Goal: Task Accomplishment & Management: Use online tool/utility

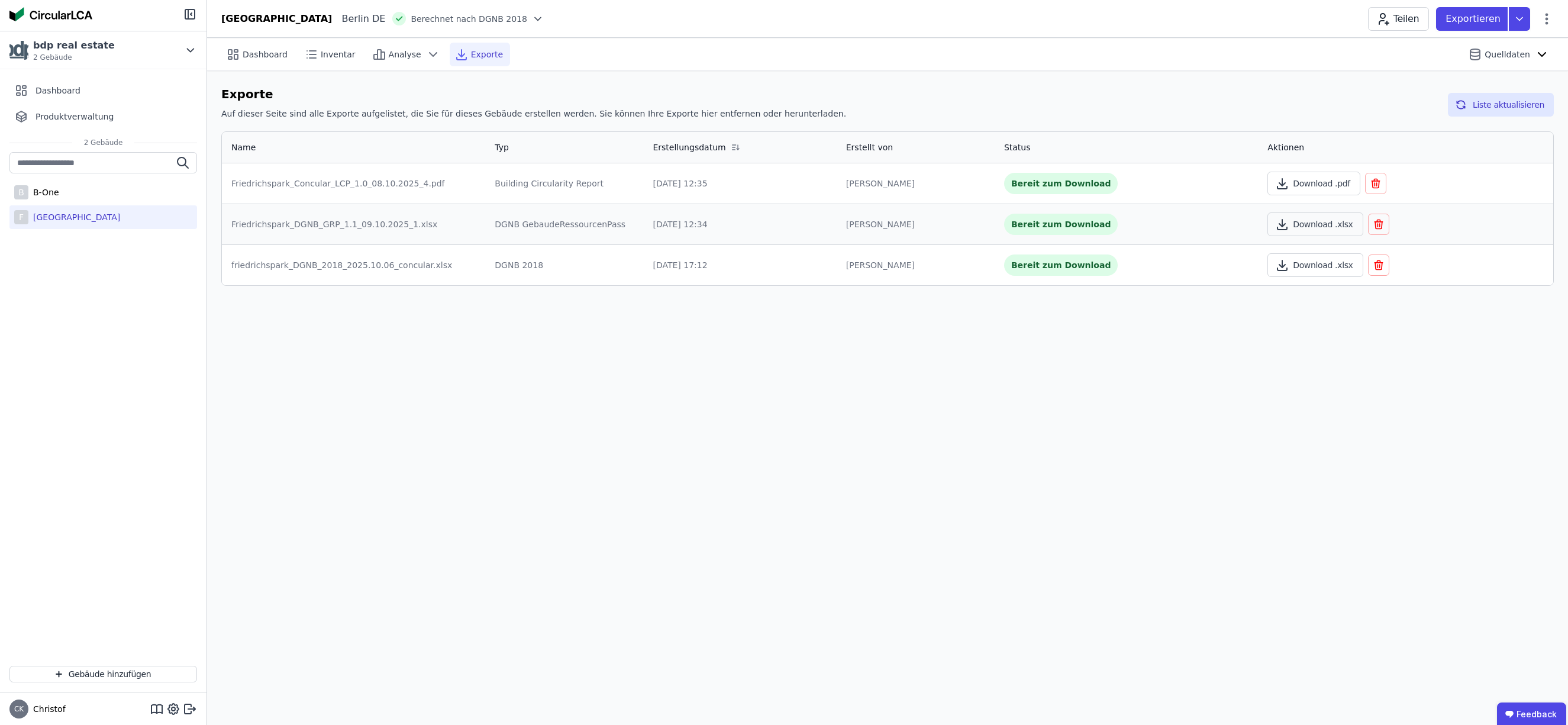
click at [1178, 52] on div "Dashboard Inventar Analyse Exporte Quelldaten" at bounding box center [888, 54] width 1333 height 32
click at [333, 55] on span "Inventar" at bounding box center [338, 54] width 35 height 12
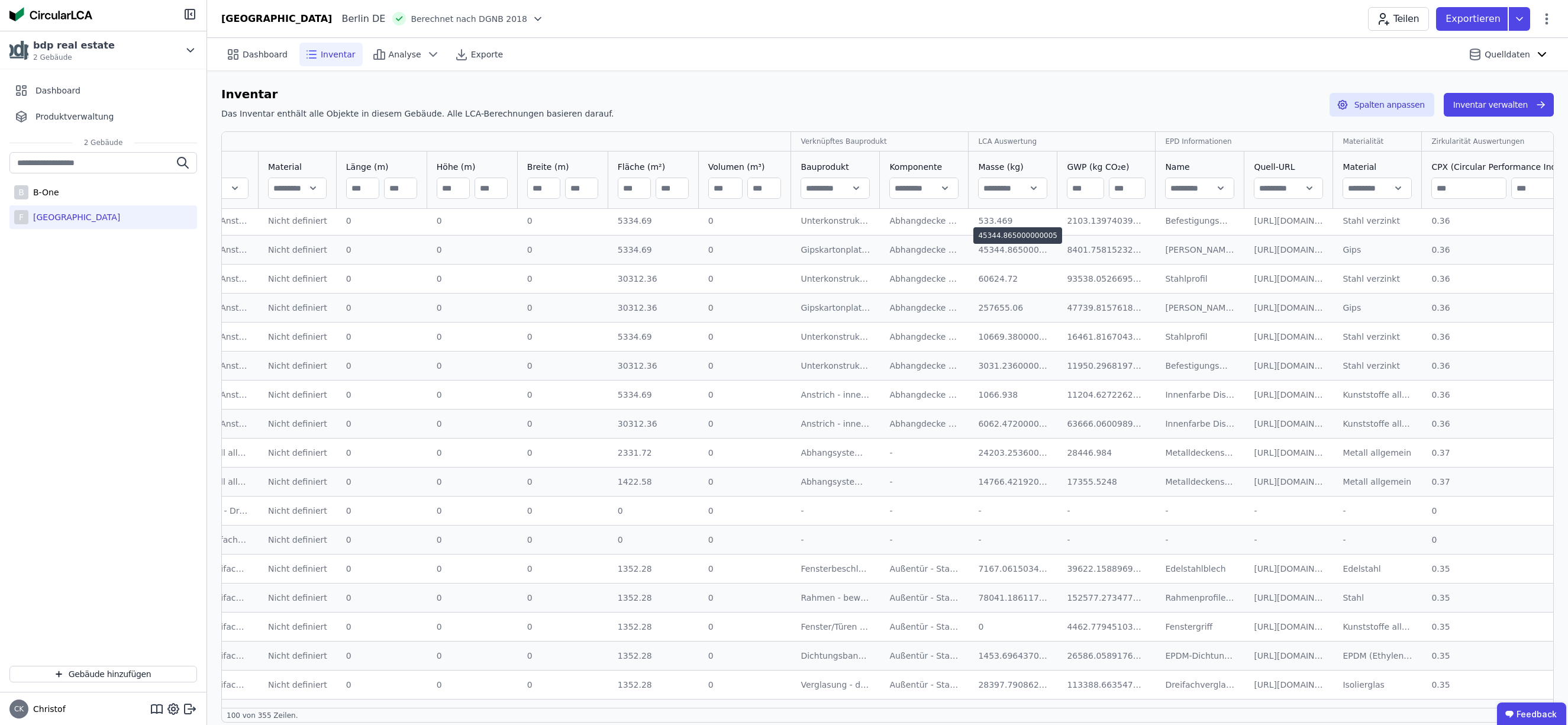
scroll to position [3, 102]
click at [850, 190] on input "text" at bounding box center [834, 188] width 68 height 21
type input "**********"
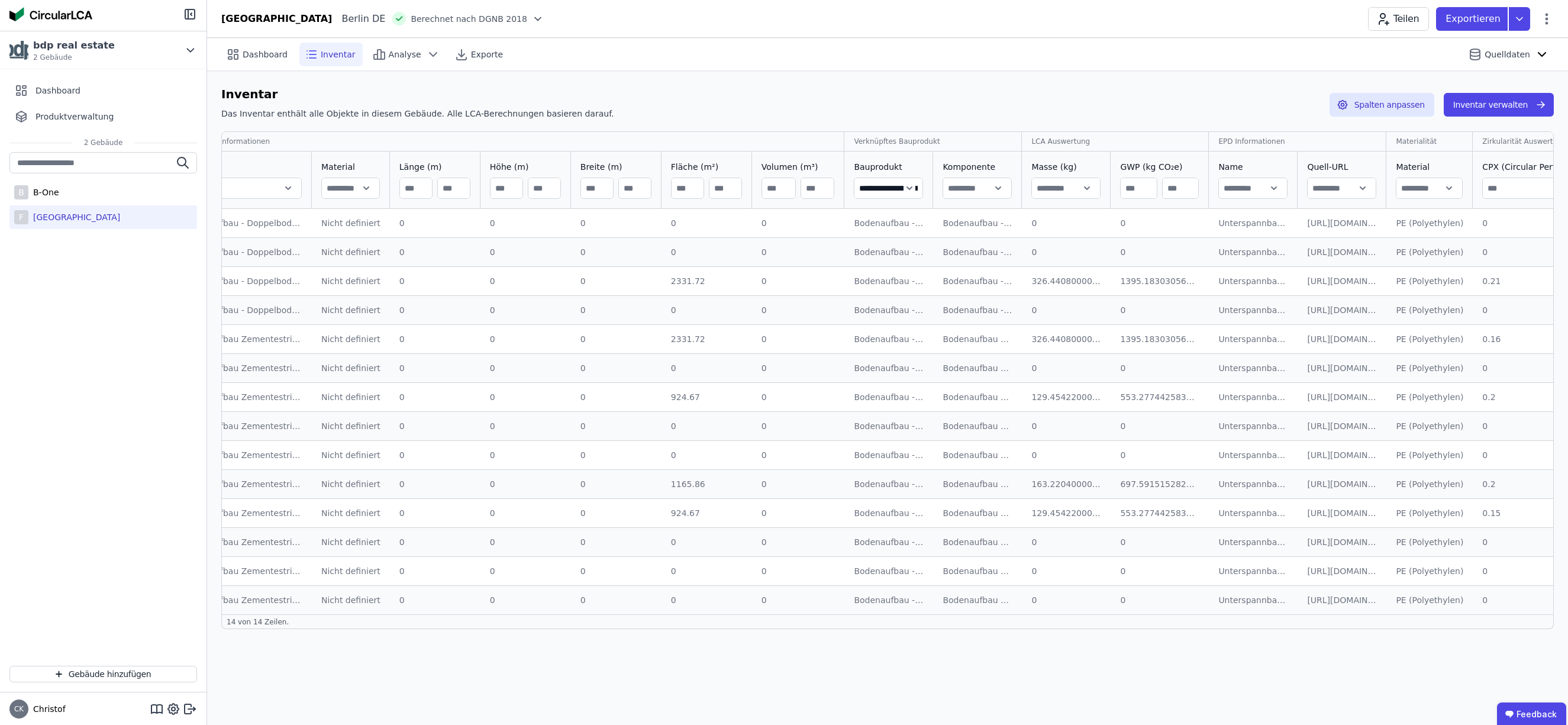
scroll to position [0, 0]
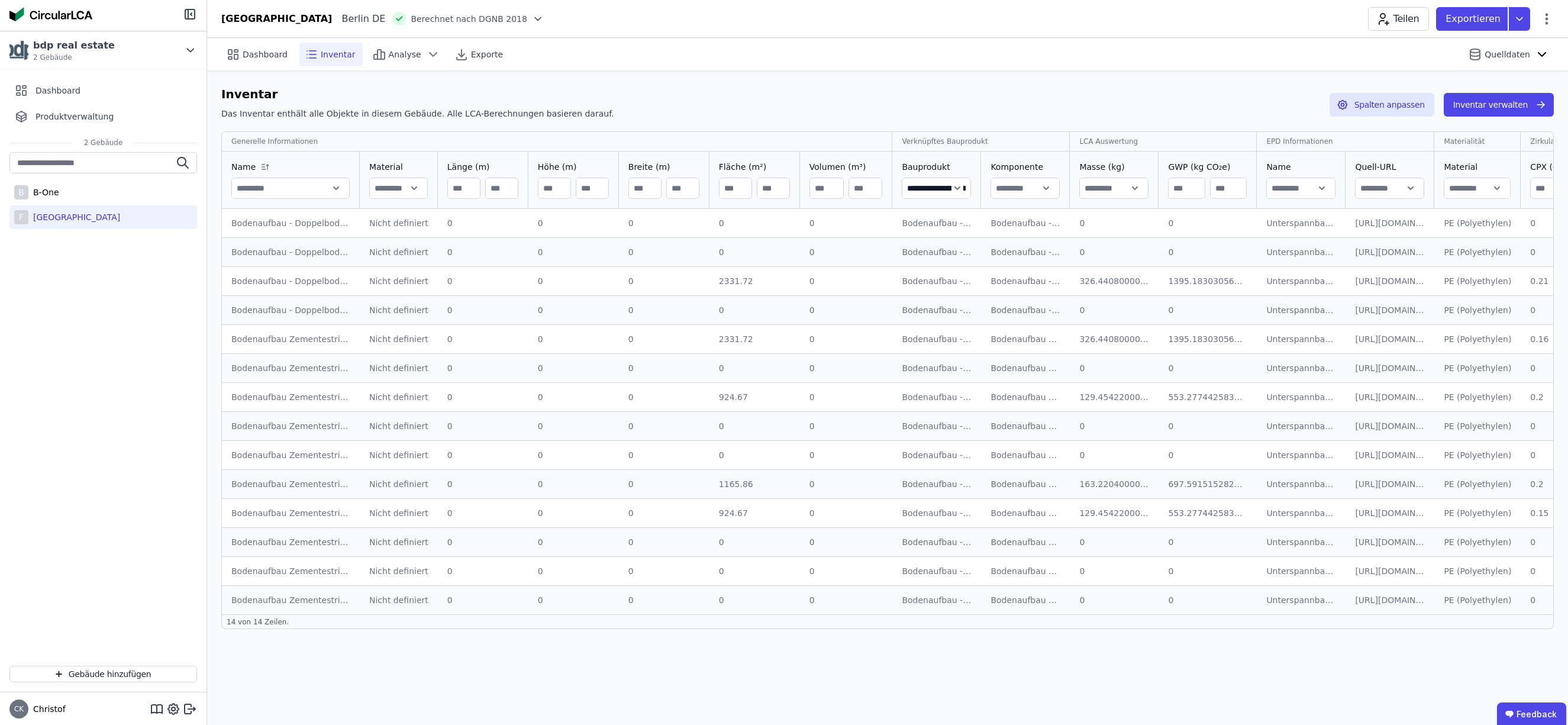
click at [726, 281] on div "2331.72" at bounding box center [755, 281] width 72 height 12
click at [276, 278] on div "Bodenaufbau - Doppelboden-Dämmung-Abdichtung-Naturstein" at bounding box center [291, 281] width 119 height 12
click at [393, 283] on div "Nicht definiert" at bounding box center [399, 281] width 59 height 12
click at [330, 57] on span "Inventar" at bounding box center [338, 54] width 35 height 12
click at [244, 95] on h6 "Inventar" at bounding box center [417, 94] width 393 height 18
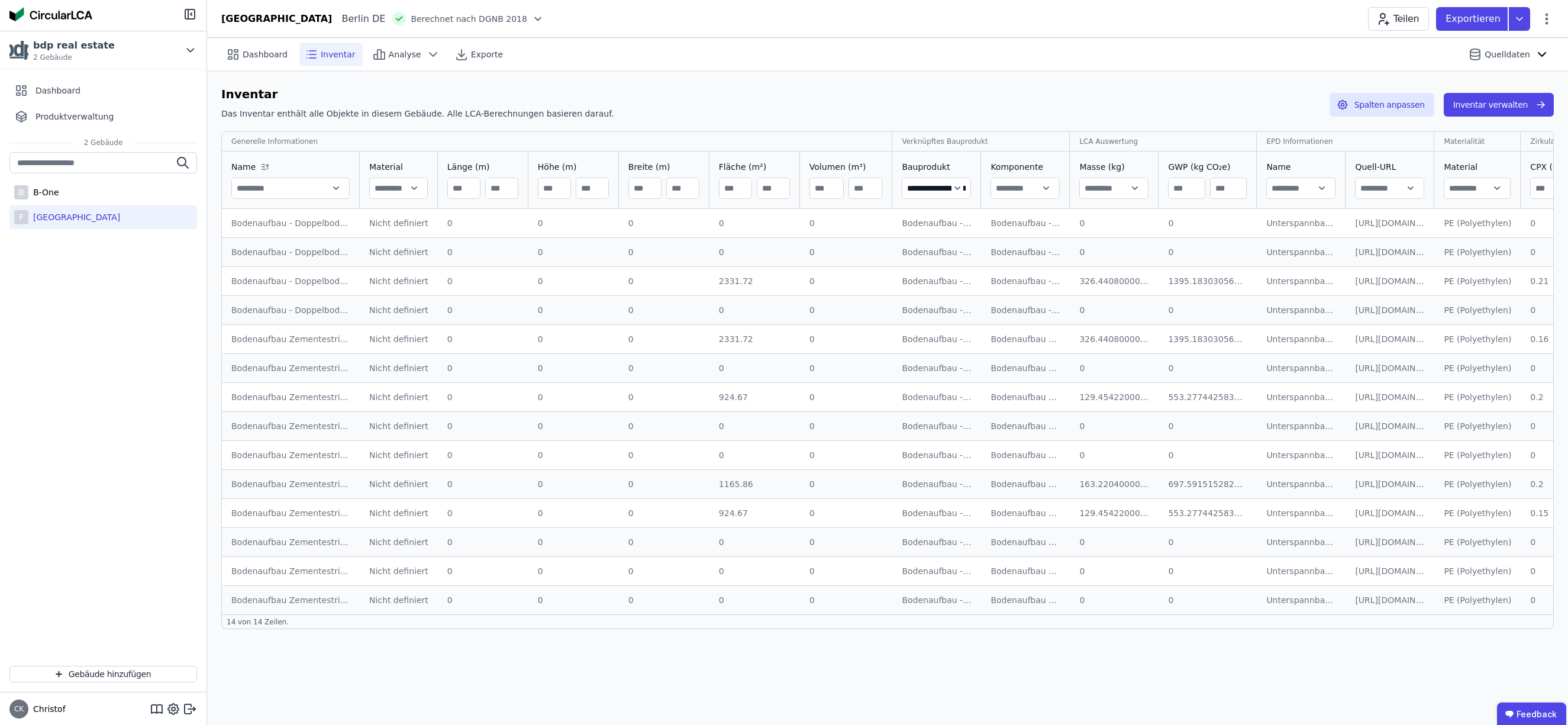
click at [339, 188] on input "text" at bounding box center [291, 188] width 117 height 21
click at [335, 191] on input "text" at bounding box center [291, 188] width 117 height 21
click at [301, 192] on input "text" at bounding box center [291, 188] width 117 height 21
click at [262, 167] on icon at bounding box center [265, 166] width 14 height 10
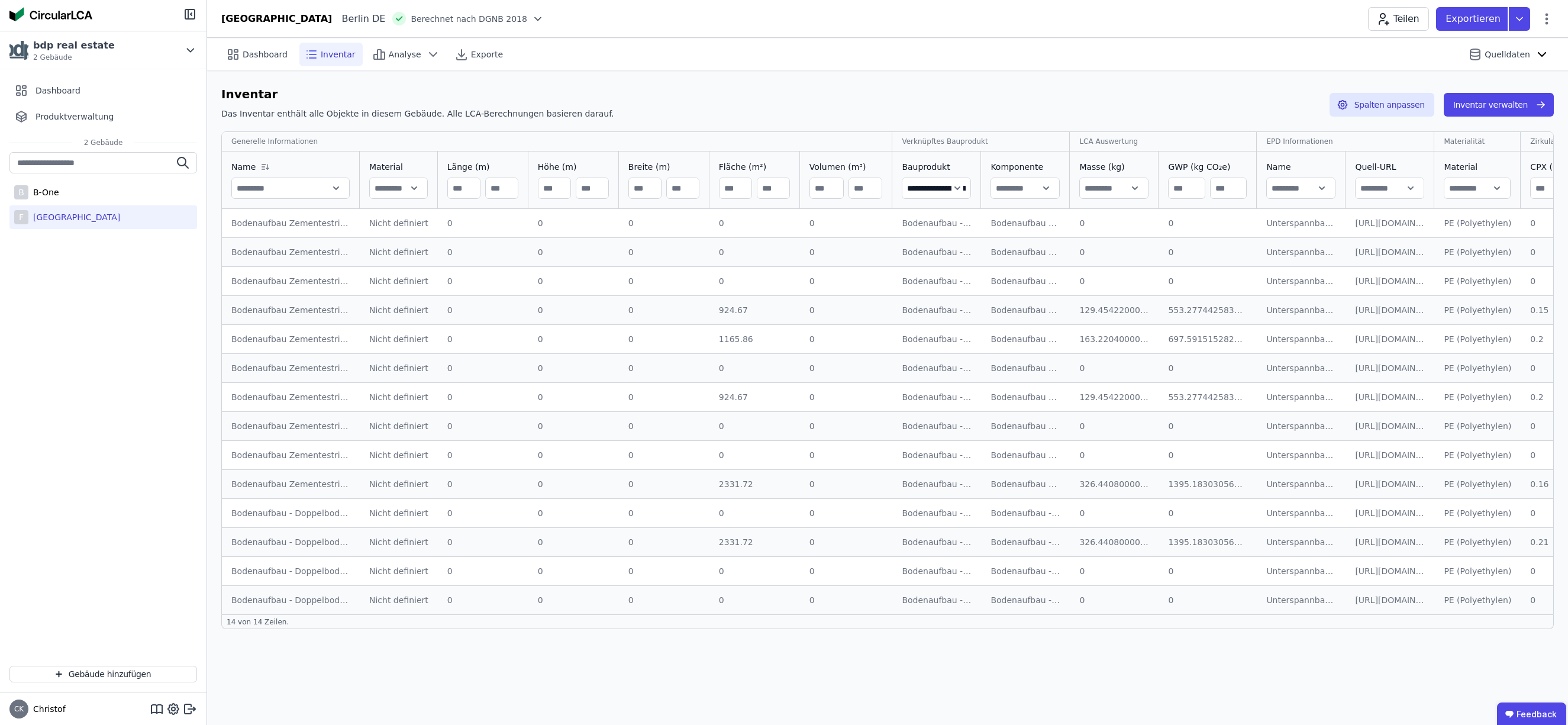
click at [263, 169] on icon at bounding box center [263, 169] width 3 height 0
click at [263, 169] on icon at bounding box center [264, 169] width 4 height 0
click at [263, 168] on icon at bounding box center [265, 166] width 14 height 10
click at [1486, 104] on button "Inventar verwalten" at bounding box center [1498, 104] width 110 height 24
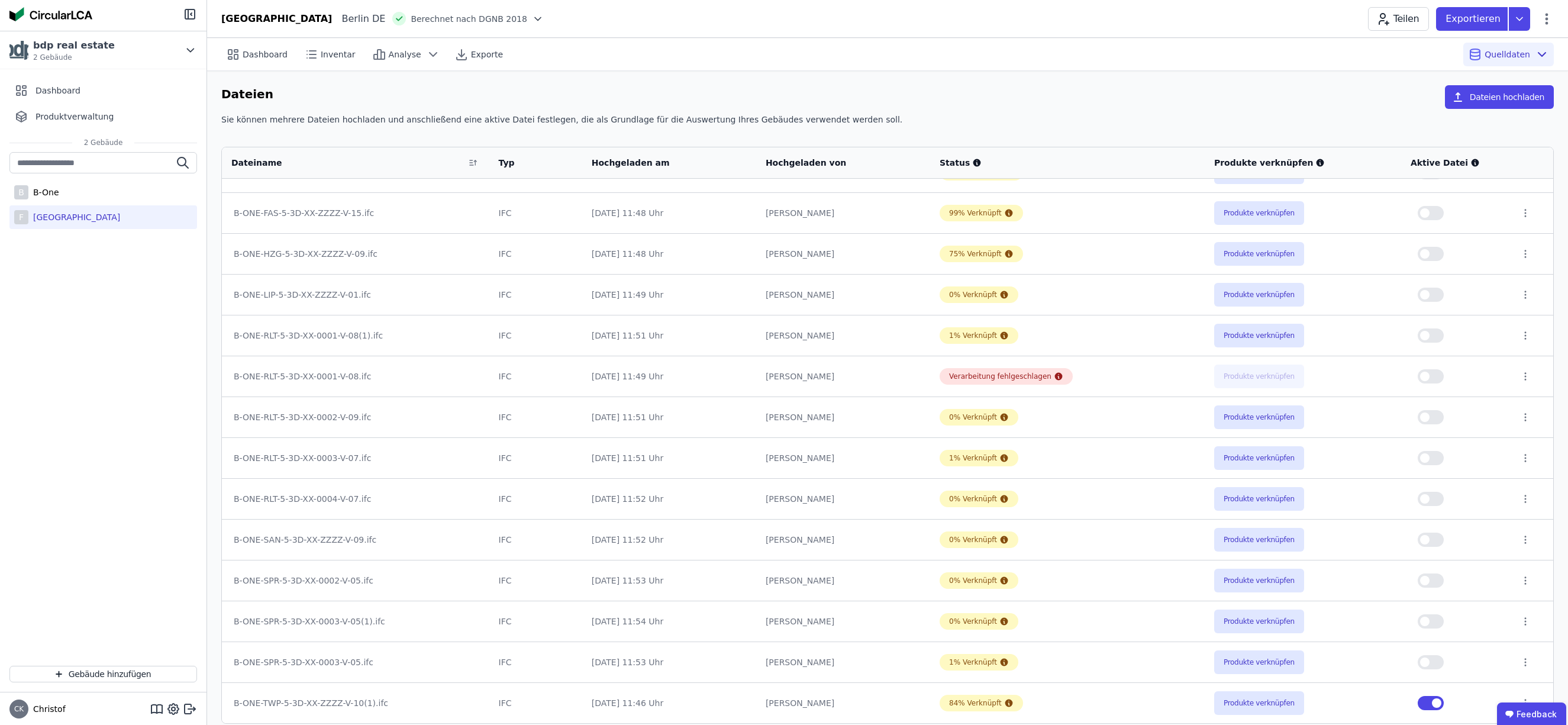
scroll to position [13, 0]
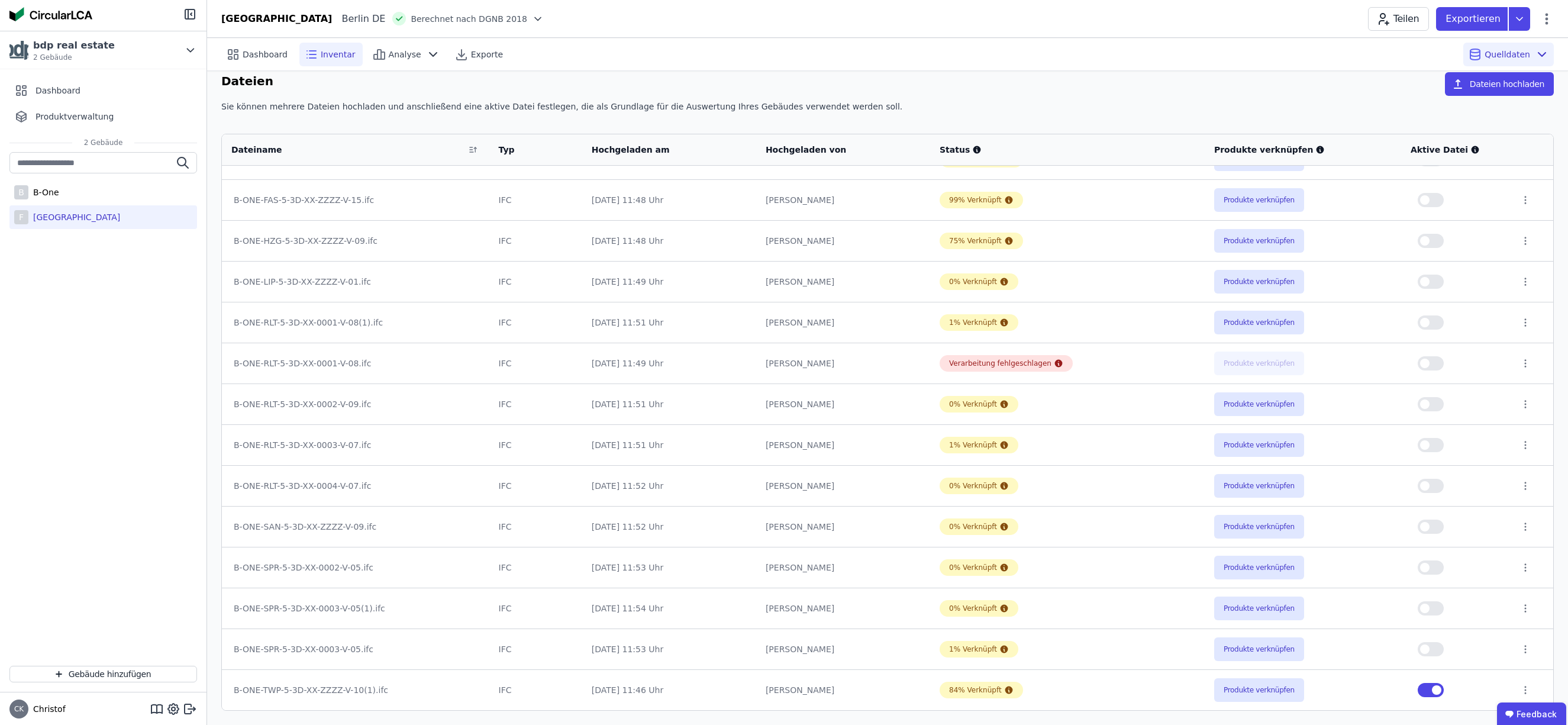
click at [332, 56] on span "Inventar" at bounding box center [338, 54] width 35 height 12
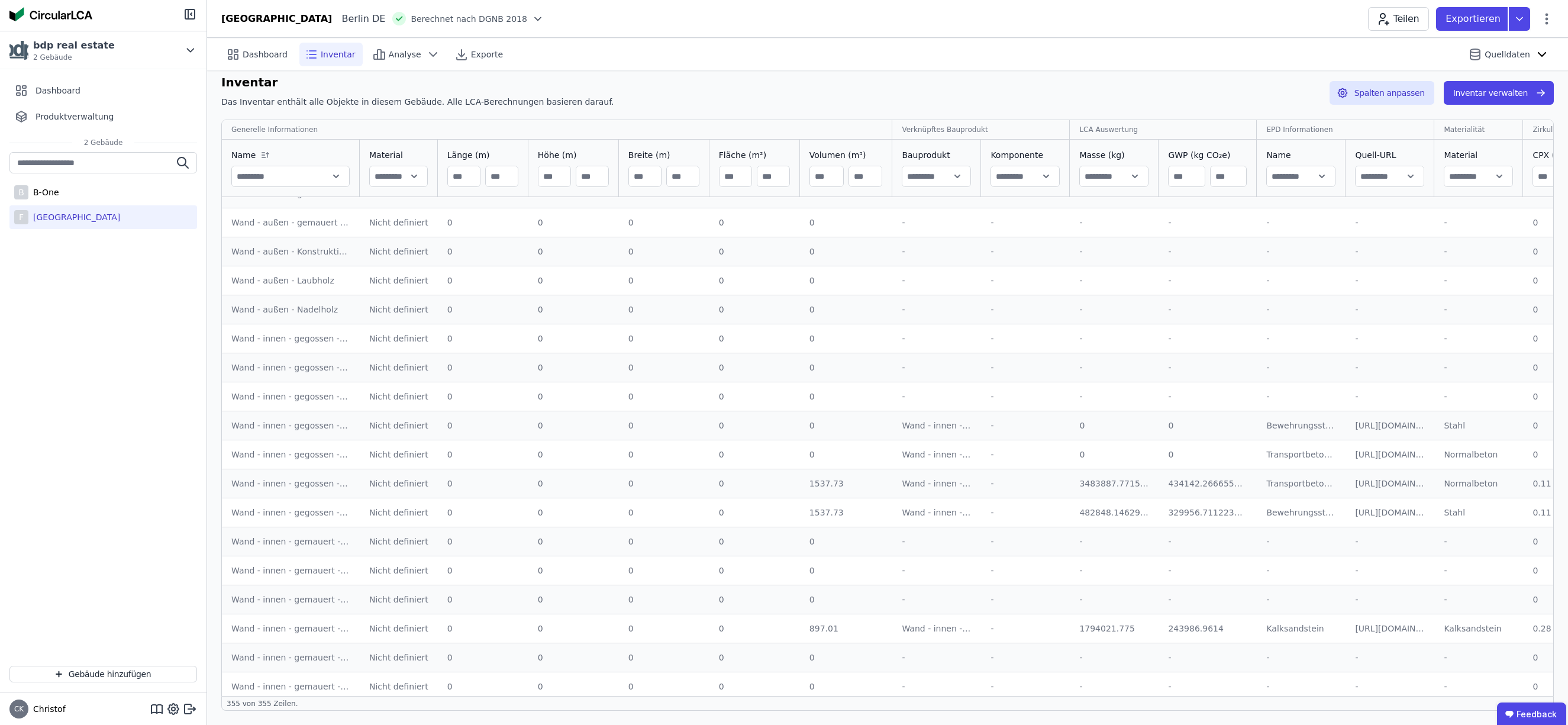
scroll to position [9798, 0]
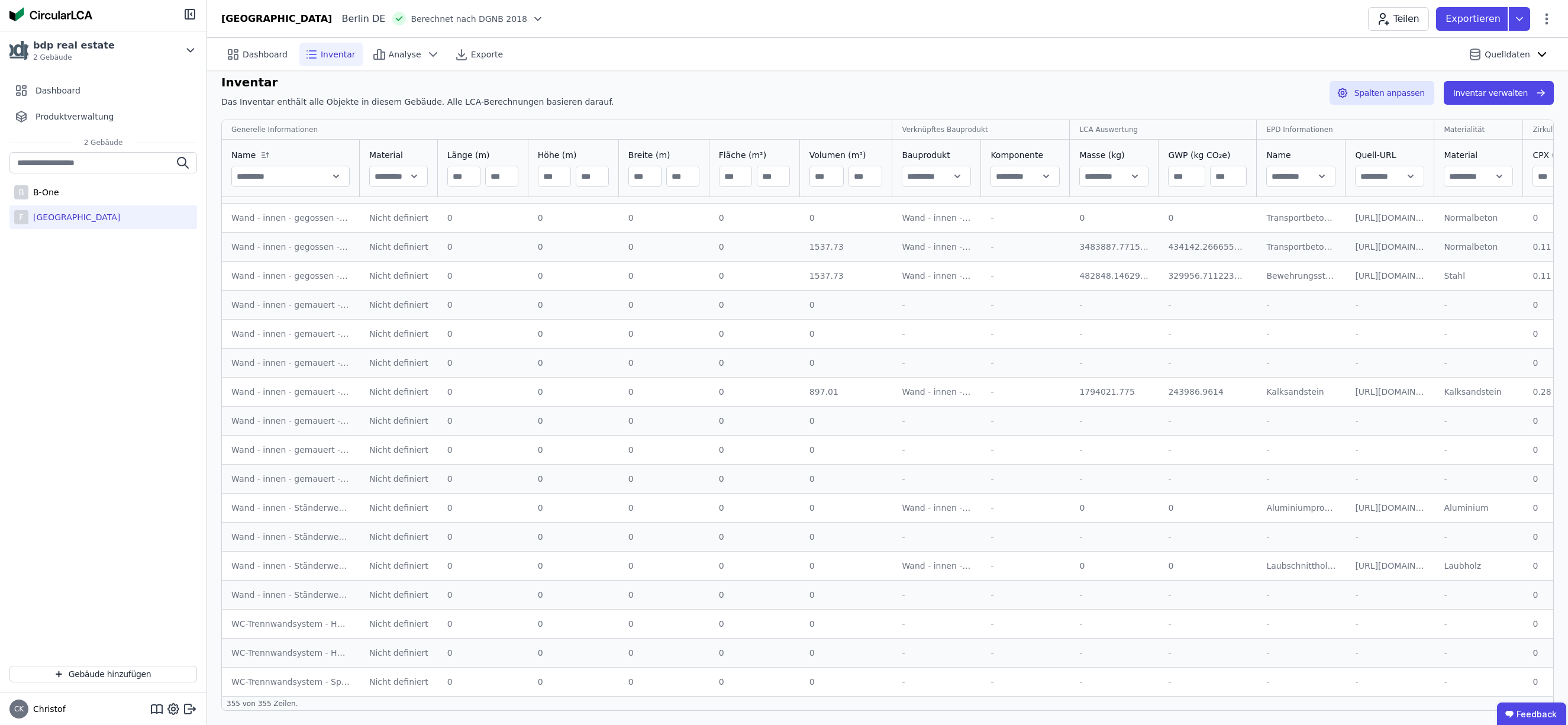
click at [635, 57] on div "Dashboard Inventar Analyse Exporte Quelldaten" at bounding box center [888, 54] width 1333 height 32
click at [1517, 21] on icon at bounding box center [1519, 19] width 21 height 24
click at [1199, 94] on div "Inventar Das Inventar enthält alle Objekte in diesem Gebäude. Alle LCA-Berechnu…" at bounding box center [888, 93] width 1333 height 39
click at [261, 54] on span "Dashboard" at bounding box center [265, 54] width 45 height 12
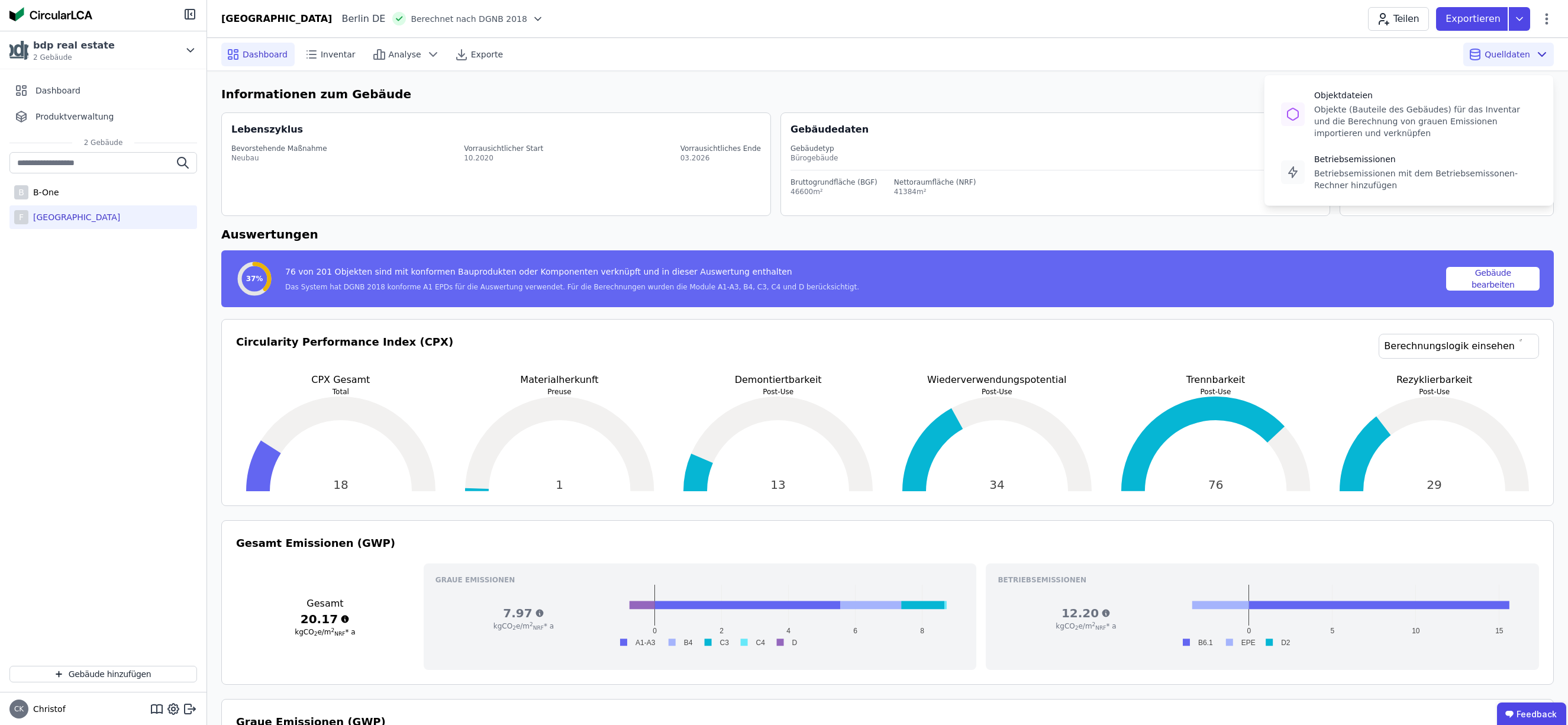
click at [1506, 55] on span "Quelldaten" at bounding box center [1507, 54] width 46 height 12
click at [1505, 55] on span "Quelldaten" at bounding box center [1507, 54] width 46 height 12
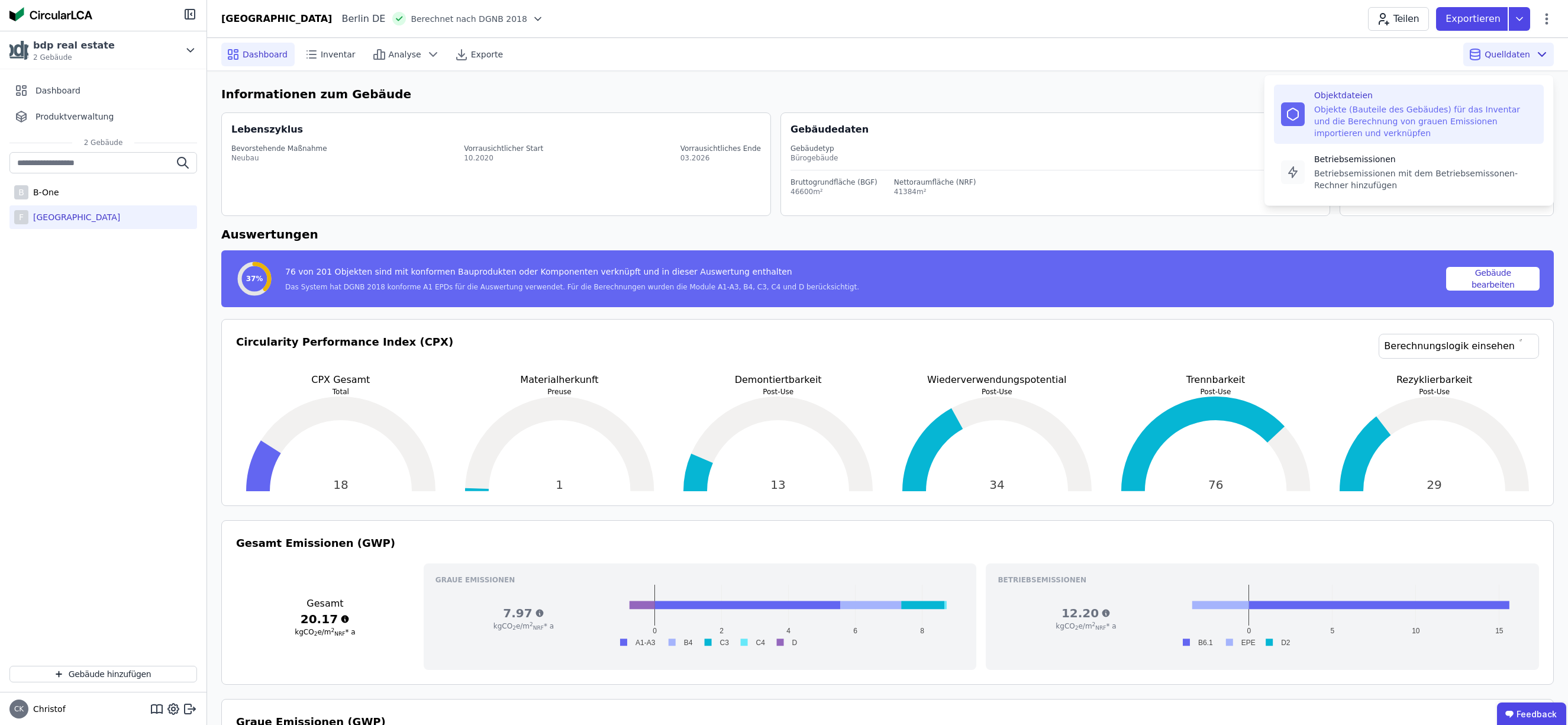
click at [1402, 123] on div "Objekte (Bauteile des Gebäudes) für das Inventar und die Berechnung von grauen …" at bounding box center [1425, 121] width 223 height 35
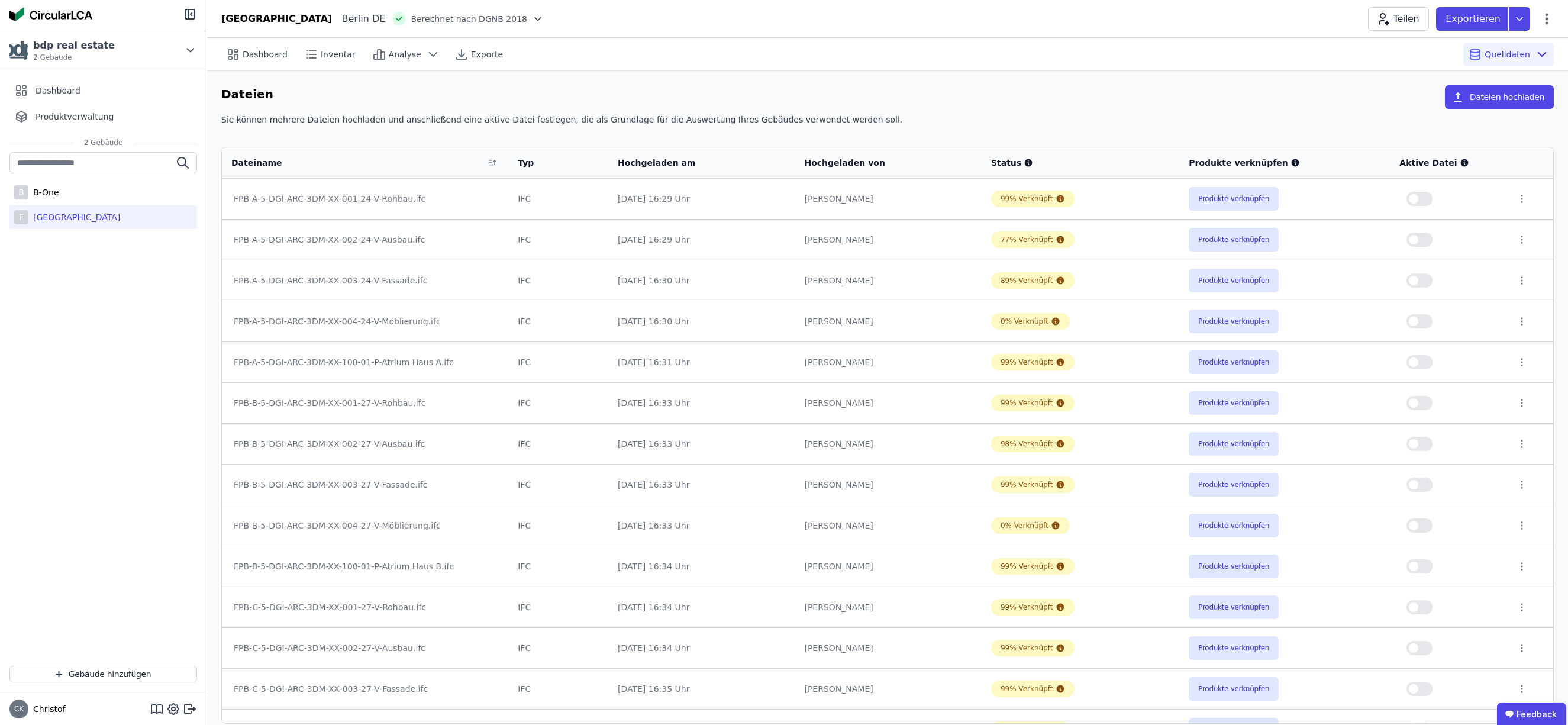
click at [1148, 120] on div "Sie können mehrere Dateien hochladen und anschließend eine aktive Datei festleg…" at bounding box center [888, 124] width 1333 height 21
click at [1426, 198] on button "button" at bounding box center [1420, 199] width 26 height 14
click at [1427, 241] on button "button" at bounding box center [1420, 240] width 26 height 14
click at [1424, 282] on button "button" at bounding box center [1420, 281] width 26 height 14
click at [1424, 362] on button "button" at bounding box center [1420, 362] width 26 height 14
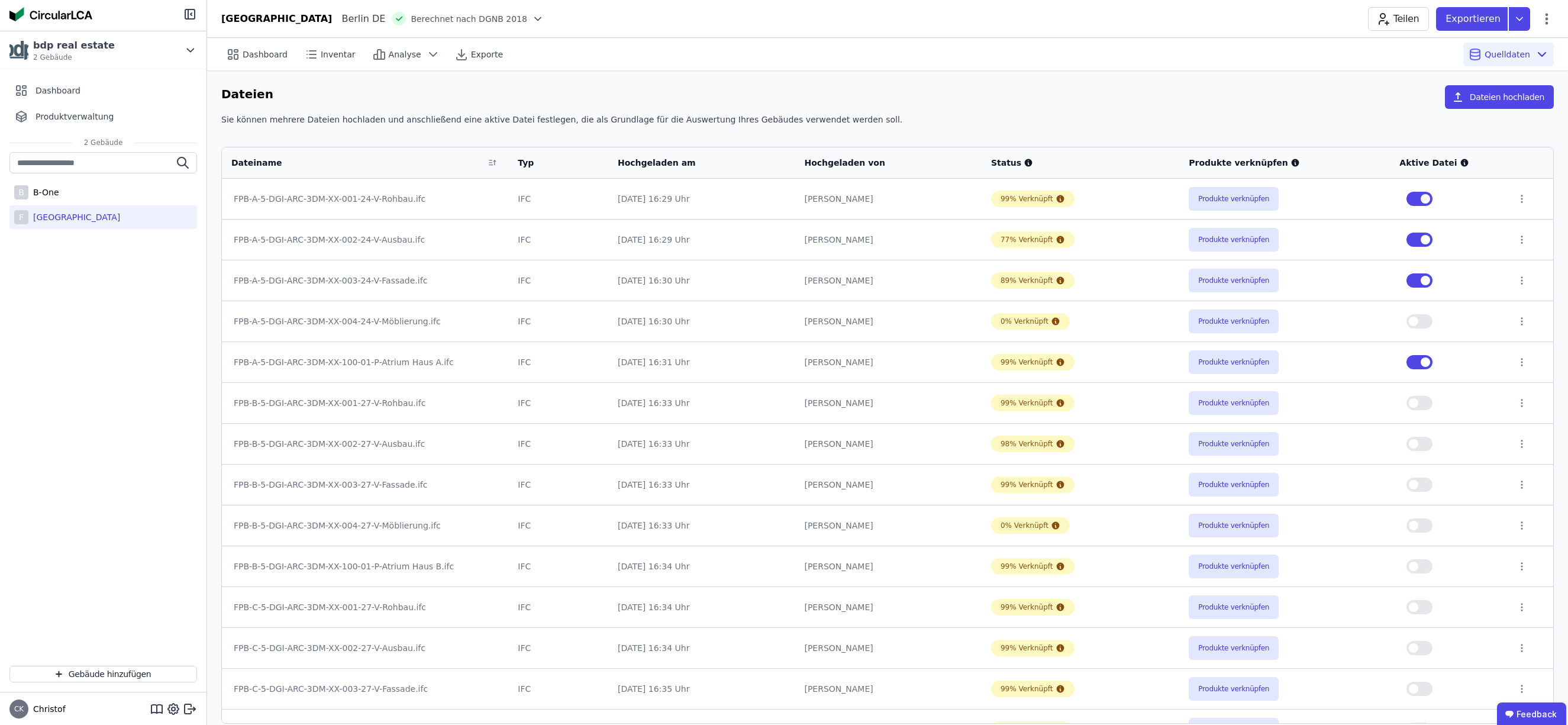
drag, startPoint x: 1424, startPoint y: 404, endPoint x: 1429, endPoint y: 464, distance: 60.2
click at [1424, 408] on button "button" at bounding box center [1420, 403] width 26 height 14
click at [1426, 444] on button "button" at bounding box center [1420, 444] width 26 height 14
click at [1425, 485] on button "button" at bounding box center [1420, 484] width 26 height 14
click at [1425, 524] on button "button" at bounding box center [1420, 526] width 26 height 14
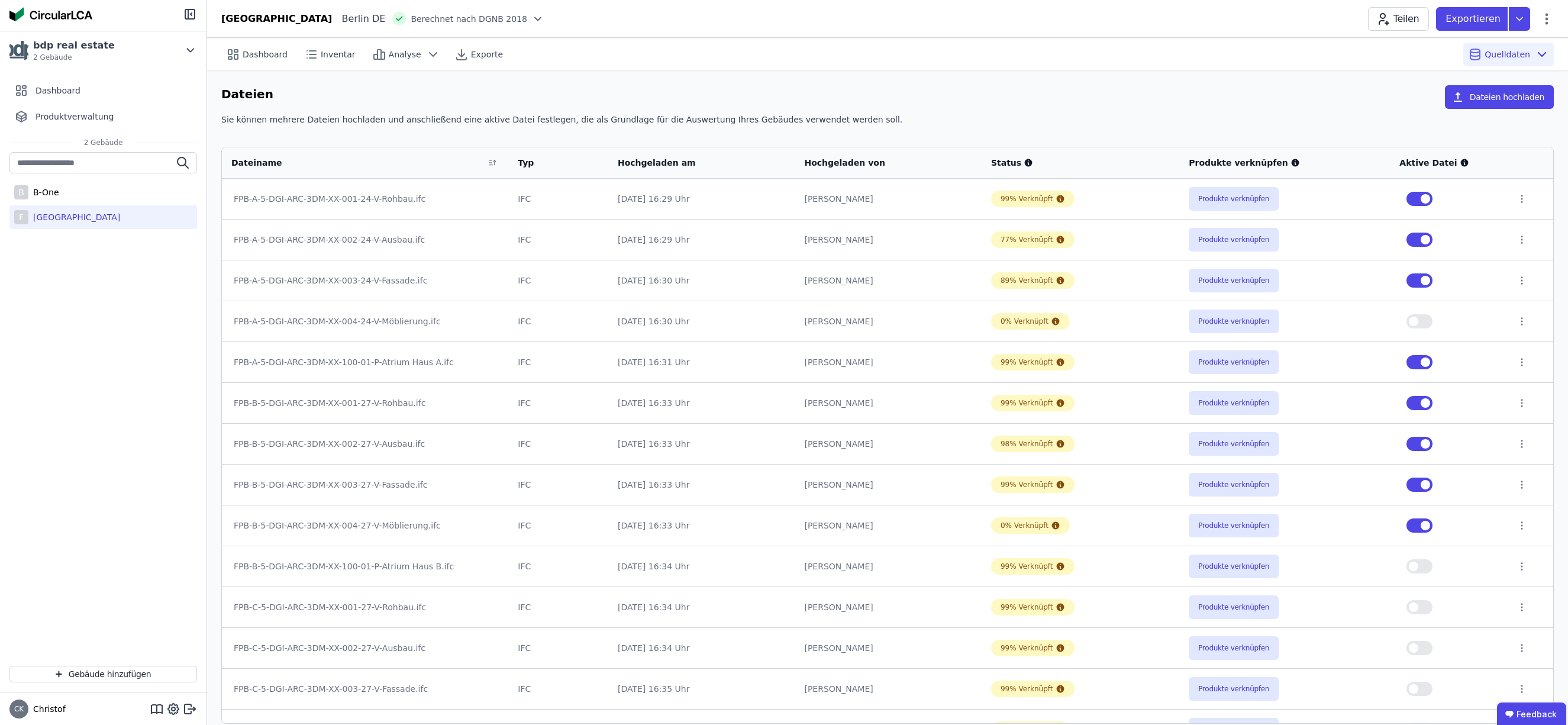
drag, startPoint x: 1414, startPoint y: 524, endPoint x: 1408, endPoint y: 526, distance: 6.3
click at [1414, 525] on button "button" at bounding box center [1420, 526] width 26 height 14
click at [1425, 566] on button "button" at bounding box center [1420, 566] width 26 height 14
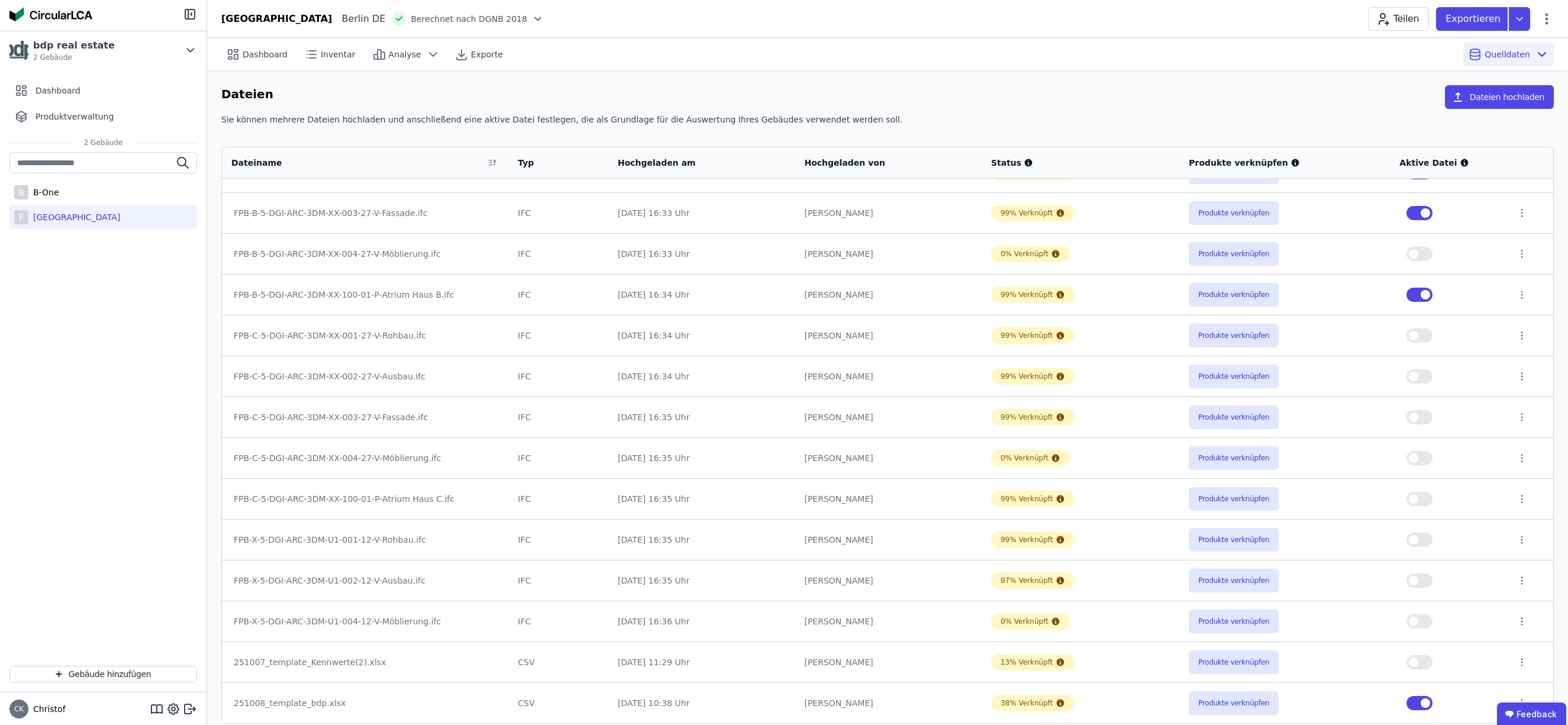
scroll to position [1, 0]
click at [1425, 333] on button "button" at bounding box center [1420, 334] width 26 height 14
click at [1424, 372] on button "button" at bounding box center [1420, 376] width 26 height 14
click at [1424, 417] on button "button" at bounding box center [1420, 417] width 26 height 14
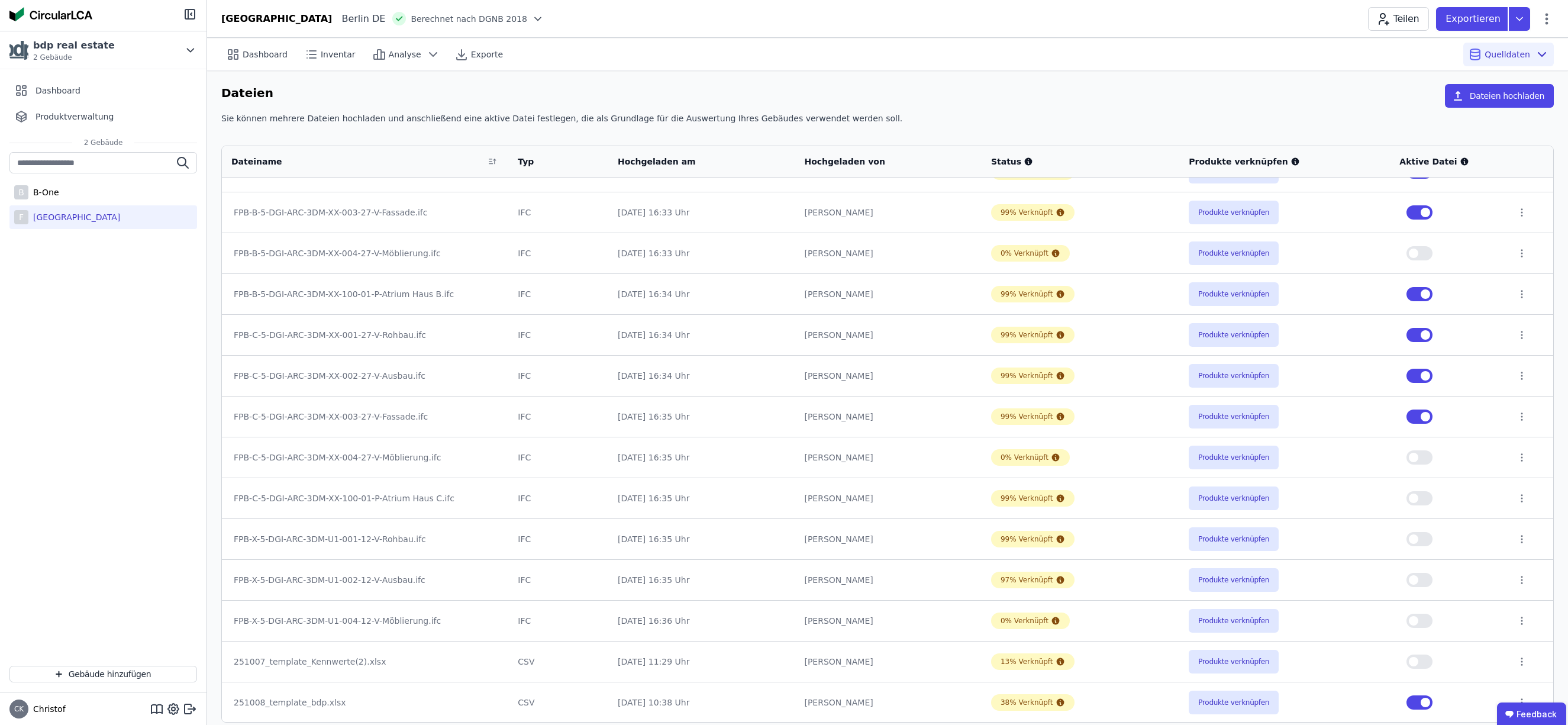
click at [1424, 500] on button "button" at bounding box center [1420, 498] width 26 height 14
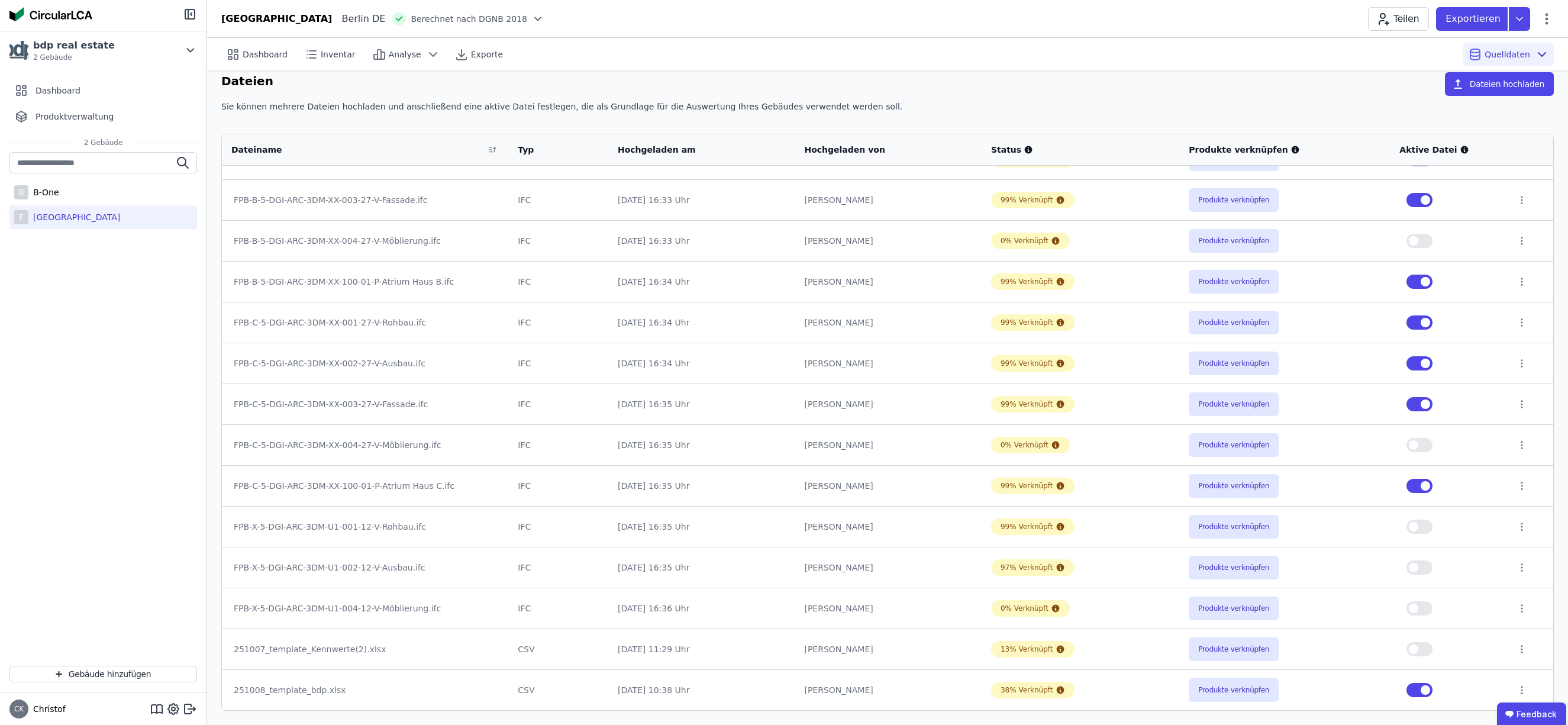
click at [1423, 526] on button "button" at bounding box center [1420, 526] width 26 height 14
click at [1426, 569] on button "button" at bounding box center [1420, 568] width 26 height 14
click at [1414, 689] on button "button" at bounding box center [1420, 691] width 26 height 14
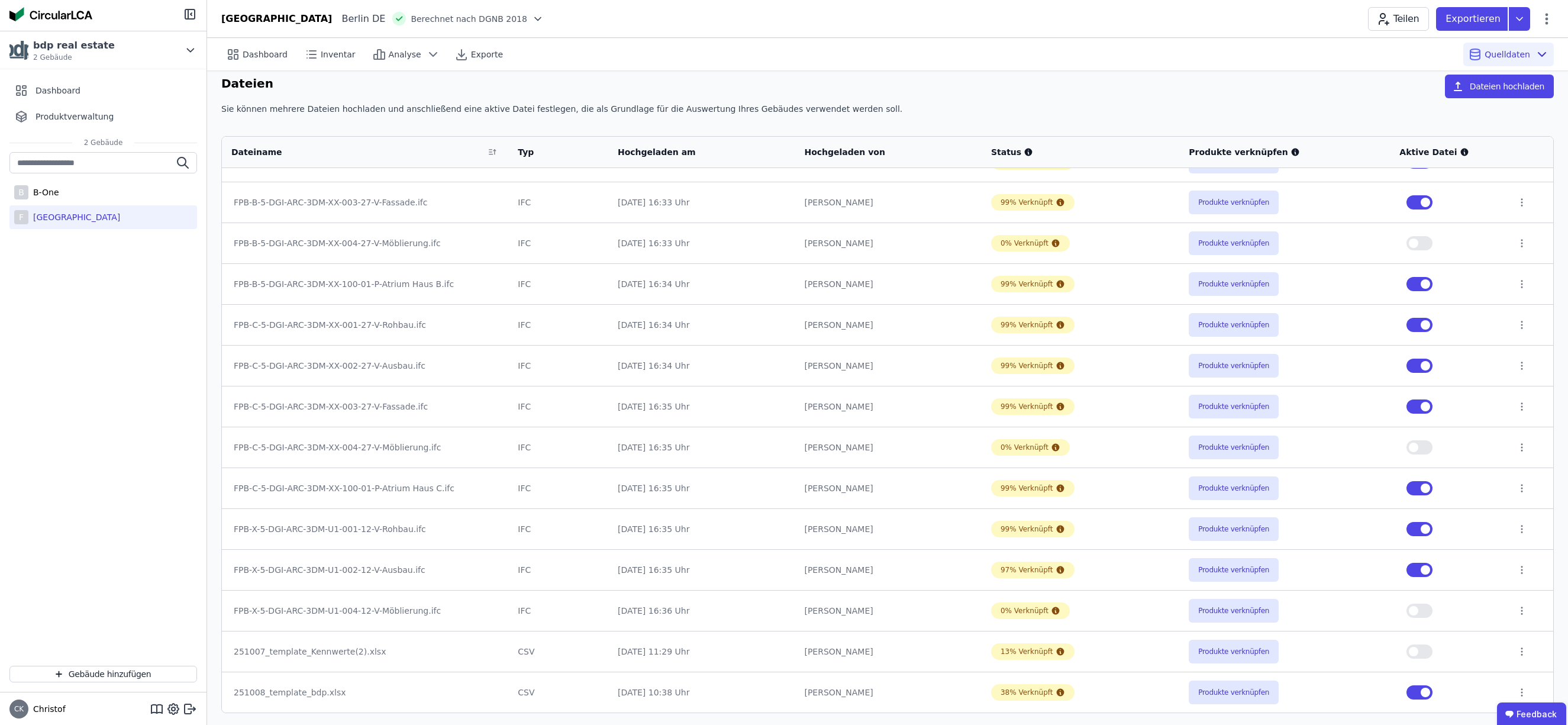
scroll to position [10, 0]
click at [1427, 653] on button "button" at bounding box center [1420, 652] width 26 height 14
click at [1522, 651] on icon at bounding box center [1522, 651] width 1 height 7
click at [1386, 650] on div "Löschen" at bounding box center [1431, 650] width 177 height 19
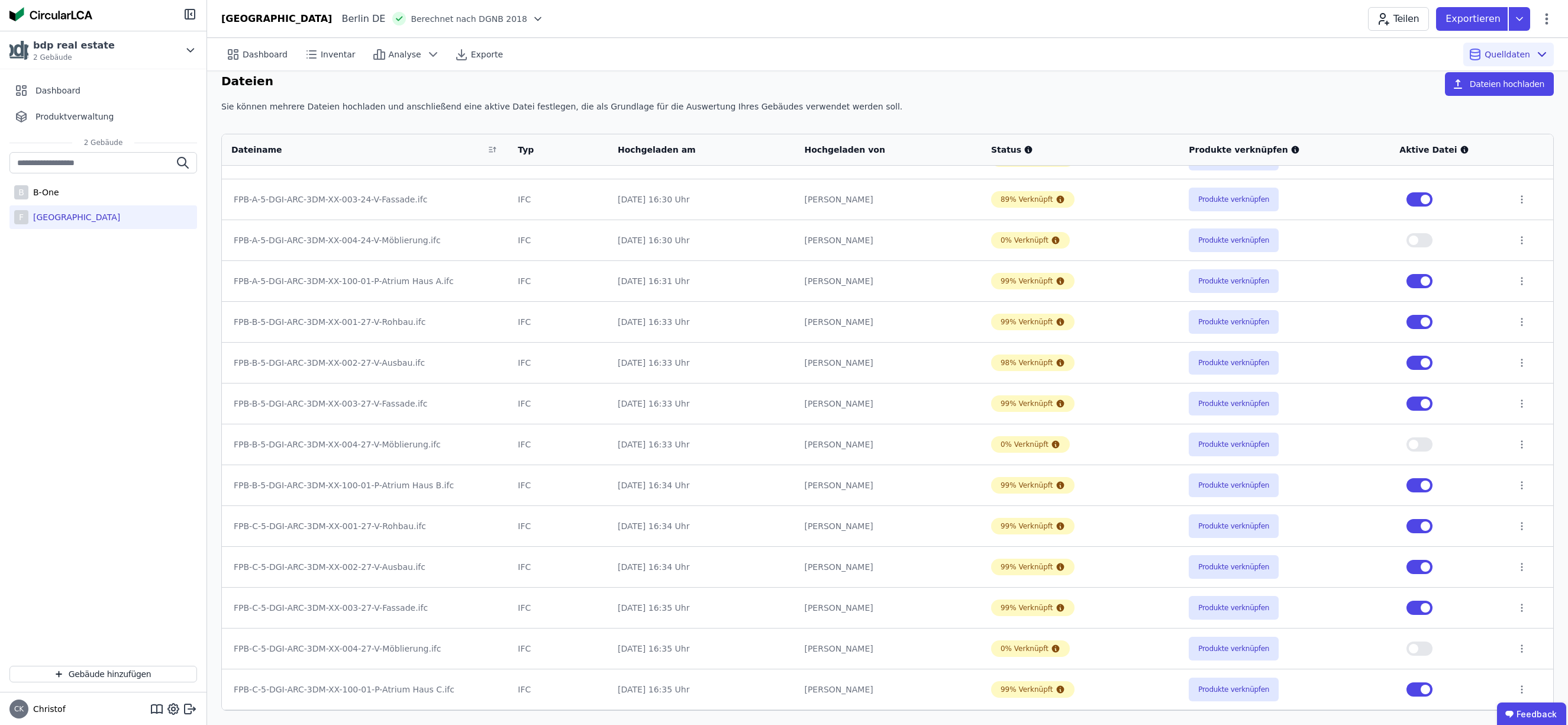
scroll to position [0, 0]
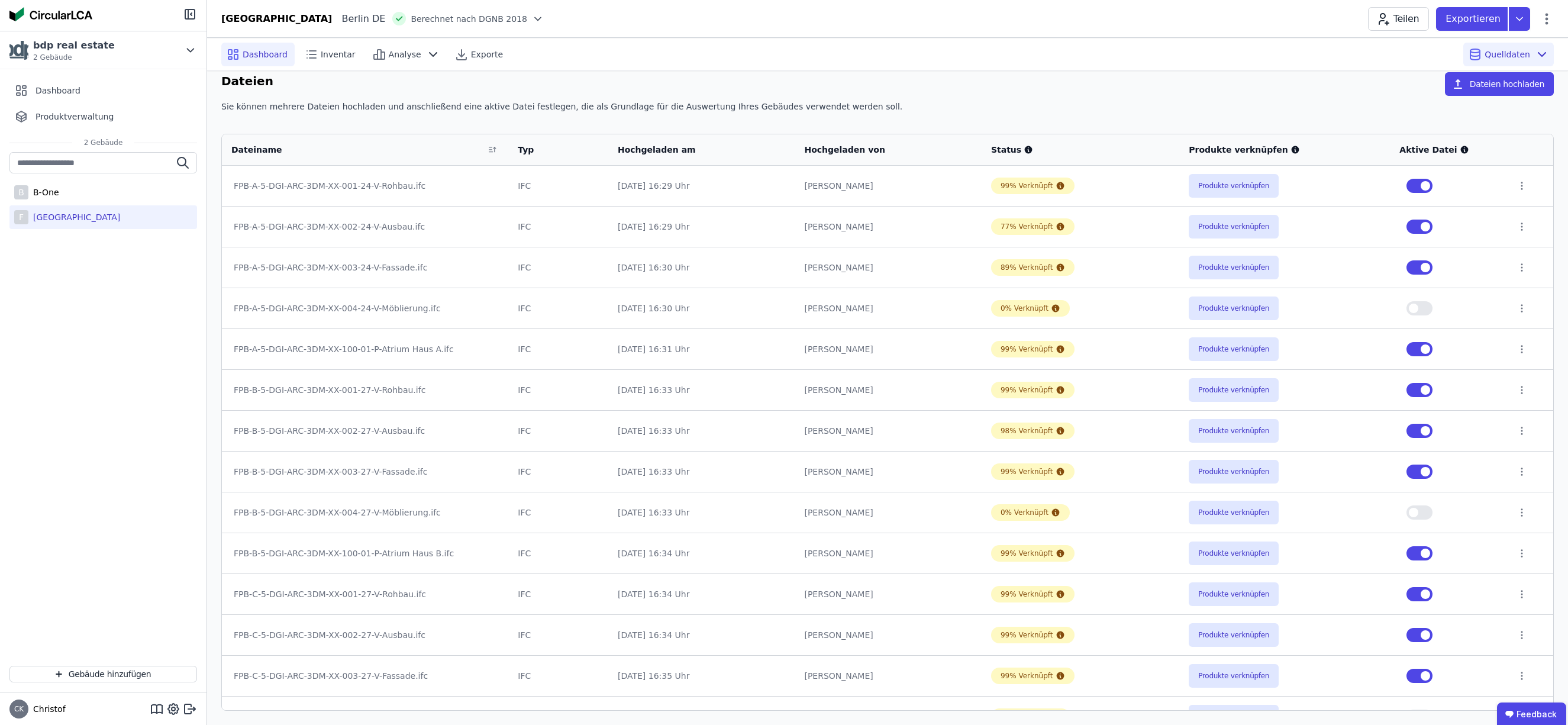
click at [255, 54] on span "Dashboard" at bounding box center [265, 54] width 45 height 12
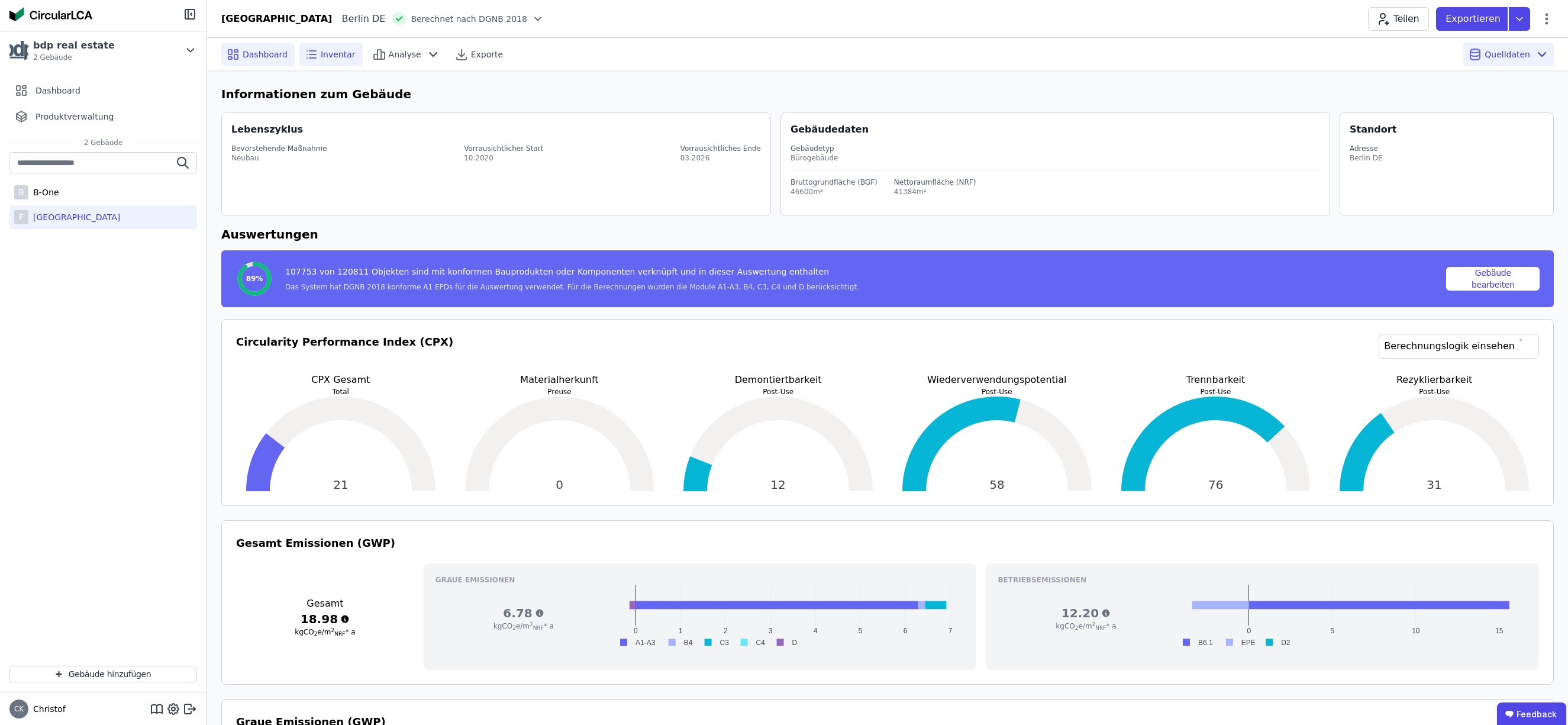
scroll to position [5, 0]
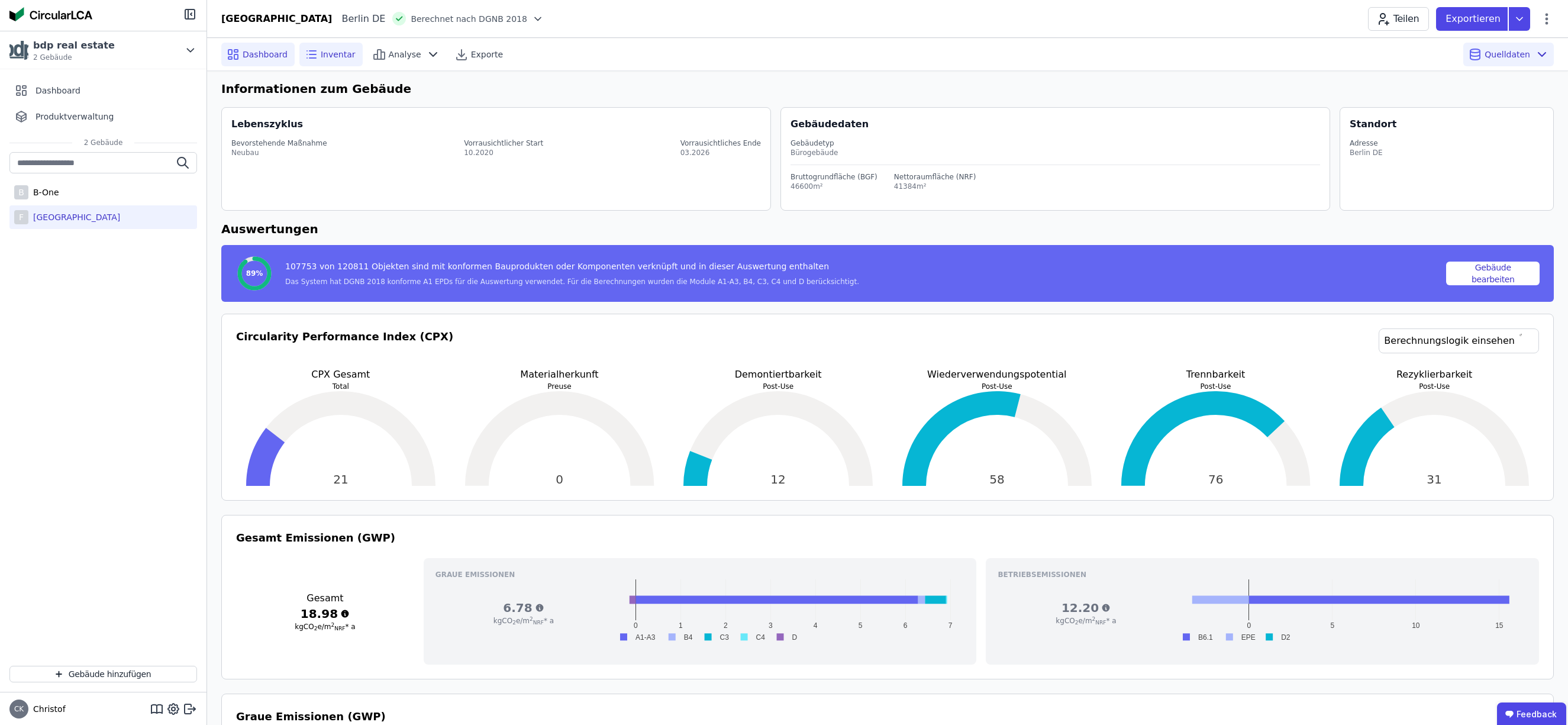
click at [329, 53] on span "Inventar" at bounding box center [338, 54] width 35 height 12
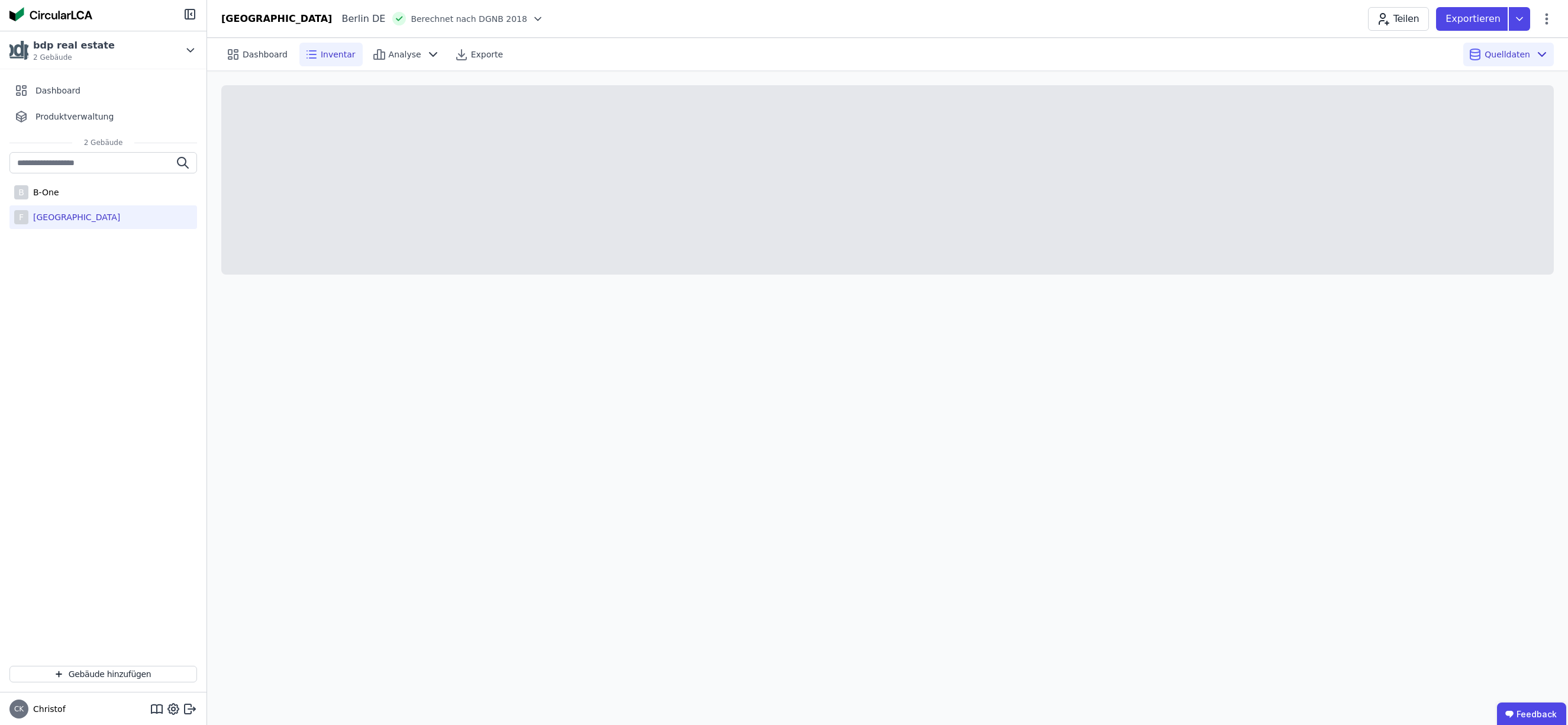
click at [590, 55] on div "Dashboard Inventar Analyse Exporte" at bounding box center [413, 54] width 383 height 24
click at [476, 55] on span "Exporte" at bounding box center [487, 54] width 32 height 12
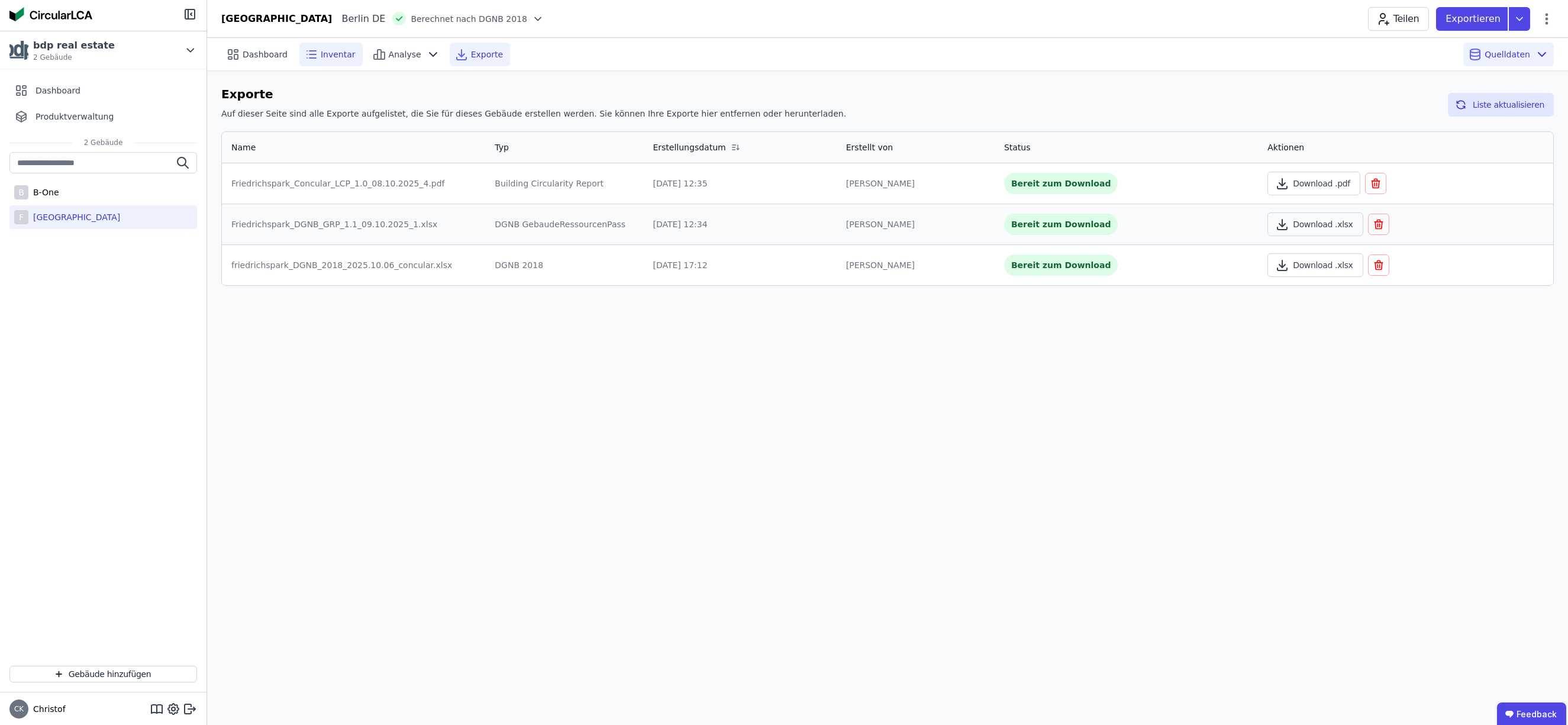
click at [312, 54] on icon at bounding box center [313, 54] width 6 height 0
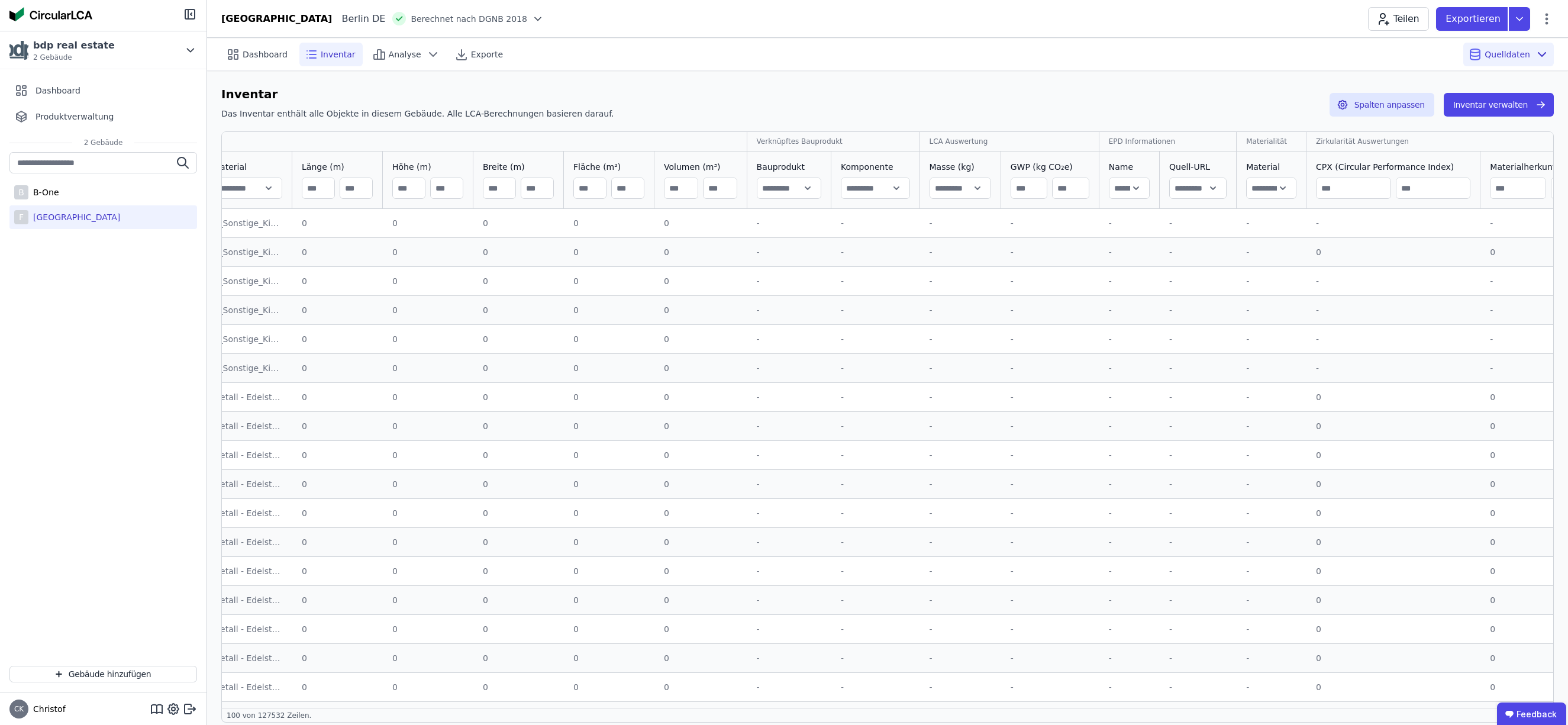
scroll to position [0, 161]
click at [1414, 104] on button "Spalten anpassen" at bounding box center [1382, 104] width 104 height 24
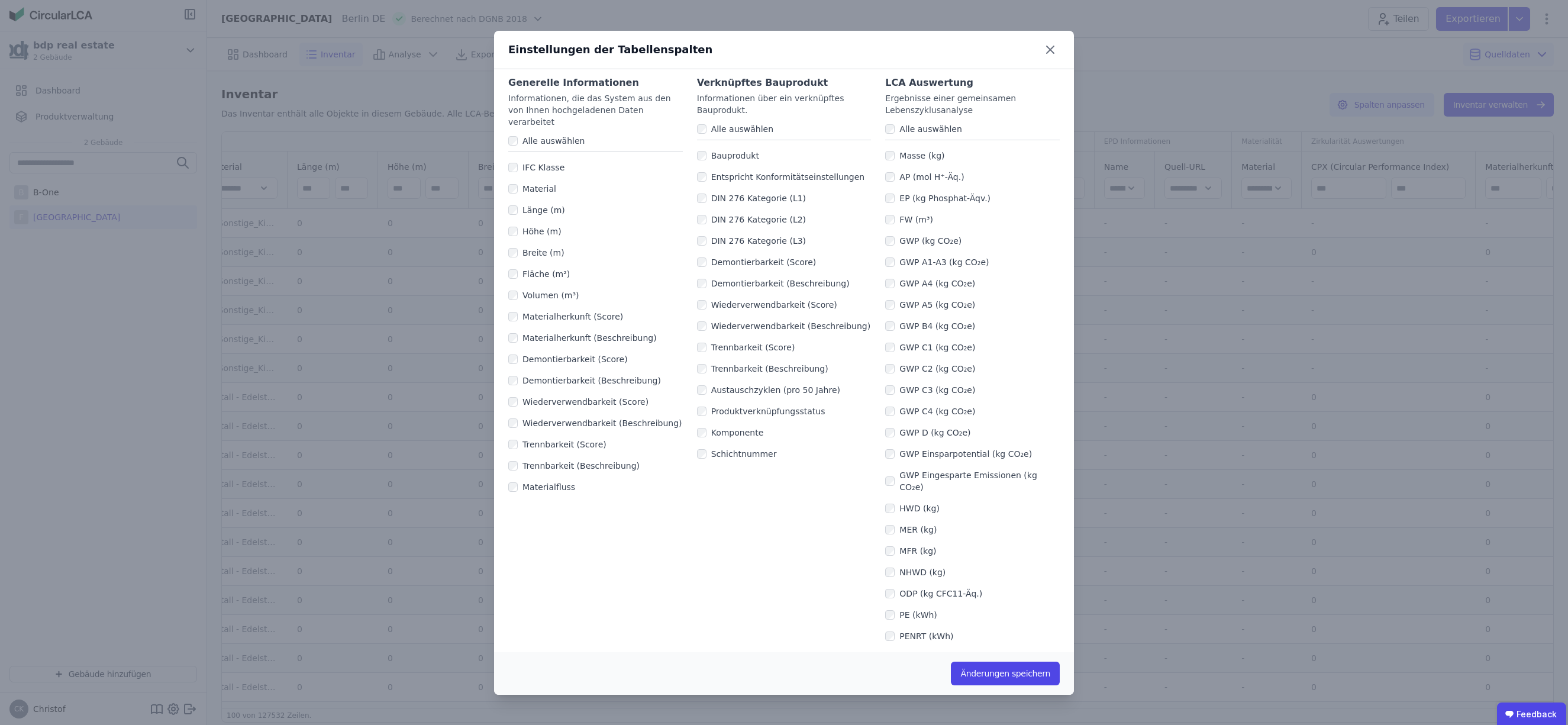
scroll to position [11, 0]
click at [897, 407] on label "GWP C4 (kg CO₂e)" at bounding box center [935, 408] width 81 height 12
click at [1018, 673] on button "Änderungen speichern" at bounding box center [1005, 673] width 109 height 24
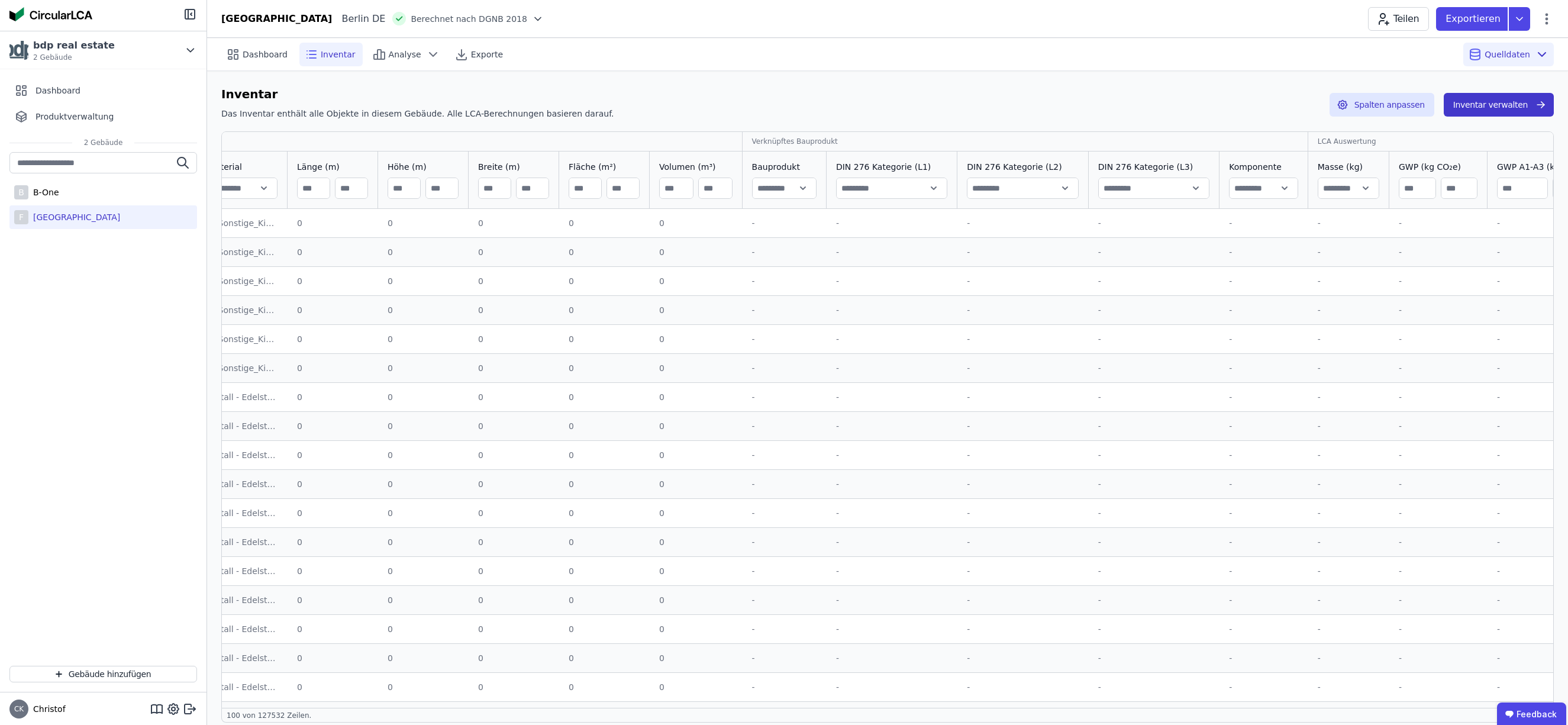
click at [1543, 105] on icon "button" at bounding box center [1543, 106] width 3 height 3
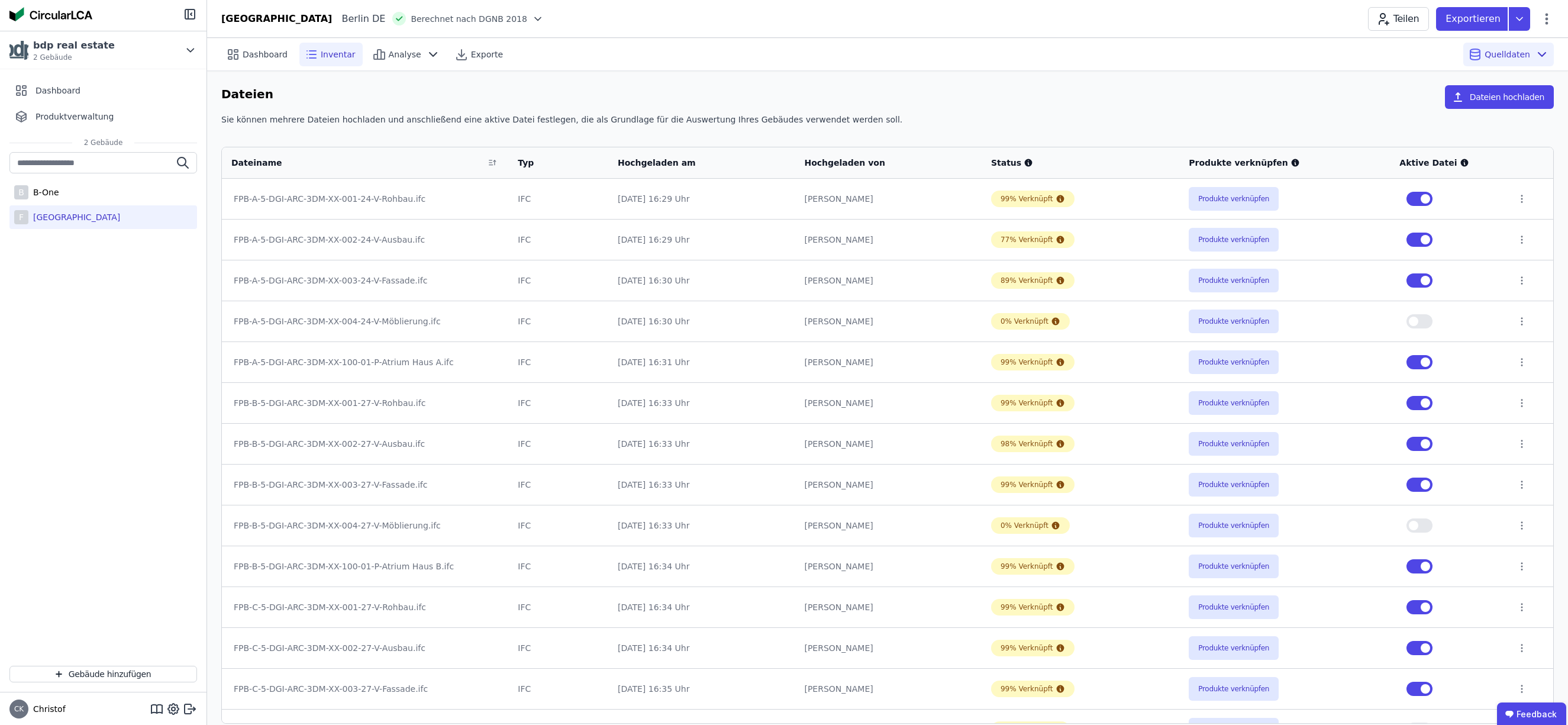
click at [326, 54] on span "Inventar" at bounding box center [338, 54] width 35 height 12
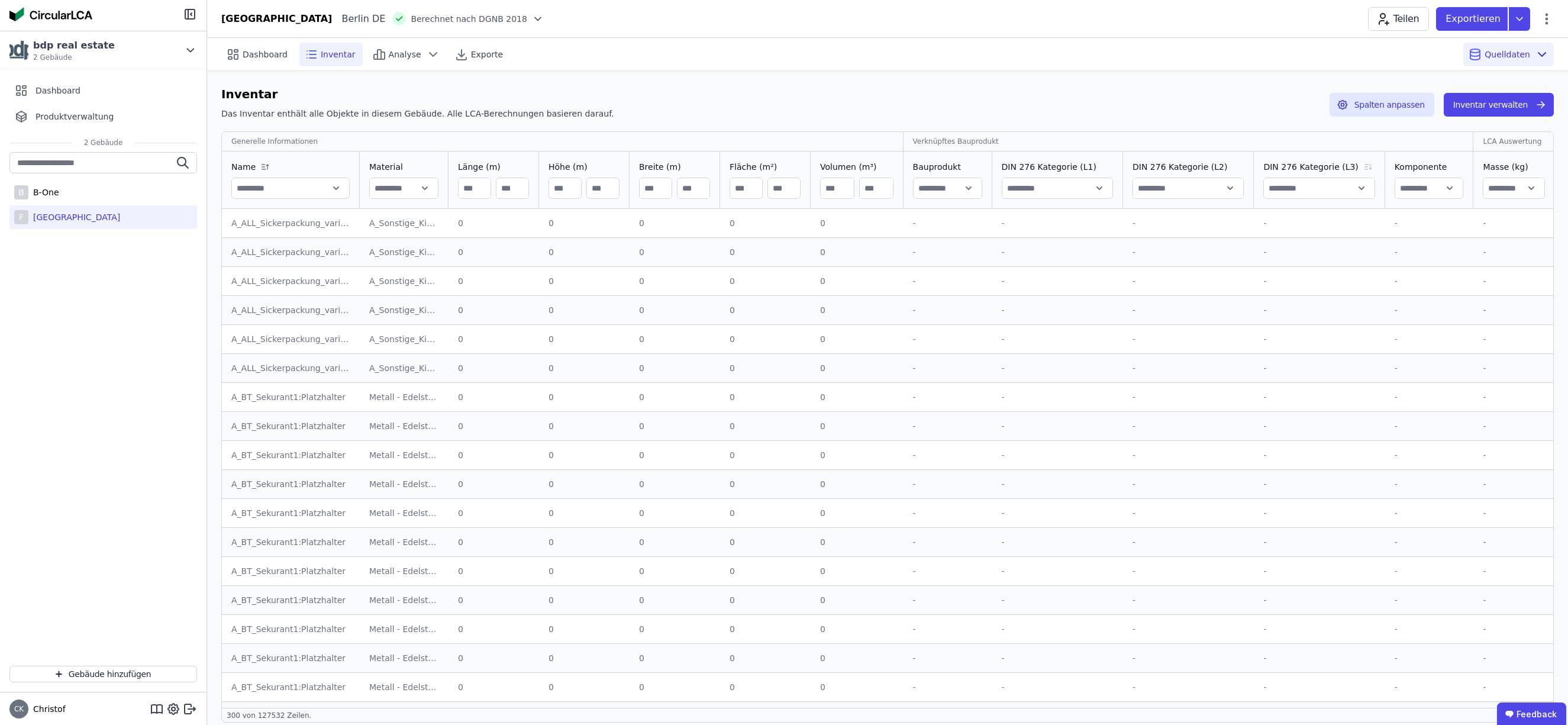
click at [1361, 166] on icon at bounding box center [1368, 166] width 14 height 10
click at [1356, 166] on icon at bounding box center [1364, 166] width 14 height 10
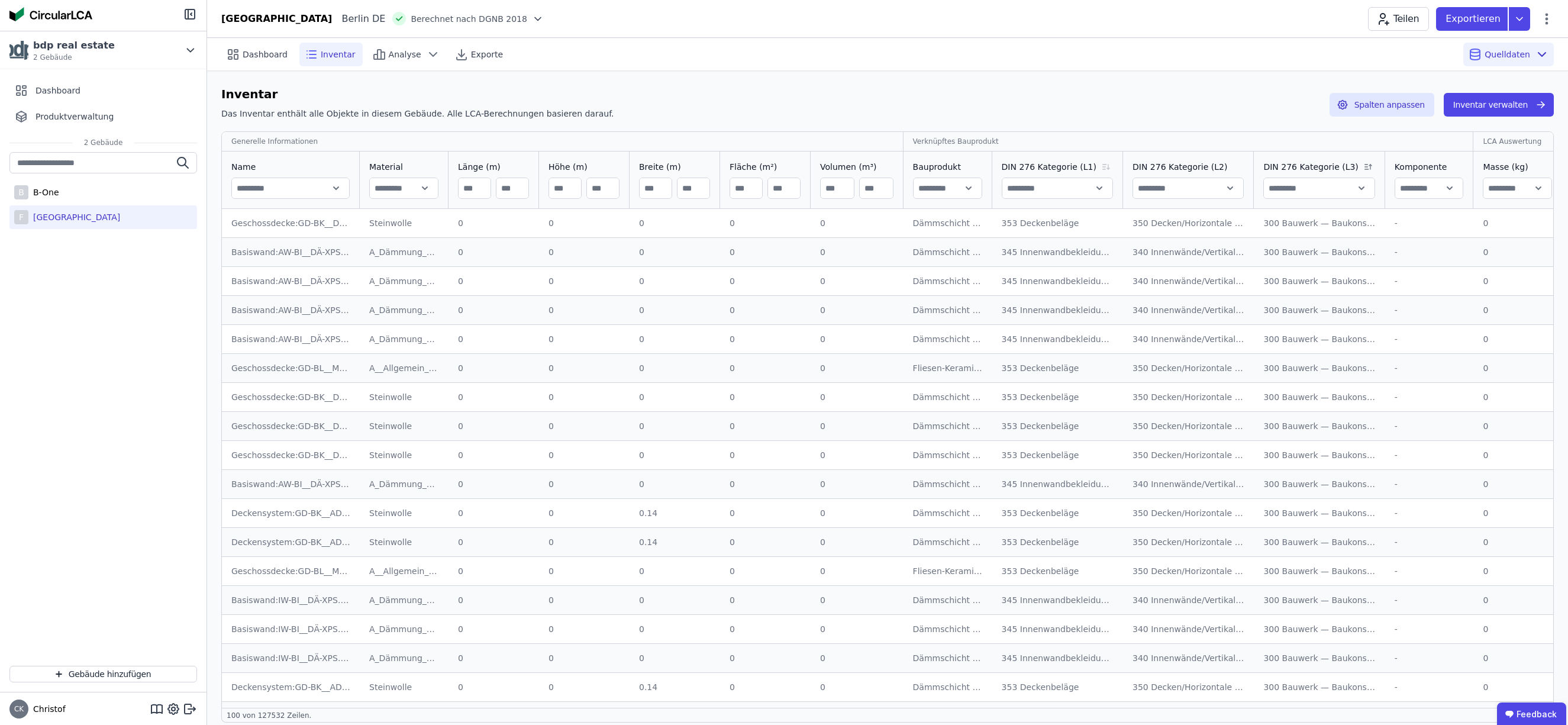
click at [1099, 167] on icon at bounding box center [1106, 166] width 14 height 10
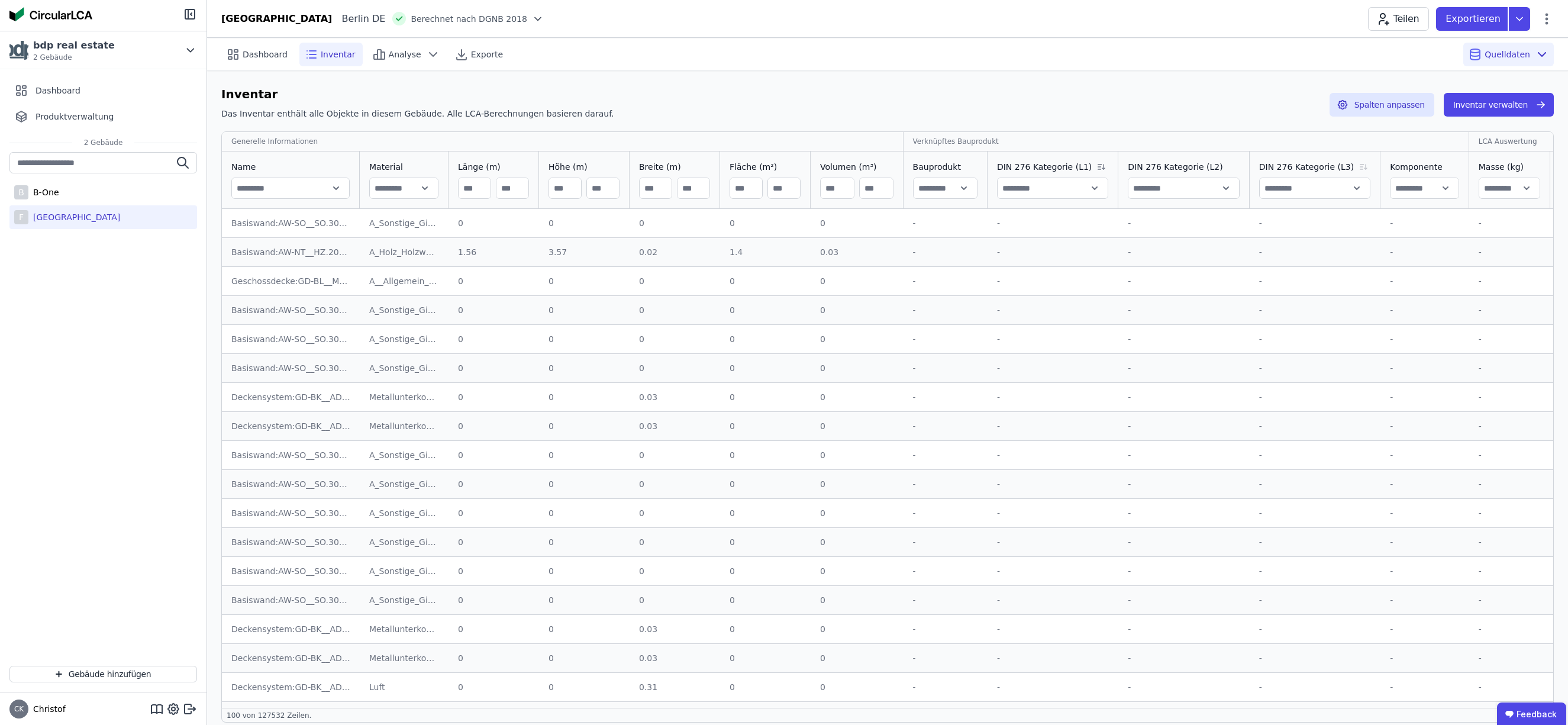
click at [1094, 167] on icon at bounding box center [1101, 166] width 14 height 10
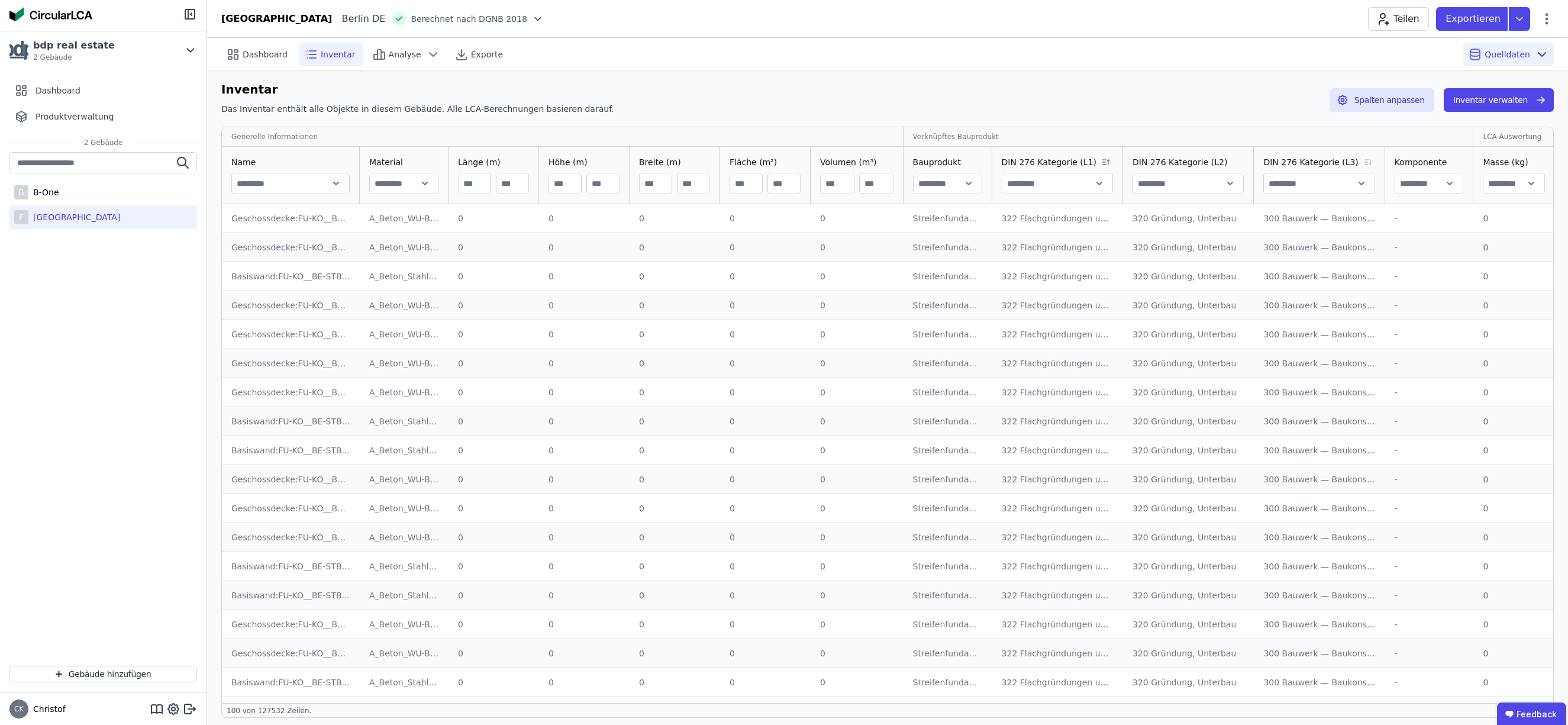
click at [1186, 108] on div "Inventar Das Inventar enthält alle Objekte in diesem Gebäude. Alle LCA-Berechnu…" at bounding box center [888, 100] width 1333 height 39
click at [1549, 21] on icon at bounding box center [1547, 19] width 14 height 14
click at [1271, 106] on div "Inventar Das Inventar enthält alle Objekte in diesem Gebäude. Alle LCA-Berechnu…" at bounding box center [888, 103] width 1333 height 39
click at [188, 710] on icon at bounding box center [190, 709] width 14 height 14
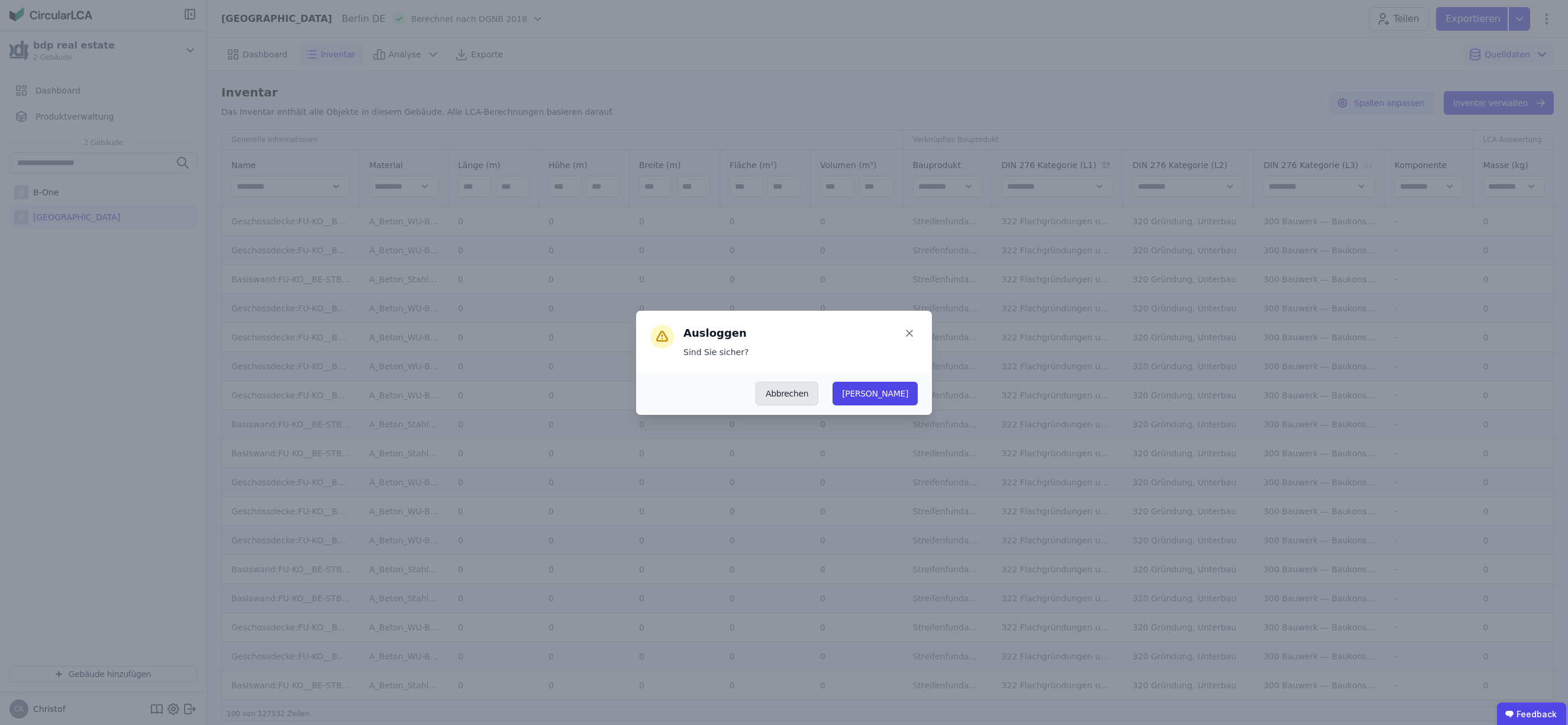
click at [819, 394] on button "Abbrechen" at bounding box center [786, 393] width 63 height 24
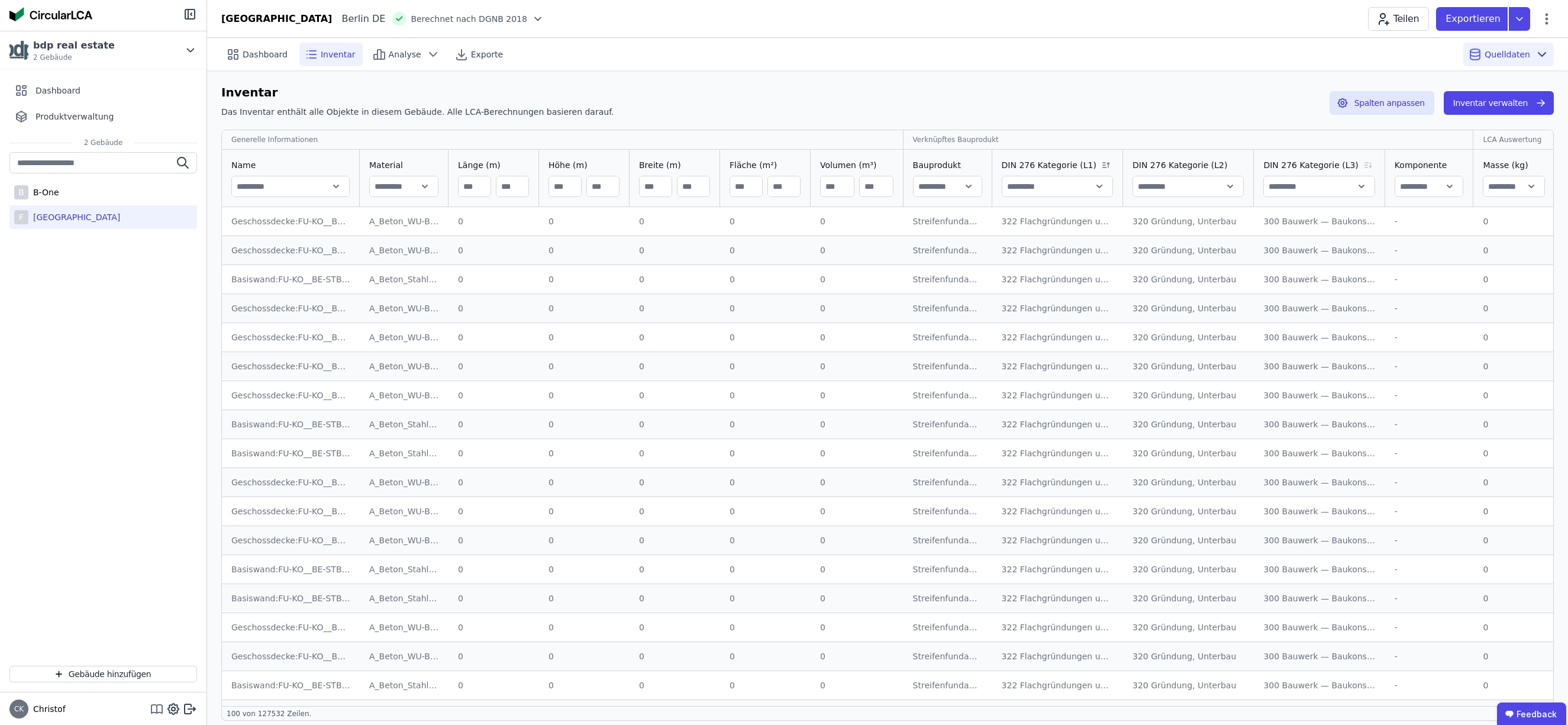
click at [155, 708] on icon at bounding box center [157, 709] width 14 height 14
click at [174, 708] on icon at bounding box center [174, 709] width 4 height 4
select select "*"
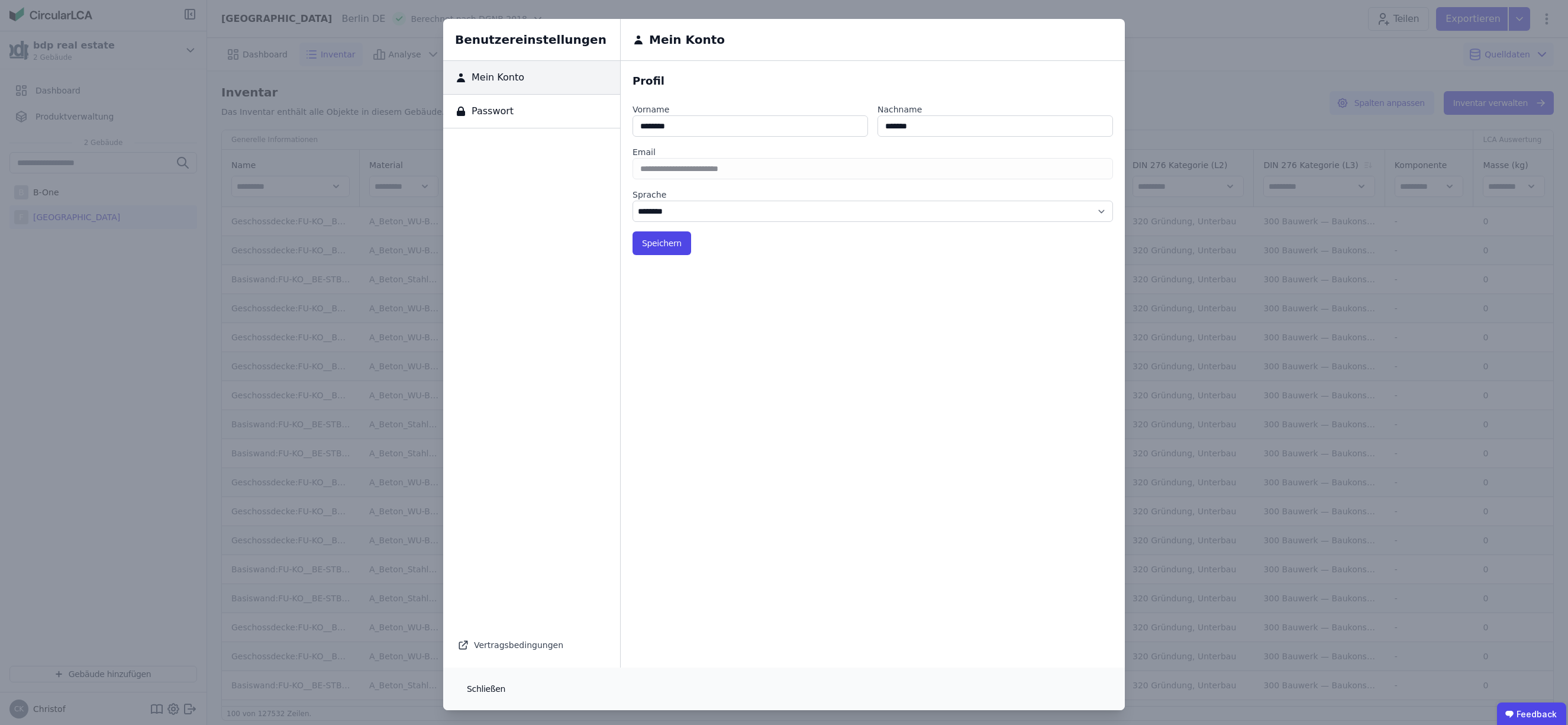
click at [482, 689] on button "Schließen" at bounding box center [486, 688] width 57 height 24
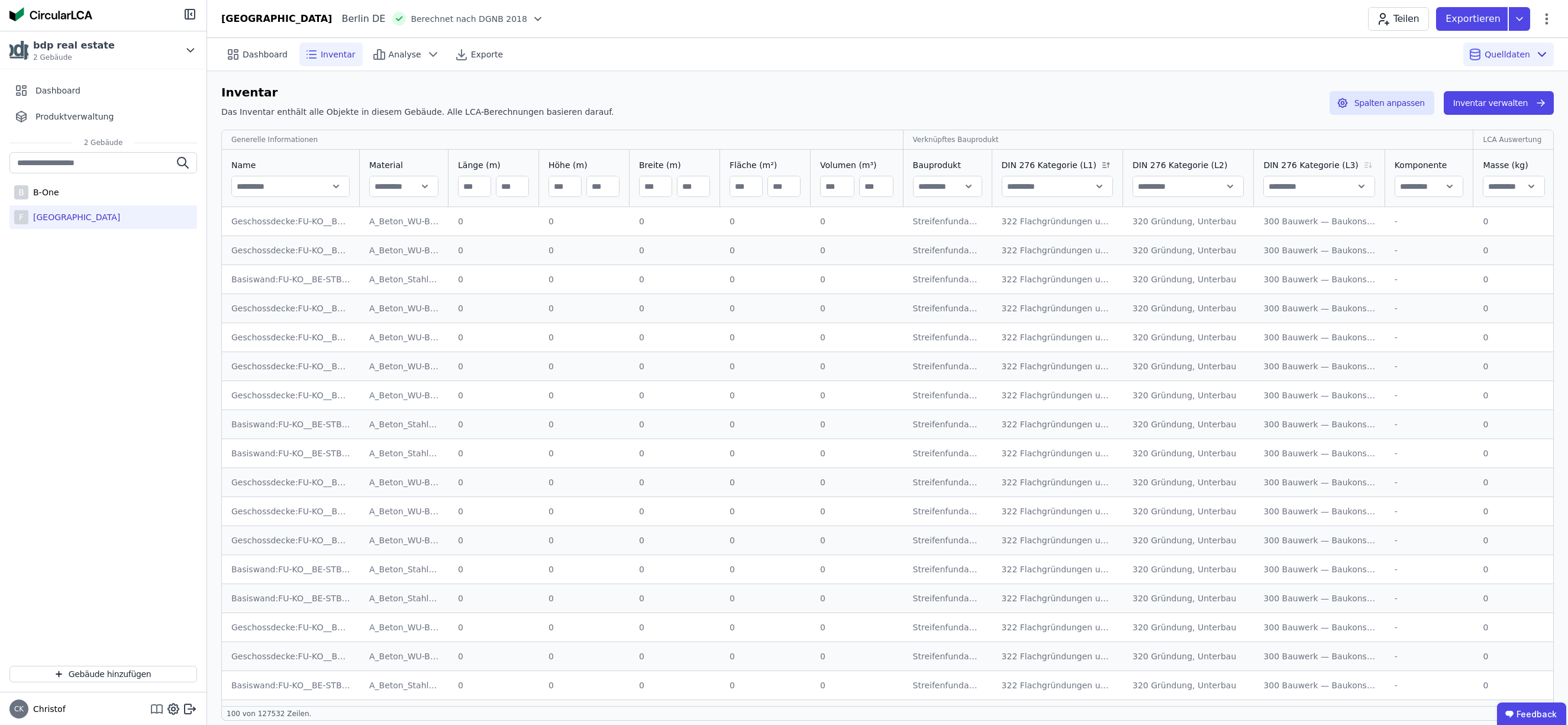
click at [157, 708] on icon at bounding box center [157, 709] width 14 height 14
click at [1486, 21] on p "Exportieren" at bounding box center [1474, 19] width 57 height 14
click at [1414, 68] on div "Inventar" at bounding box center [1409, 68] width 35 height 12
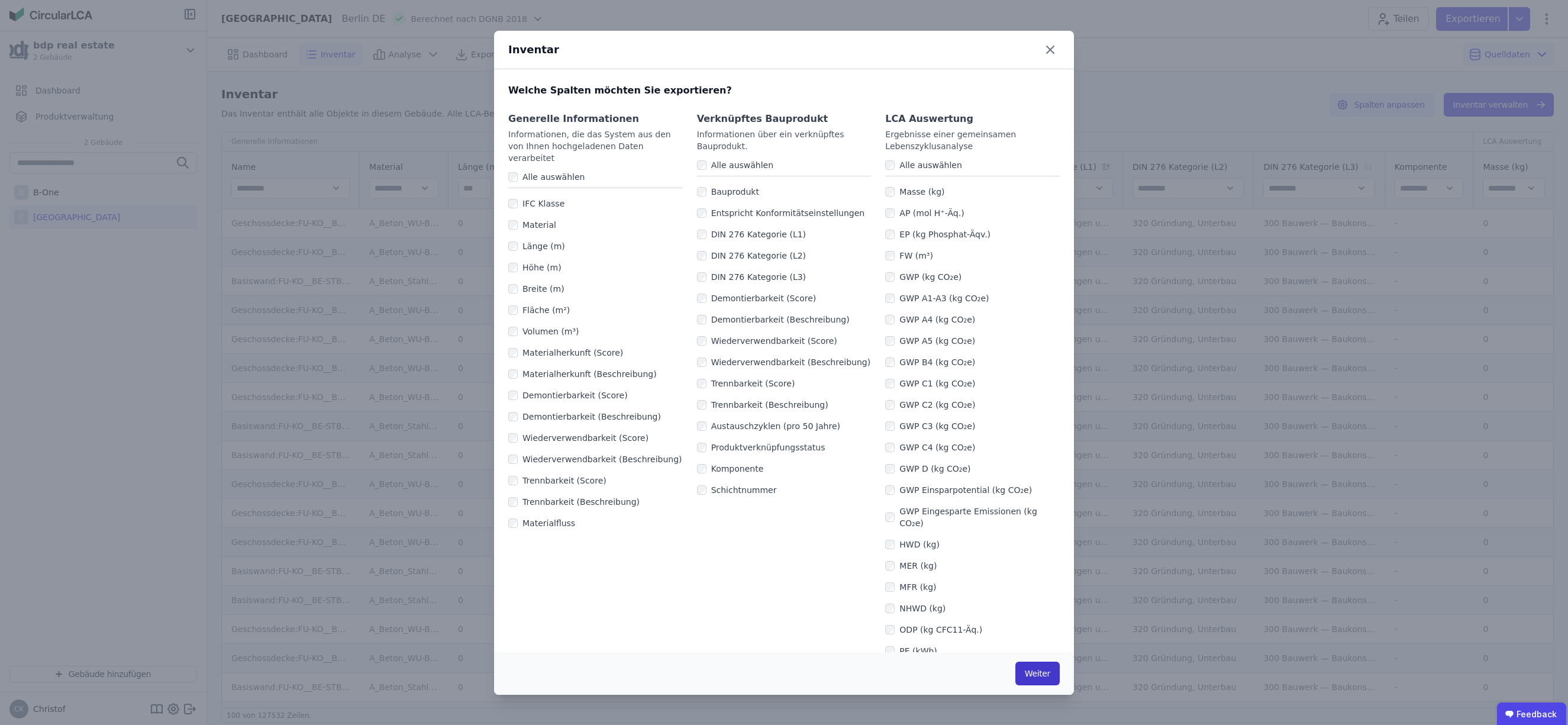
click at [1037, 671] on button "Weiter" at bounding box center [1037, 673] width 45 height 24
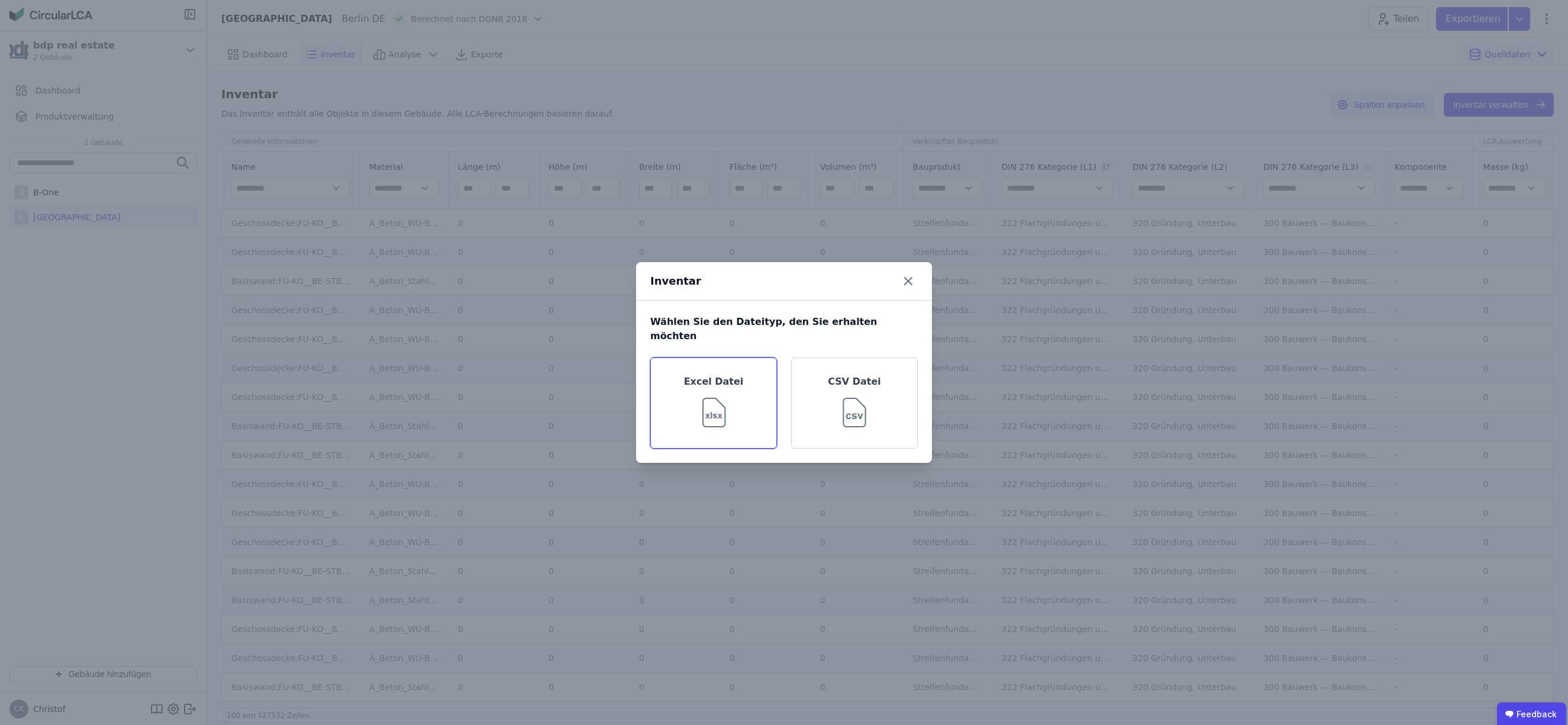
click at [715, 399] on img at bounding box center [714, 410] width 39 height 43
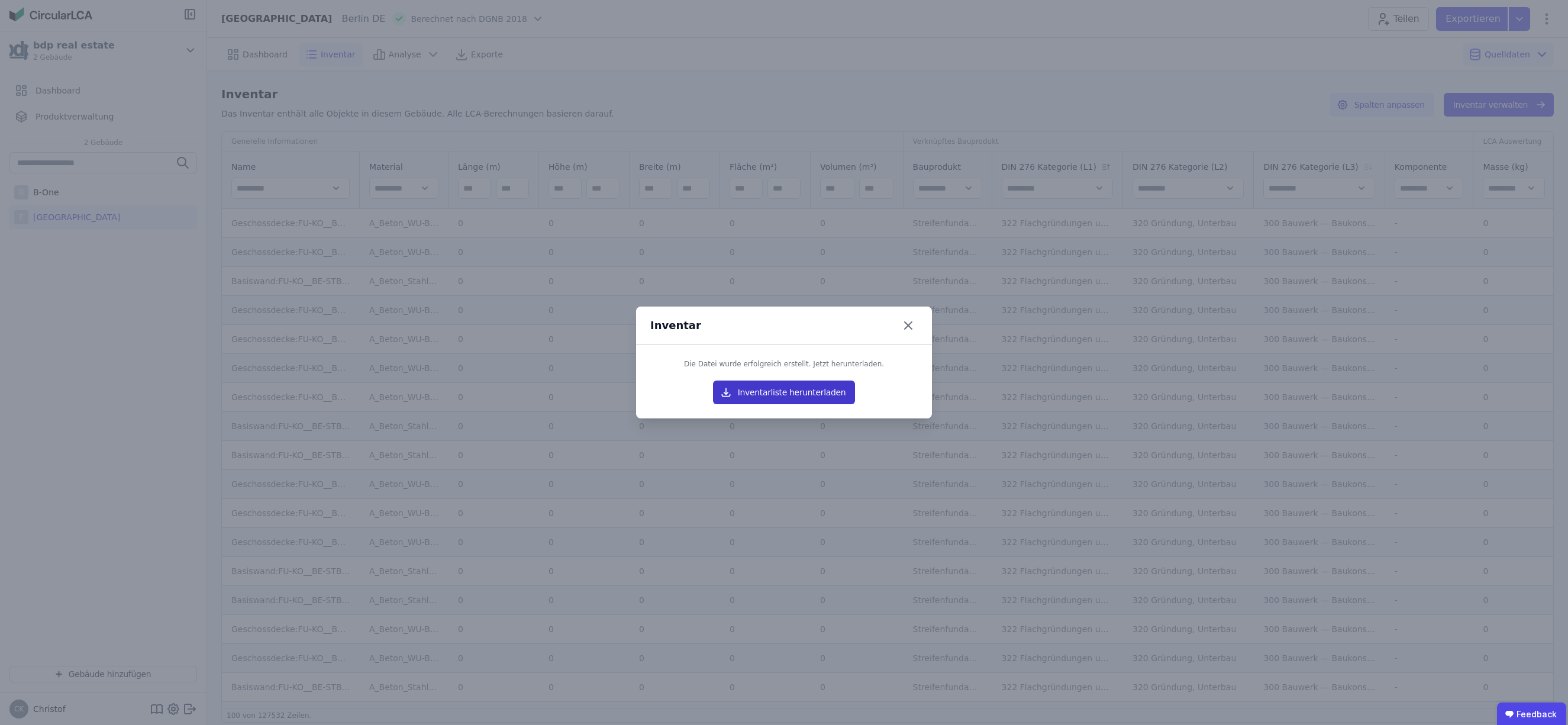
click at [797, 393] on button "Inventarliste herunterladen" at bounding box center [784, 392] width 142 height 24
click at [908, 324] on icon at bounding box center [908, 325] width 7 height 7
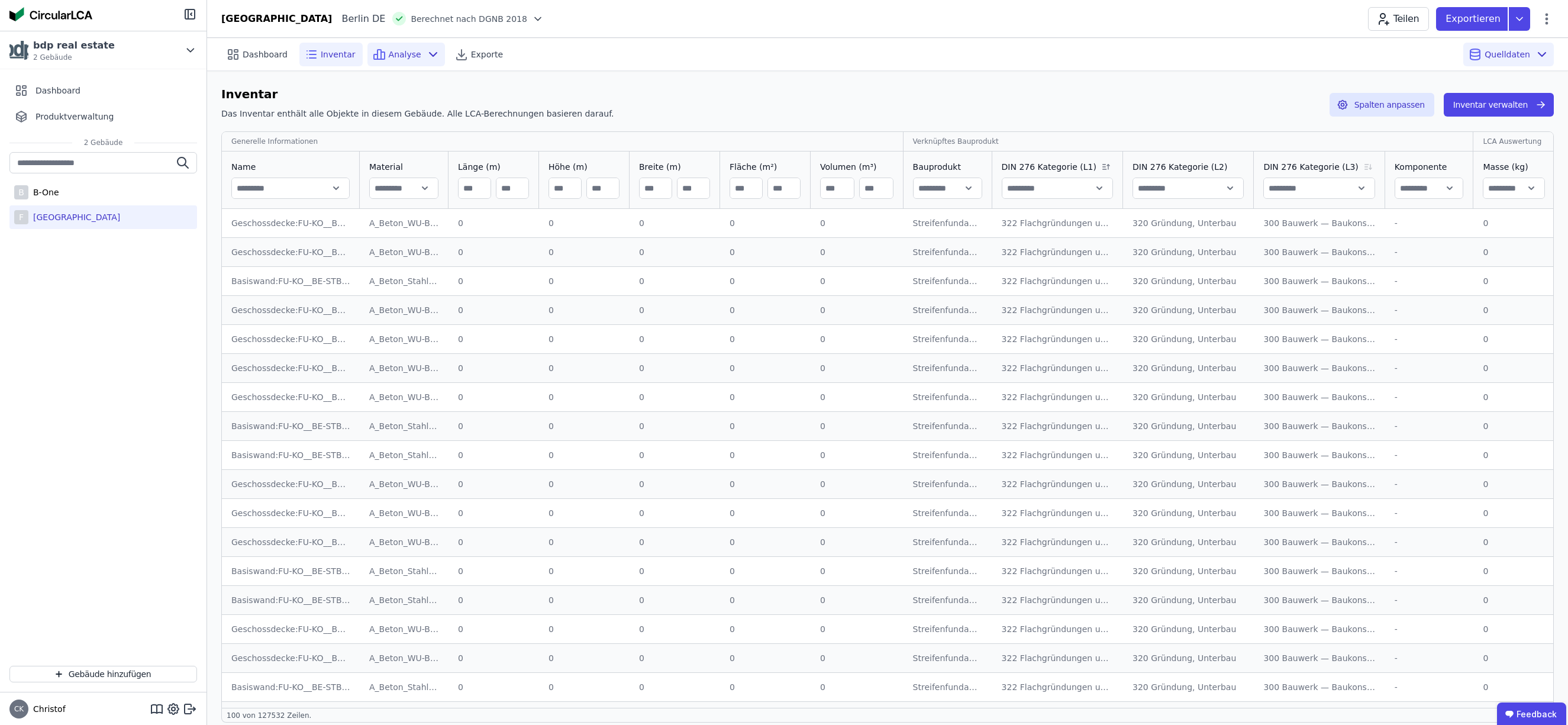
scroll to position [1, 0]
click at [397, 54] on span "Analyse" at bounding box center [405, 54] width 32 height 12
click at [399, 54] on span "Analyse" at bounding box center [405, 54] width 32 height 12
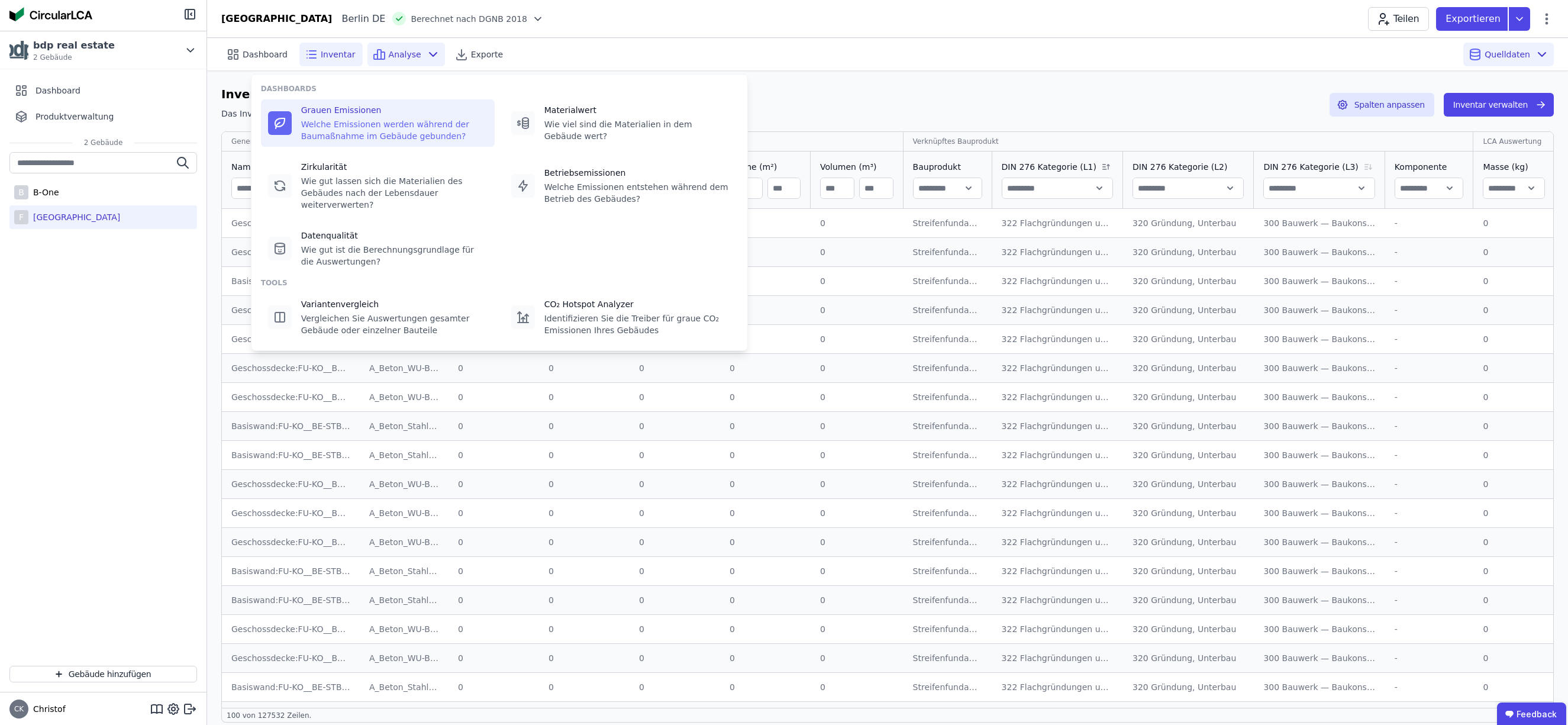
click at [355, 123] on div "Welche Emissionen werden während der Baumaßnahme im Gebäude gebunden?" at bounding box center [394, 130] width 186 height 24
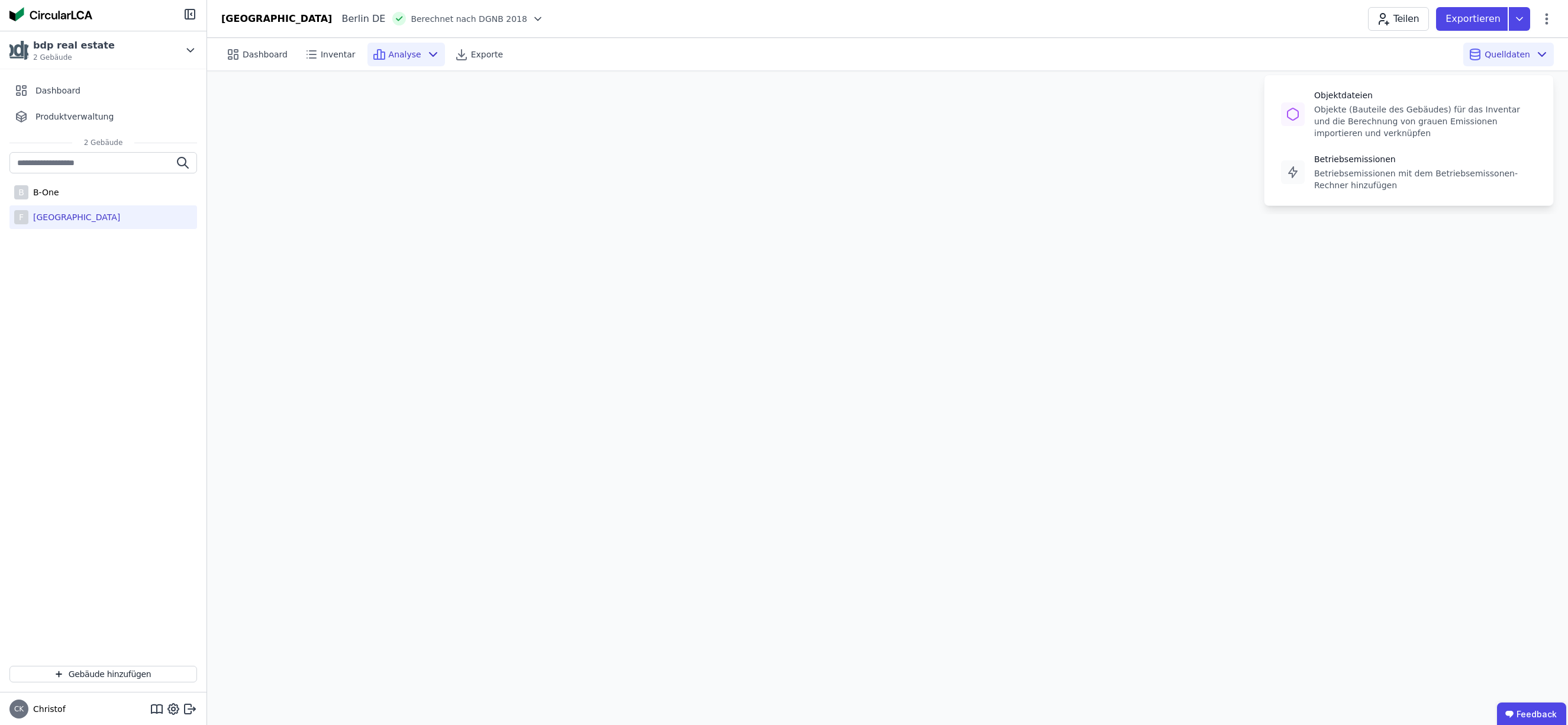
click at [1500, 54] on span "Quelldaten" at bounding box center [1507, 54] width 46 height 12
click at [1503, 52] on span "Quelldaten" at bounding box center [1507, 54] width 46 height 12
click at [1516, 56] on span "Quelldaten" at bounding box center [1507, 54] width 46 height 12
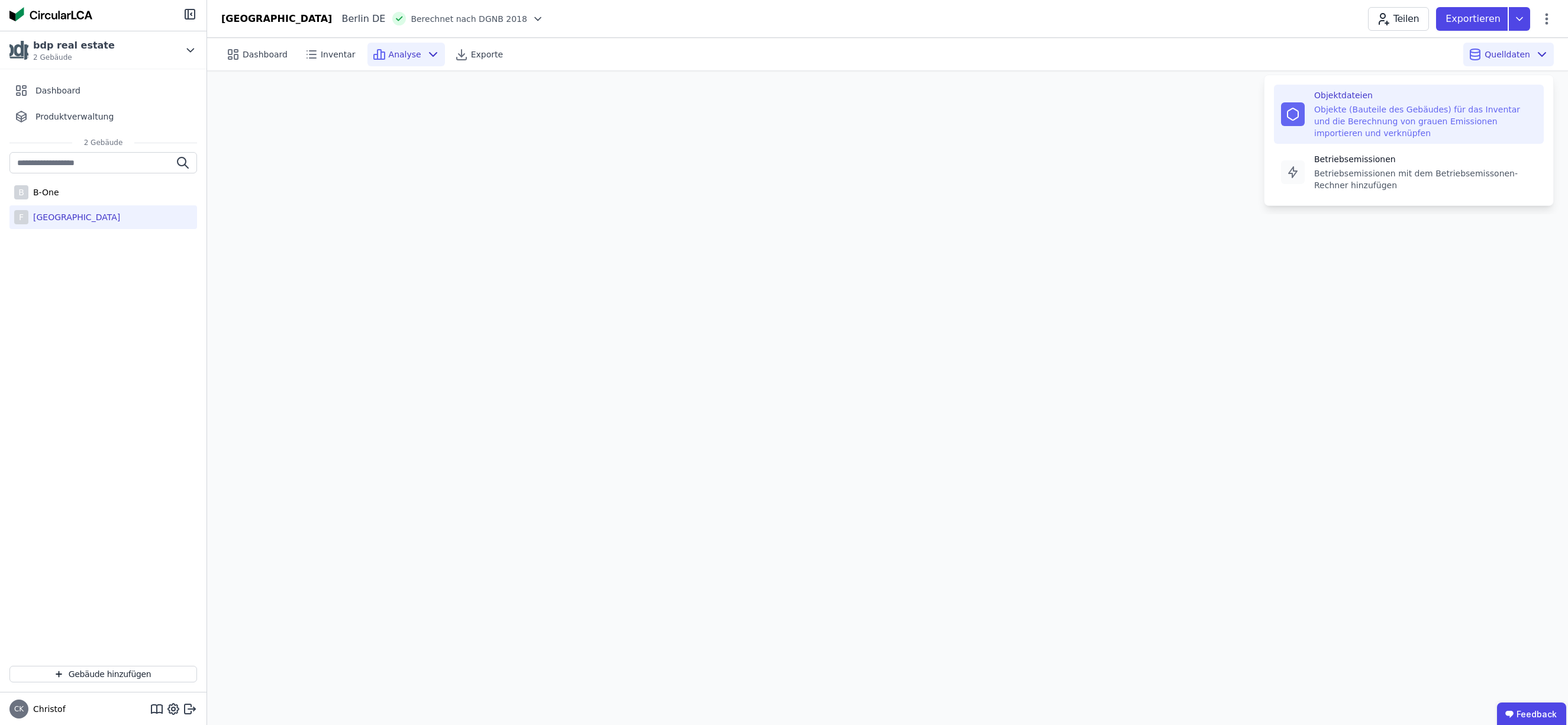
click at [1358, 112] on div "Objekte (Bauteile des Gebäudes) für das Inventar und die Berechnung von grauen …" at bounding box center [1425, 121] width 223 height 35
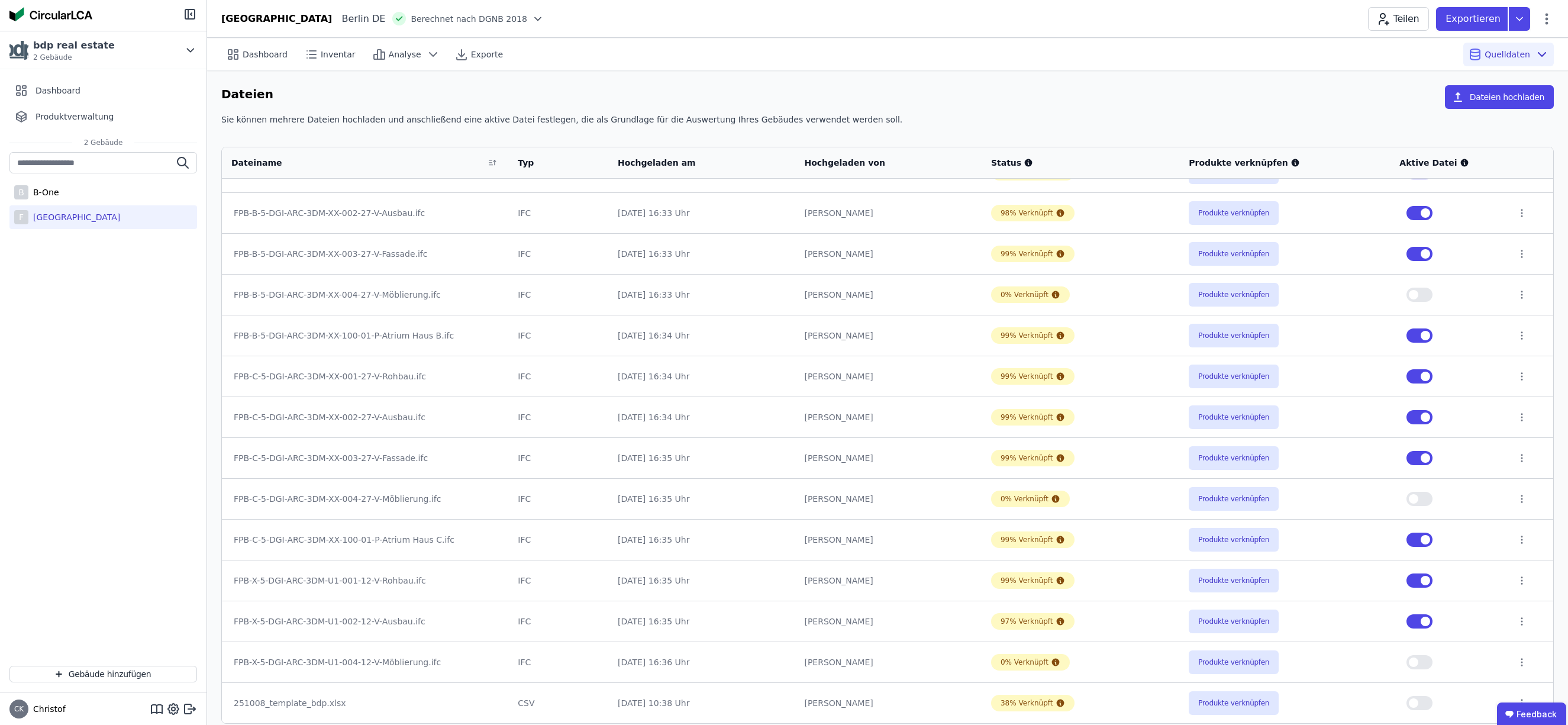
scroll to position [13, 0]
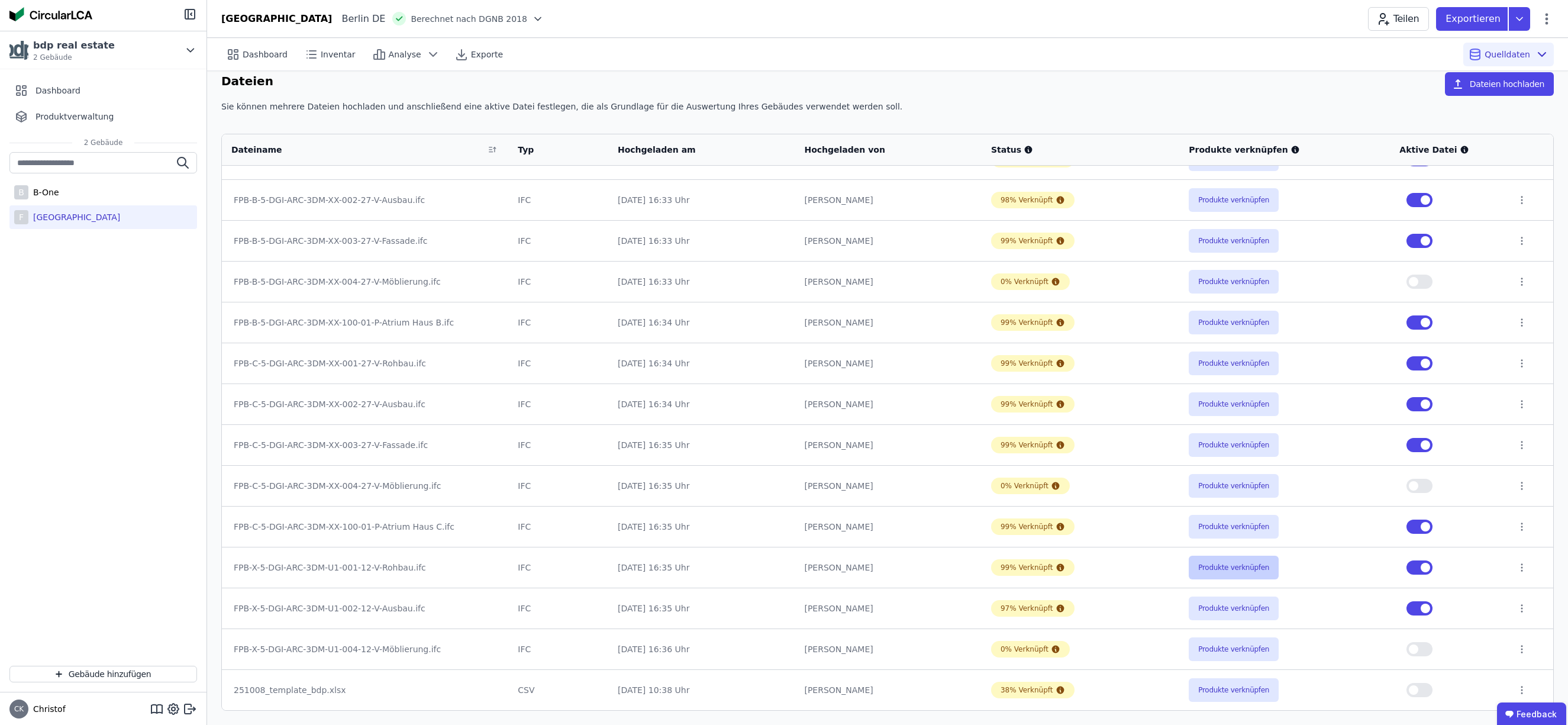
click at [1237, 568] on button "Produkte verknüpfen" at bounding box center [1233, 567] width 90 height 24
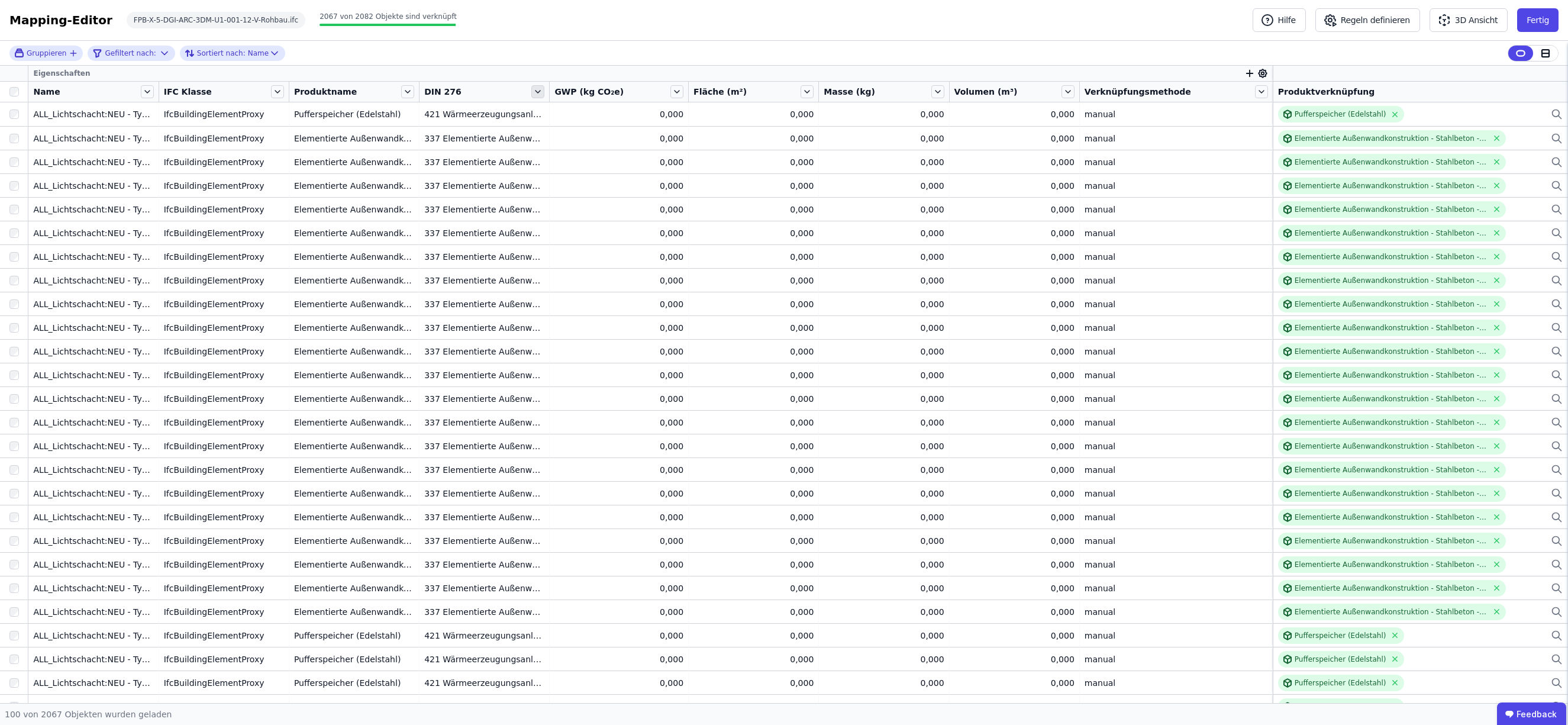
click at [541, 92] on icon at bounding box center [537, 92] width 5 height 3
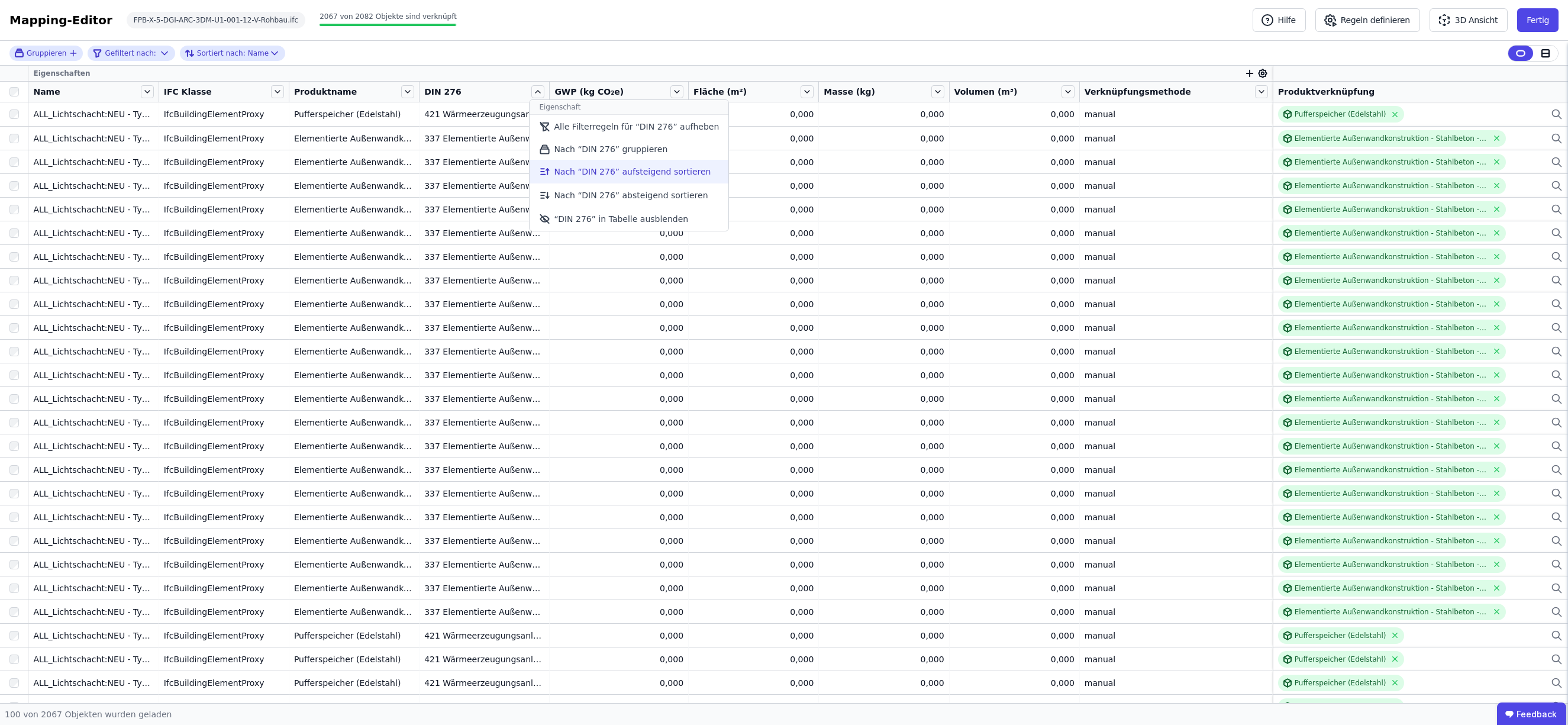
click at [627, 172] on li "Nach “DIN 276” aufsteigend sortieren" at bounding box center [629, 172] width 199 height 24
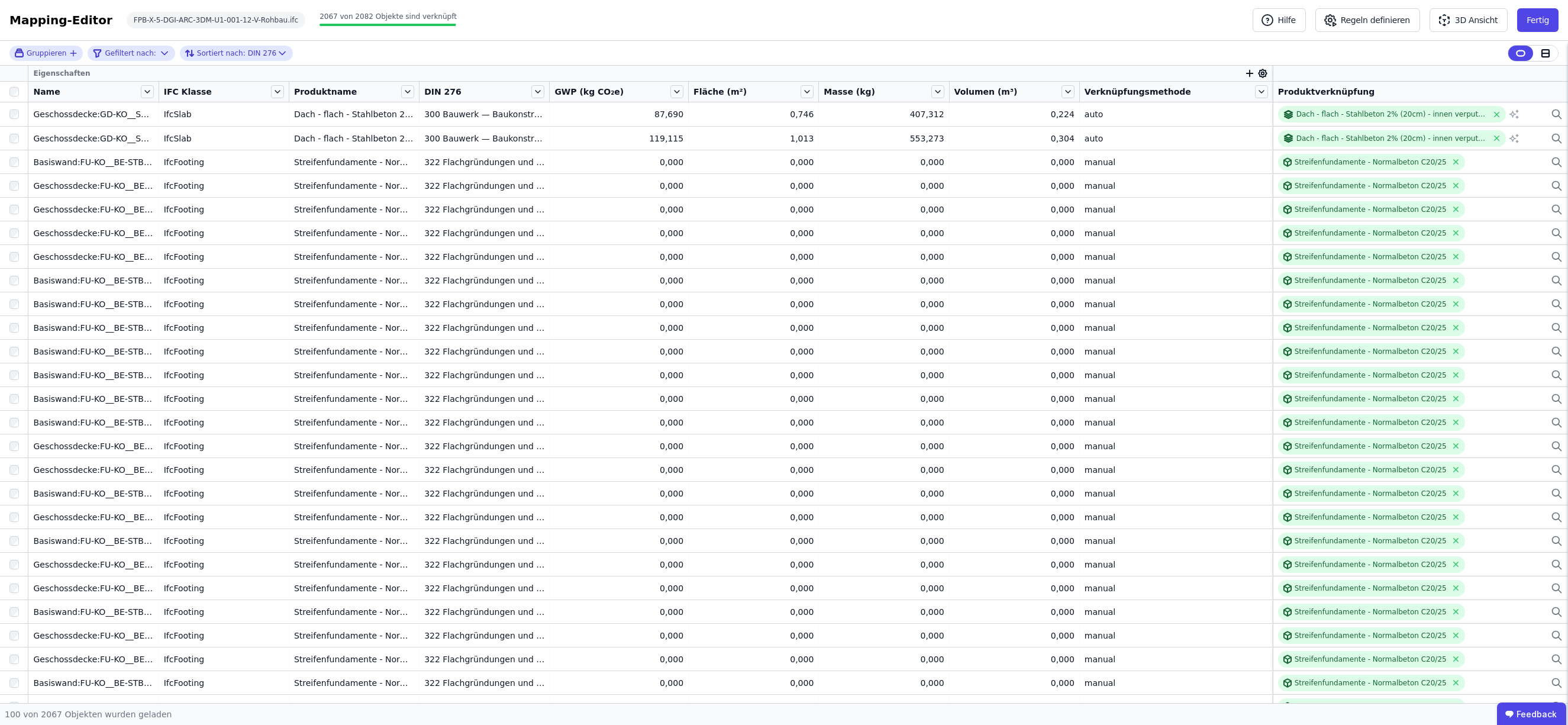
click at [570, 95] on span "GWP (kg CO₂e)" at bounding box center [589, 92] width 69 height 12
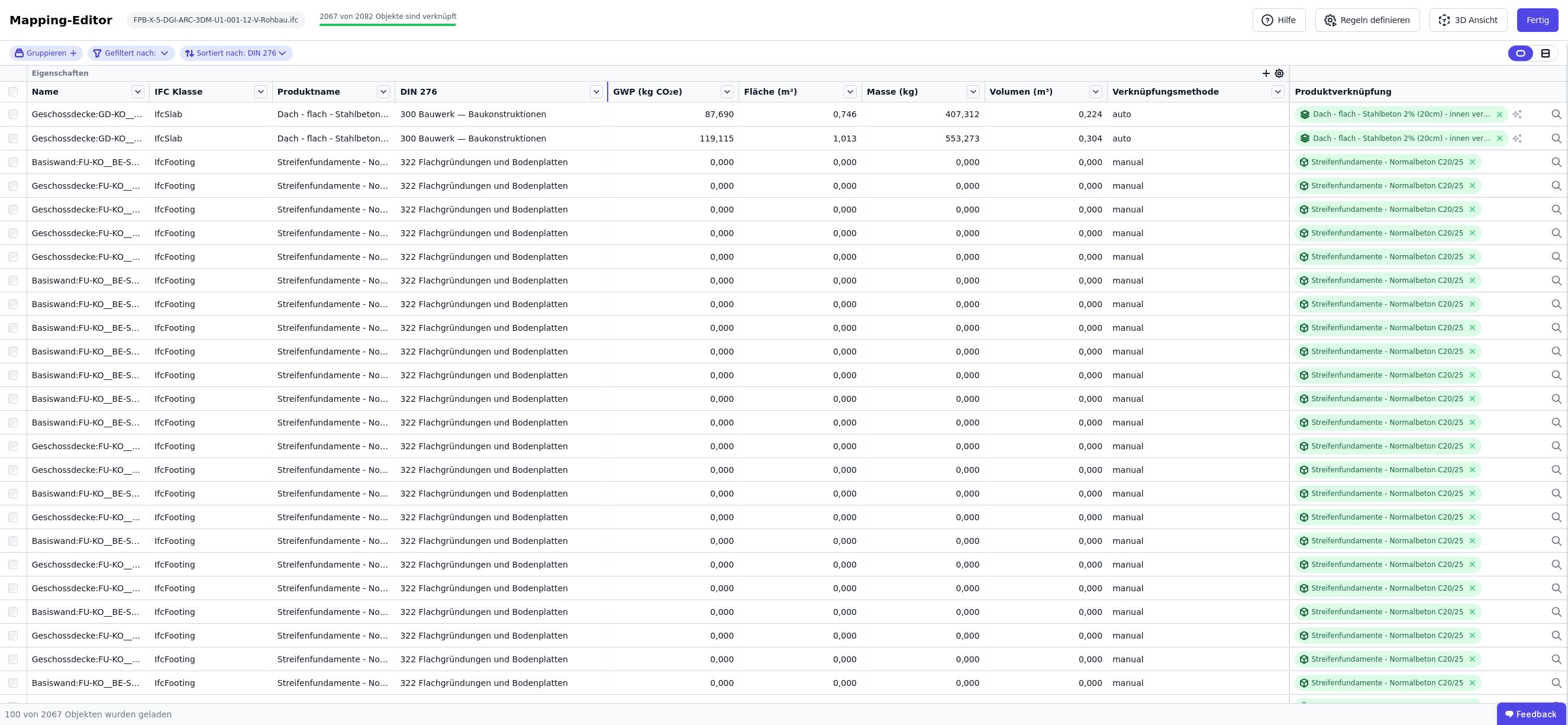
drag, startPoint x: 560, startPoint y: 92, endPoint x: 626, endPoint y: 94, distance: 66.0
click at [626, 94] on tr "Name IFC Klasse Produktname DIN 276 GWP (kg CO₂e) Fläche (m²) Masse (kg) Volume…" at bounding box center [784, 92] width 1568 height 21
click at [604, 94] on icon at bounding box center [597, 92] width 13 height 13
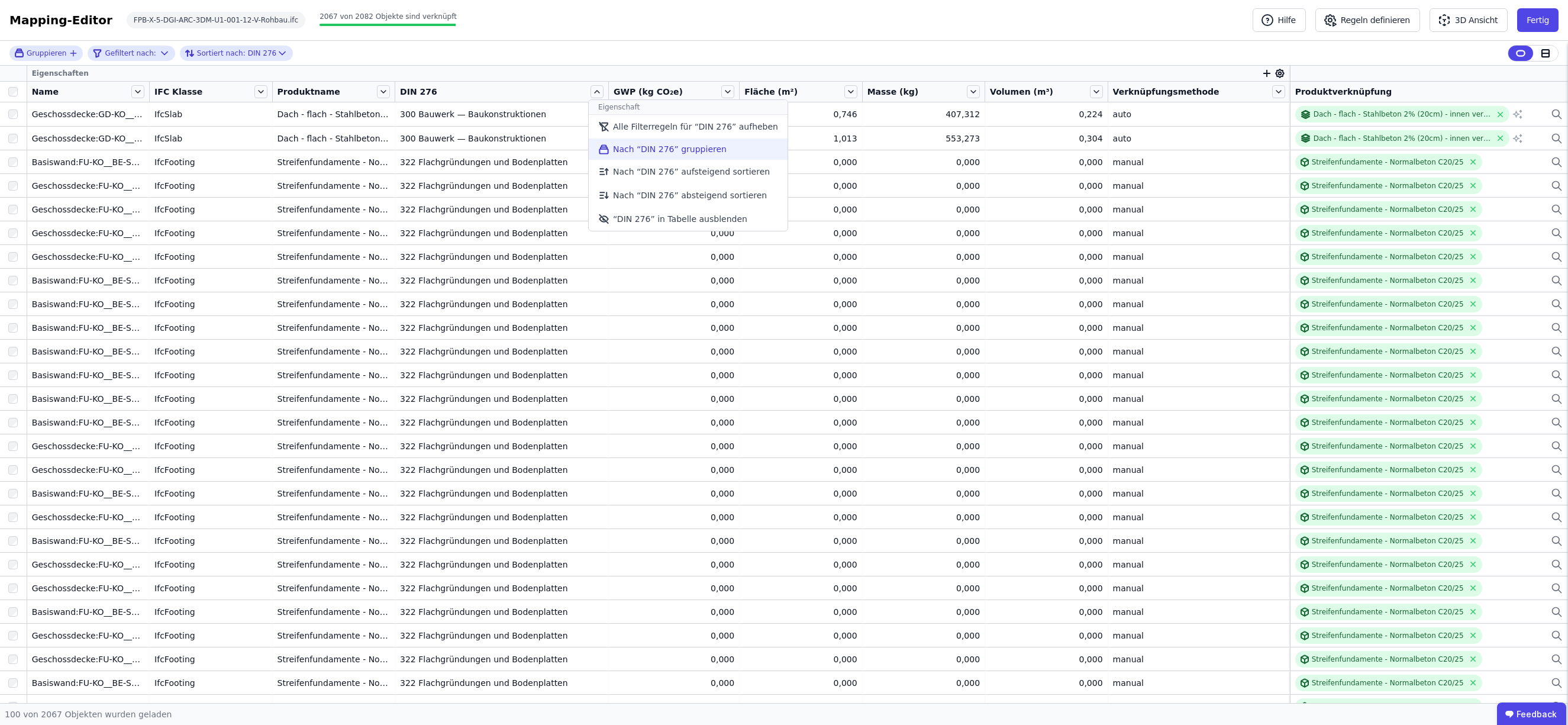
click at [644, 148] on li "Nach “DIN 276” gruppieren" at bounding box center [688, 149] width 199 height 21
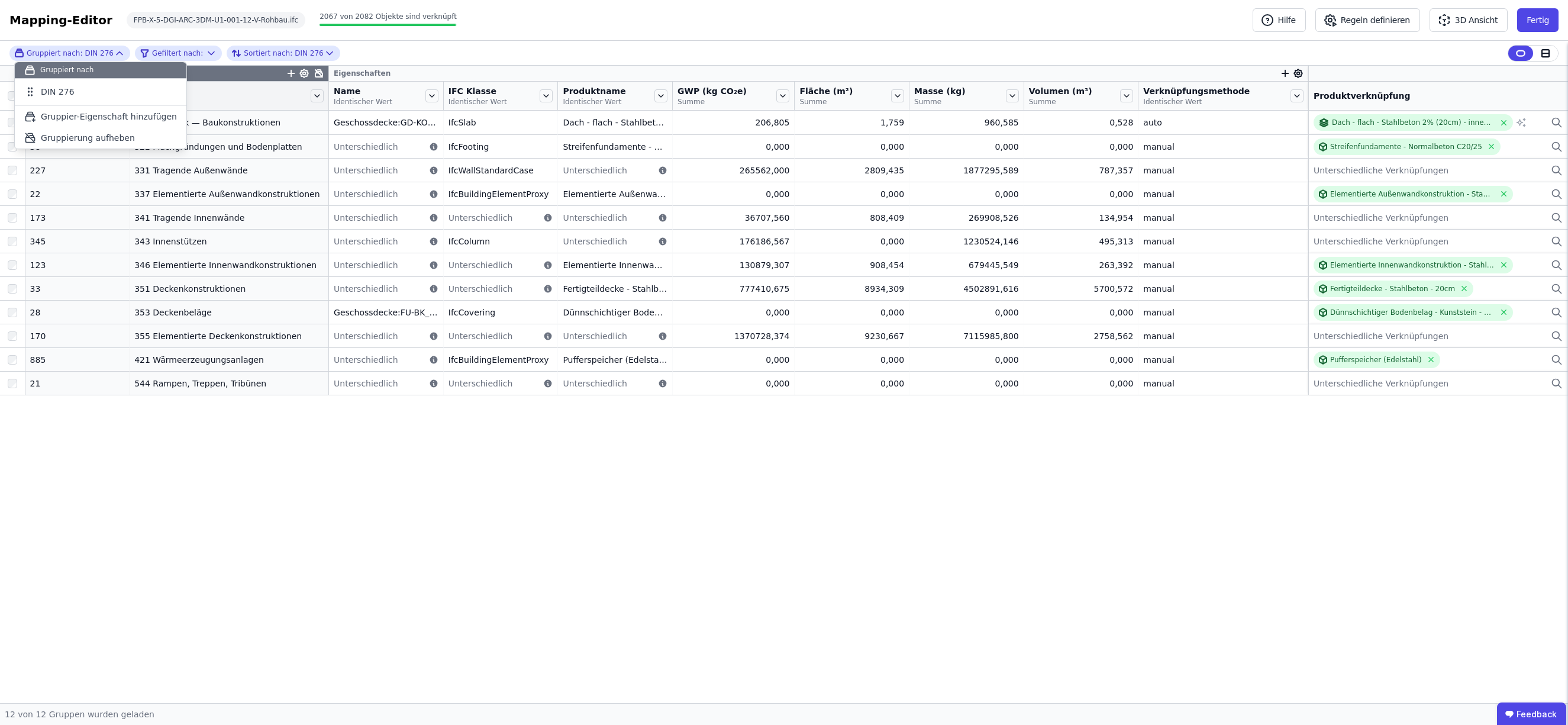
click at [240, 502] on div "Gruppier-Eigenschaften Eigenschaften Anzahl Objekte DIN 276 Name Identischer [P…" at bounding box center [784, 384] width 1568 height 637
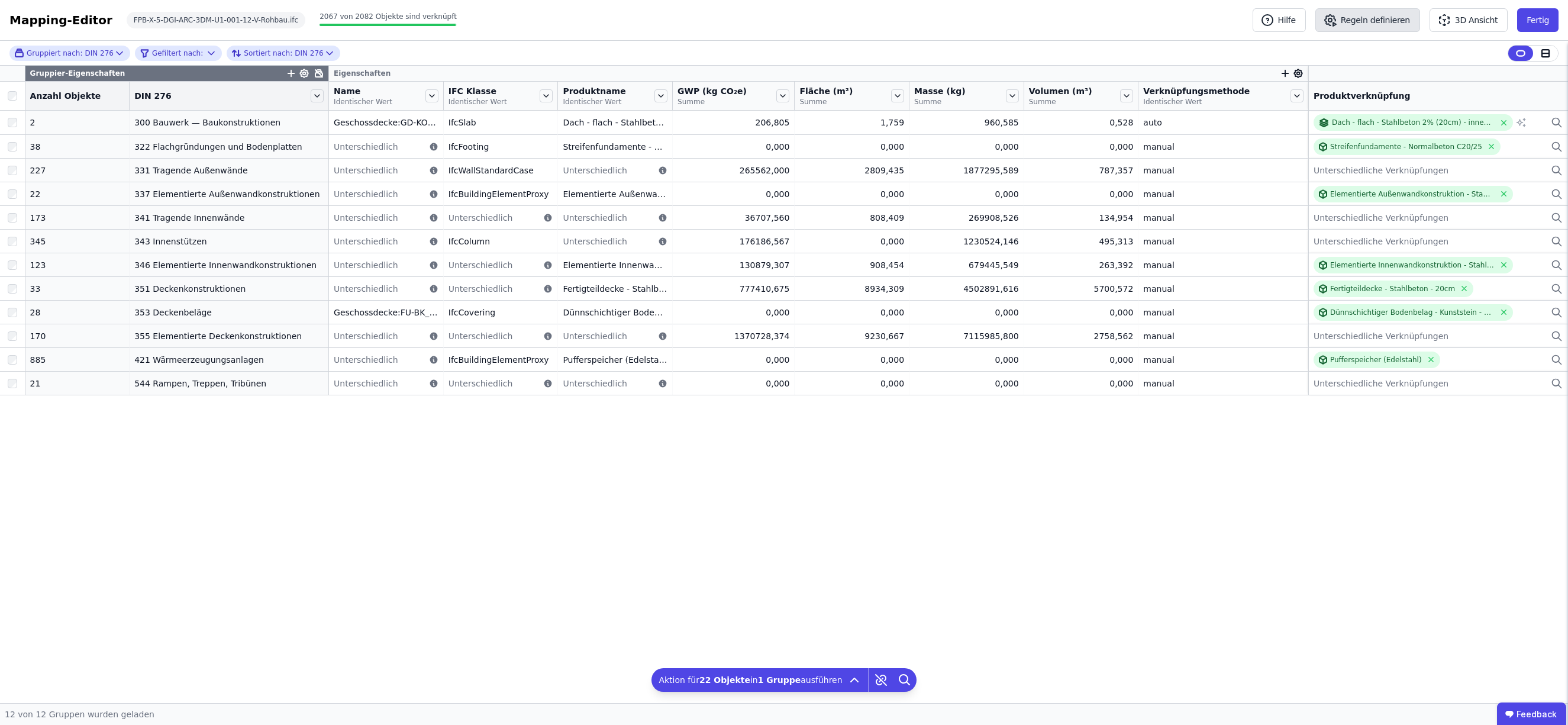
click at [1482, 19] on button "3D Ansicht" at bounding box center [1468, 20] width 78 height 24
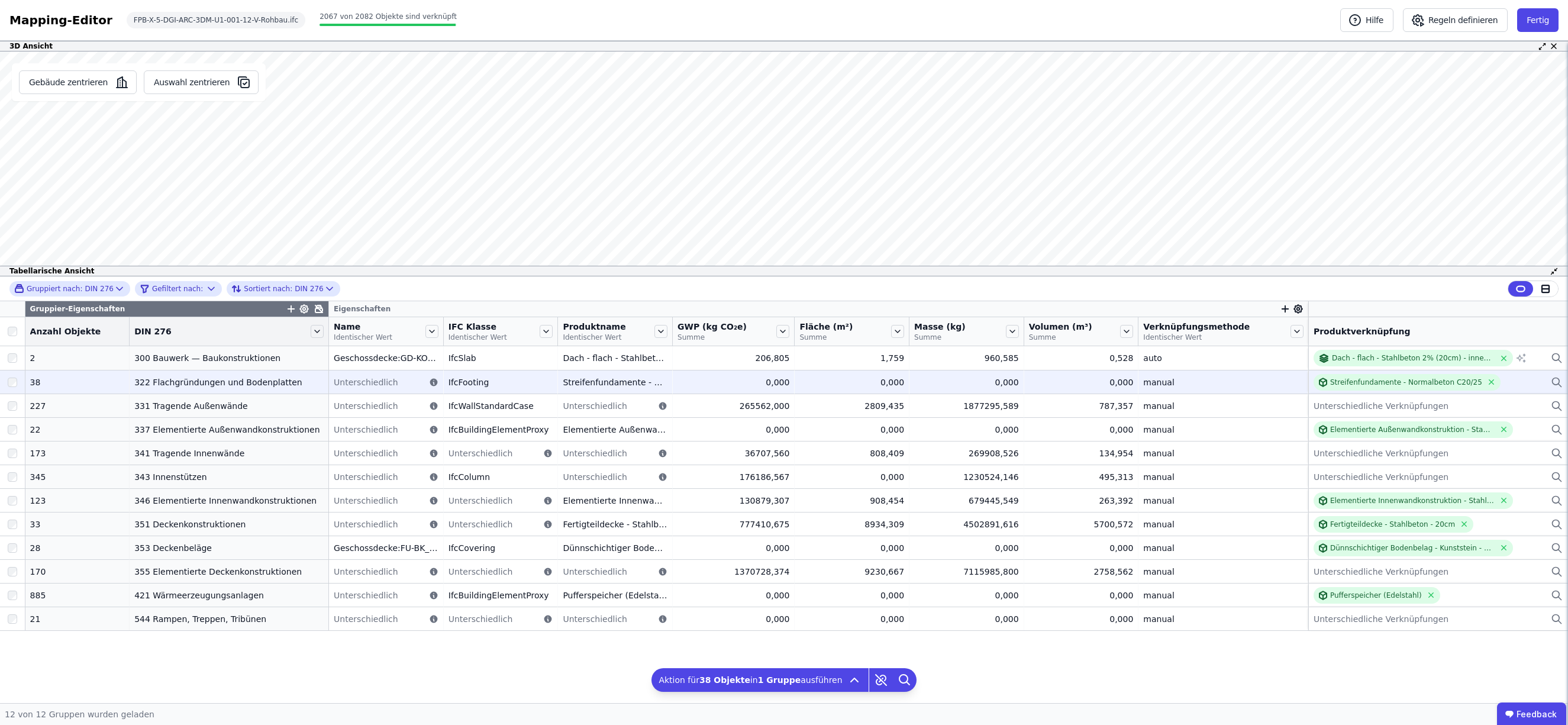
click at [218, 383] on div "322 Flachgründungen und Bodenplatten" at bounding box center [229, 382] width 190 height 12
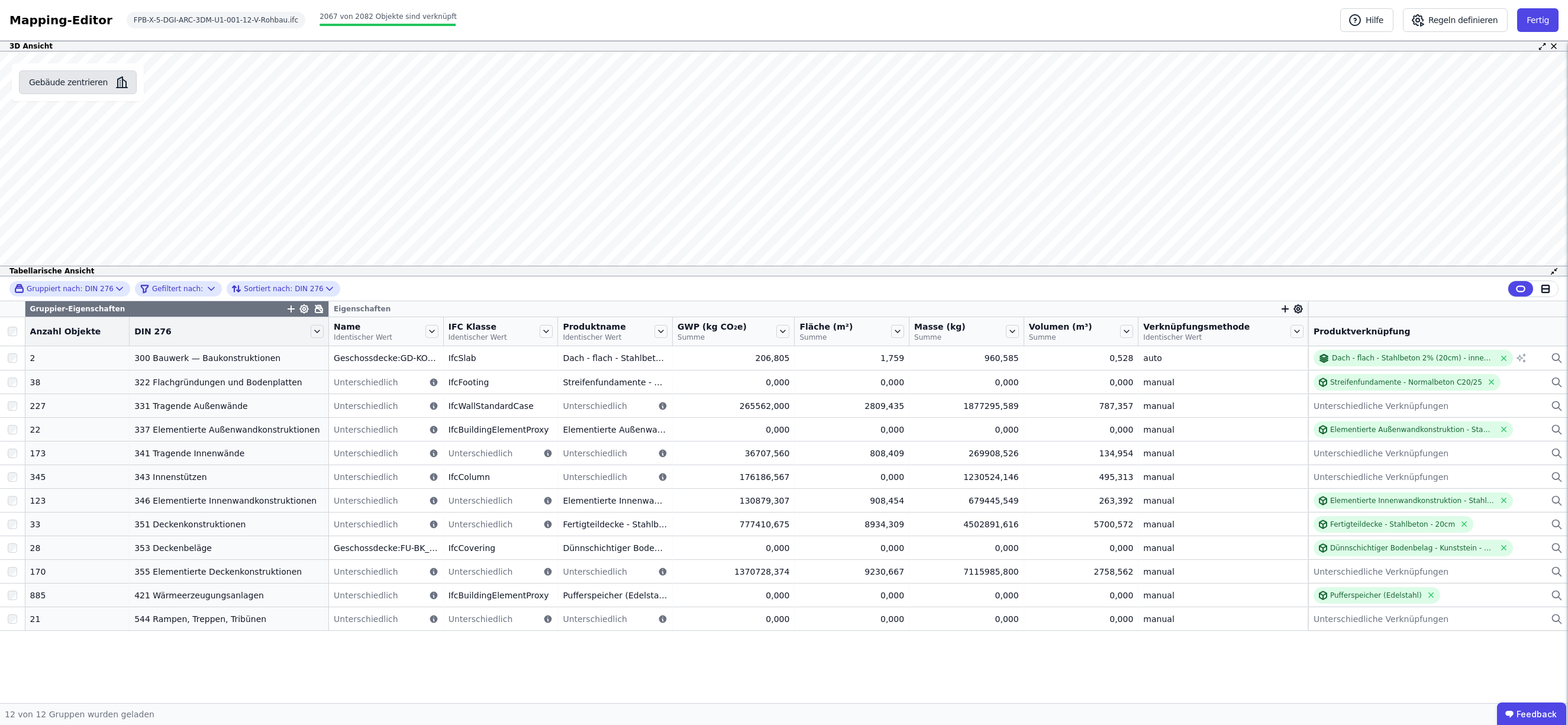
click at [77, 81] on button "Gebäude zentrieren" at bounding box center [77, 82] width 118 height 24
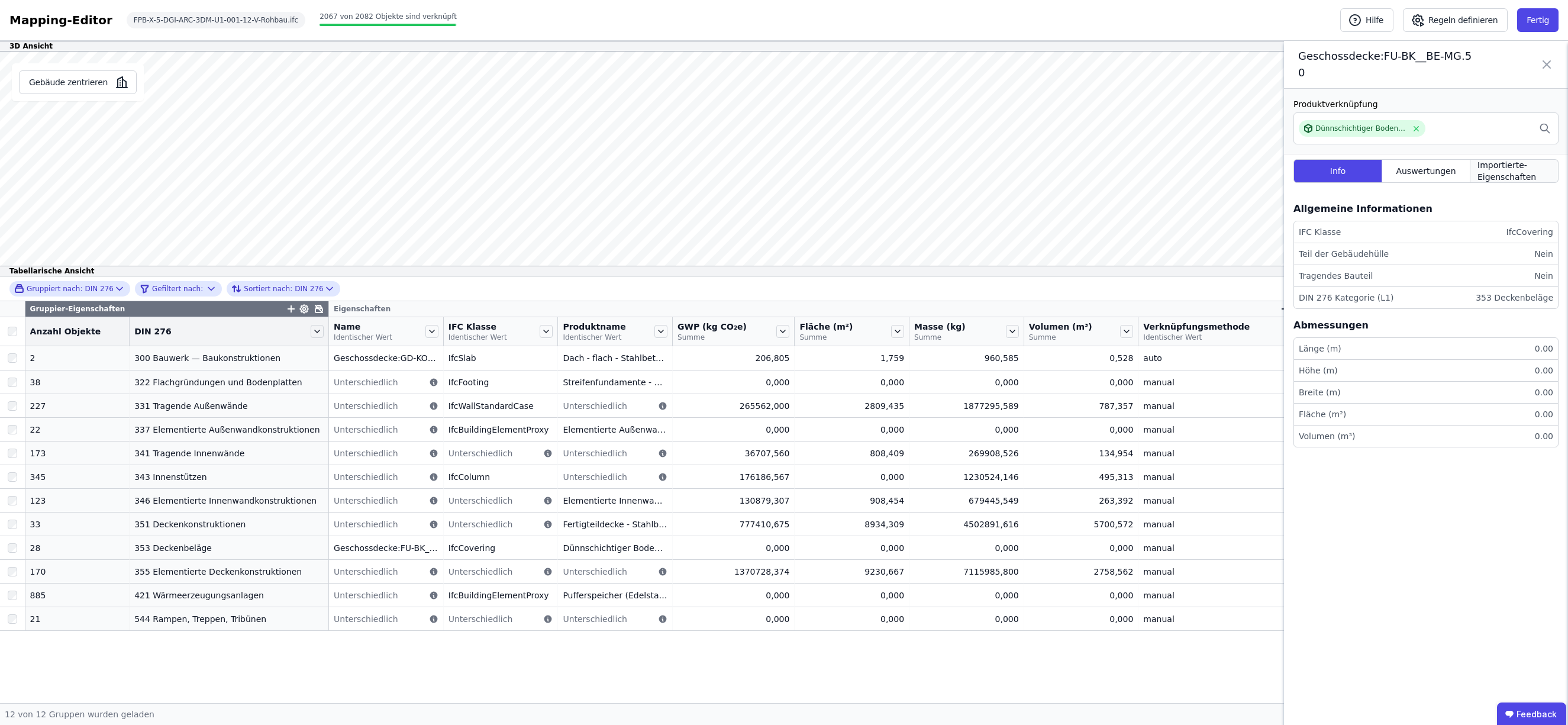
click at [1492, 159] on span "Importierte-Eigenschaften" at bounding box center [1514, 171] width 74 height 24
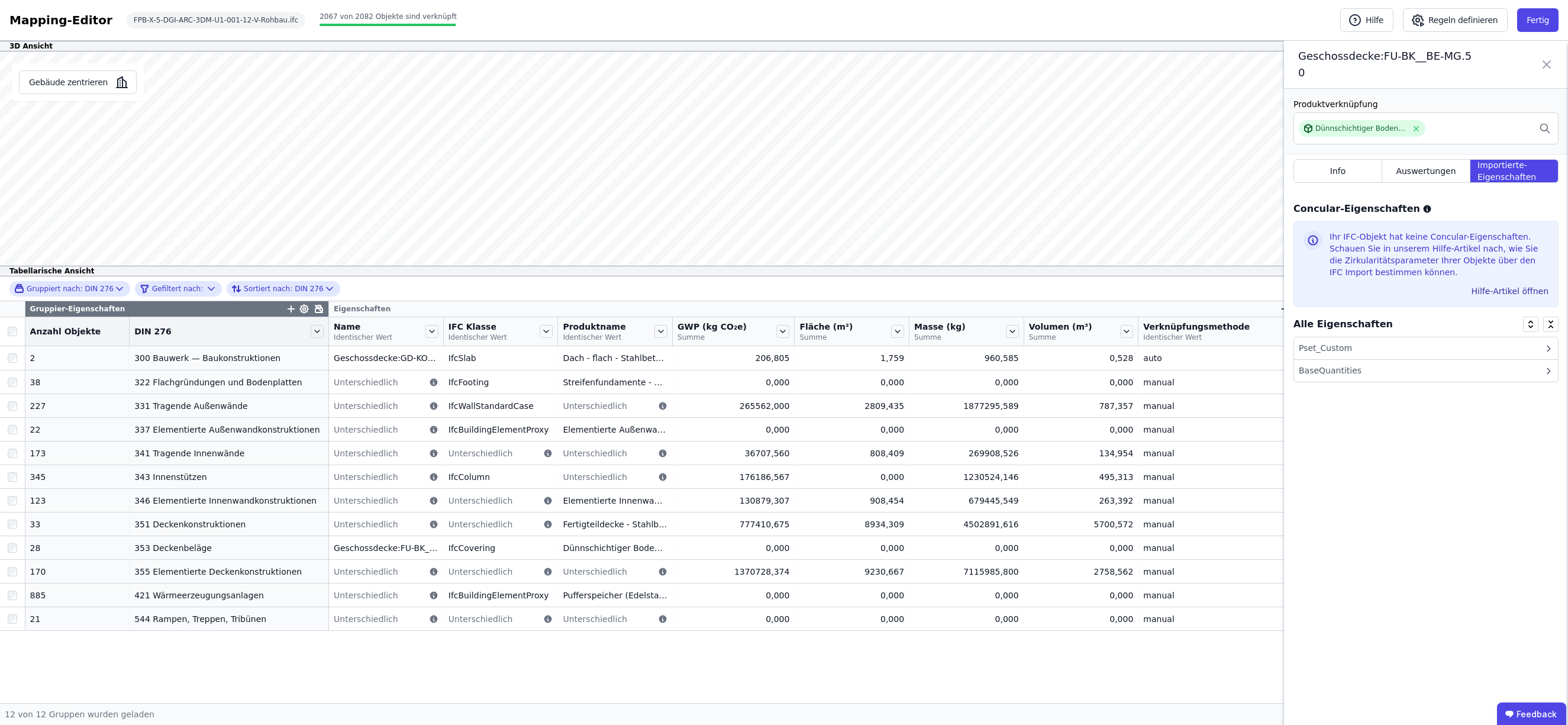
click at [1362, 337] on div "Pset_Custom" at bounding box center [1425, 348] width 264 height 23
click at [1349, 364] on div "BaseQuantities" at bounding box center [1330, 370] width 63 height 12
click at [1554, 322] on icon at bounding box center [1551, 326] width 10 height 10
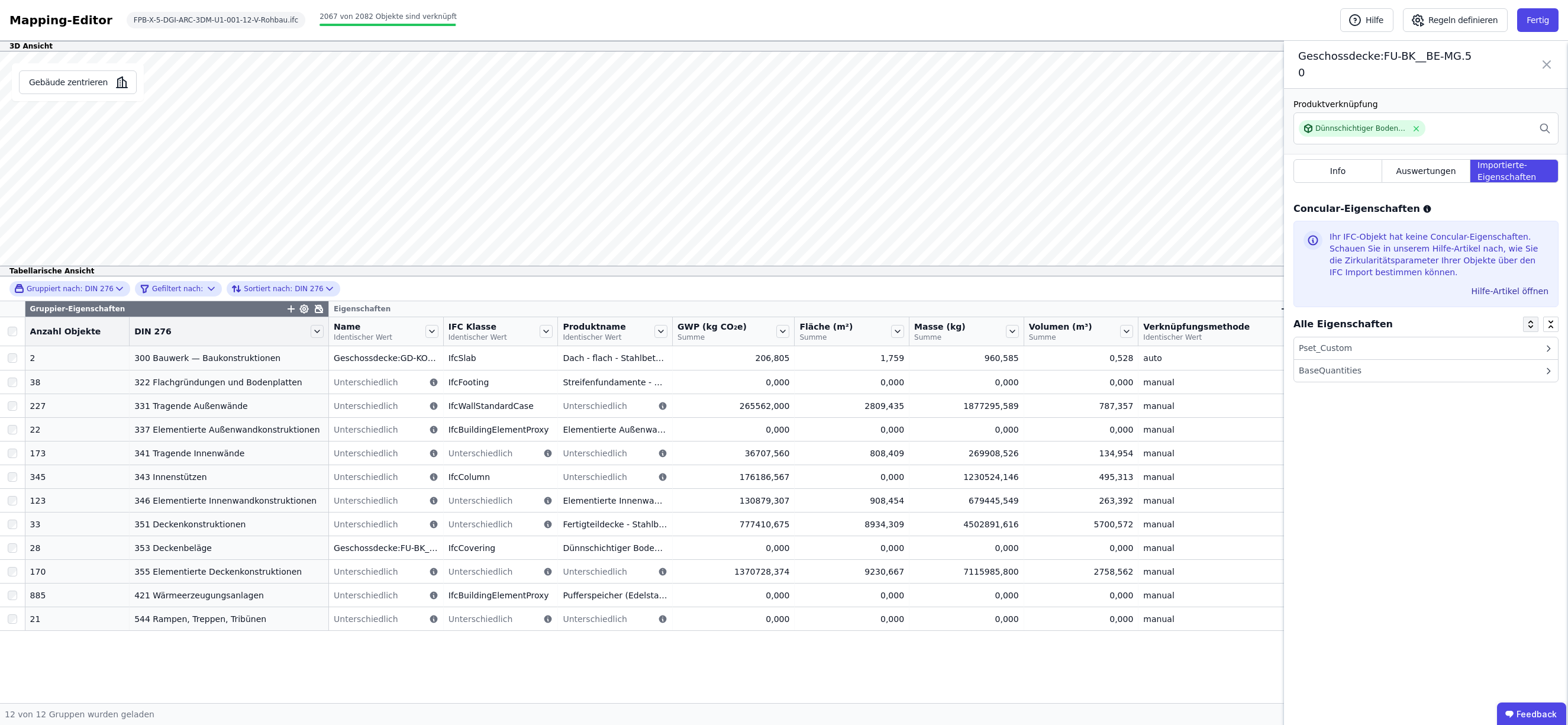
click at [1534, 322] on icon at bounding box center [1531, 326] width 10 height 10
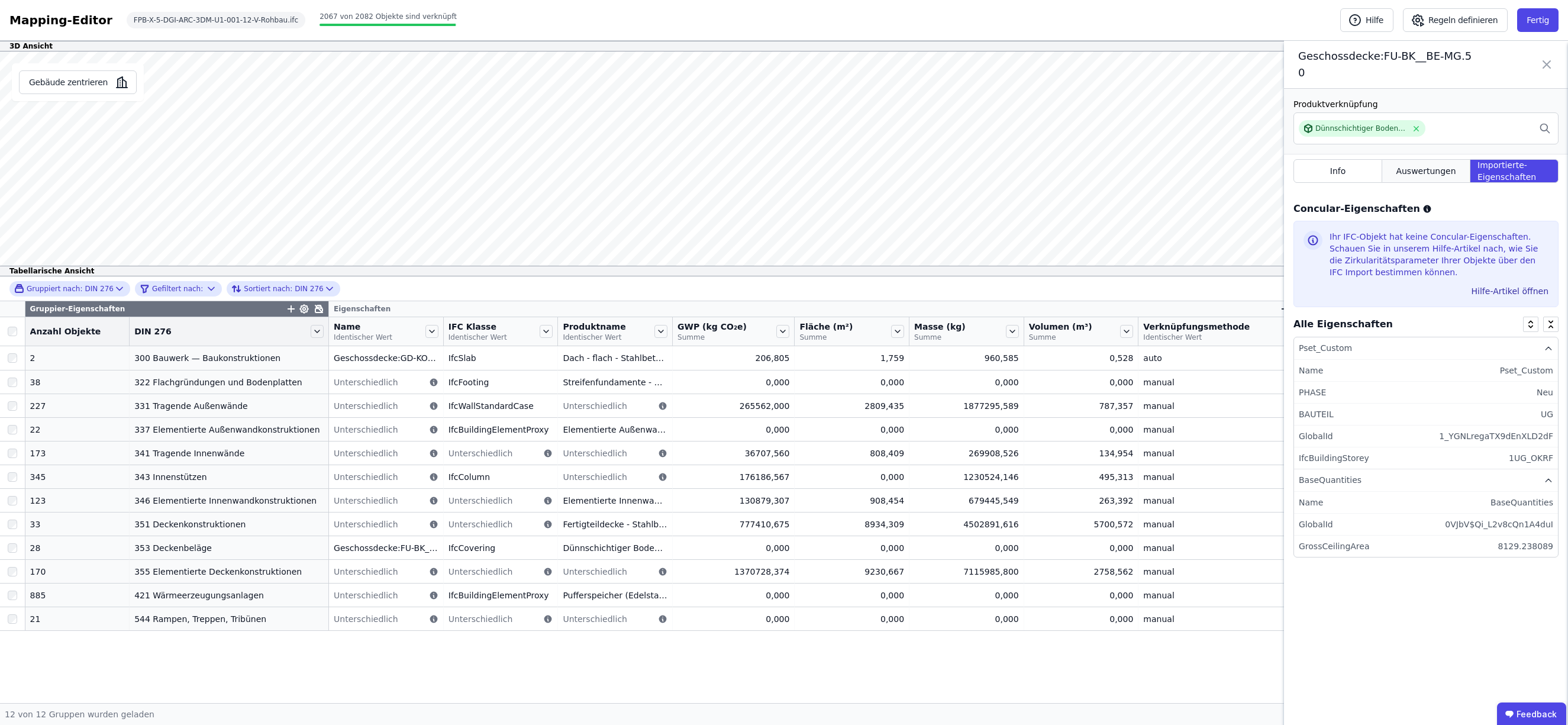
click at [1415, 165] on span "Auswertungen" at bounding box center [1425, 171] width 60 height 12
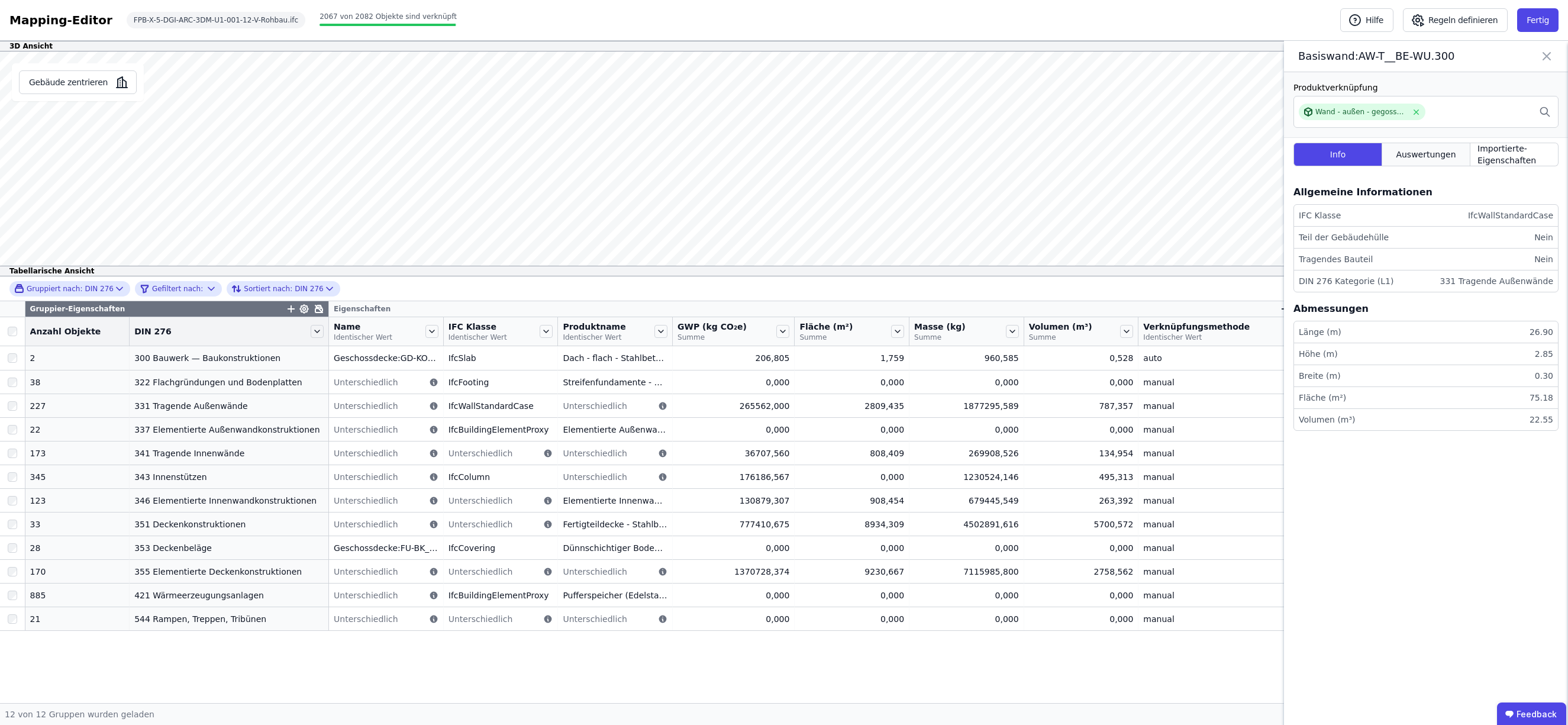
click at [1414, 152] on span "Auswertungen" at bounding box center [1425, 154] width 60 height 12
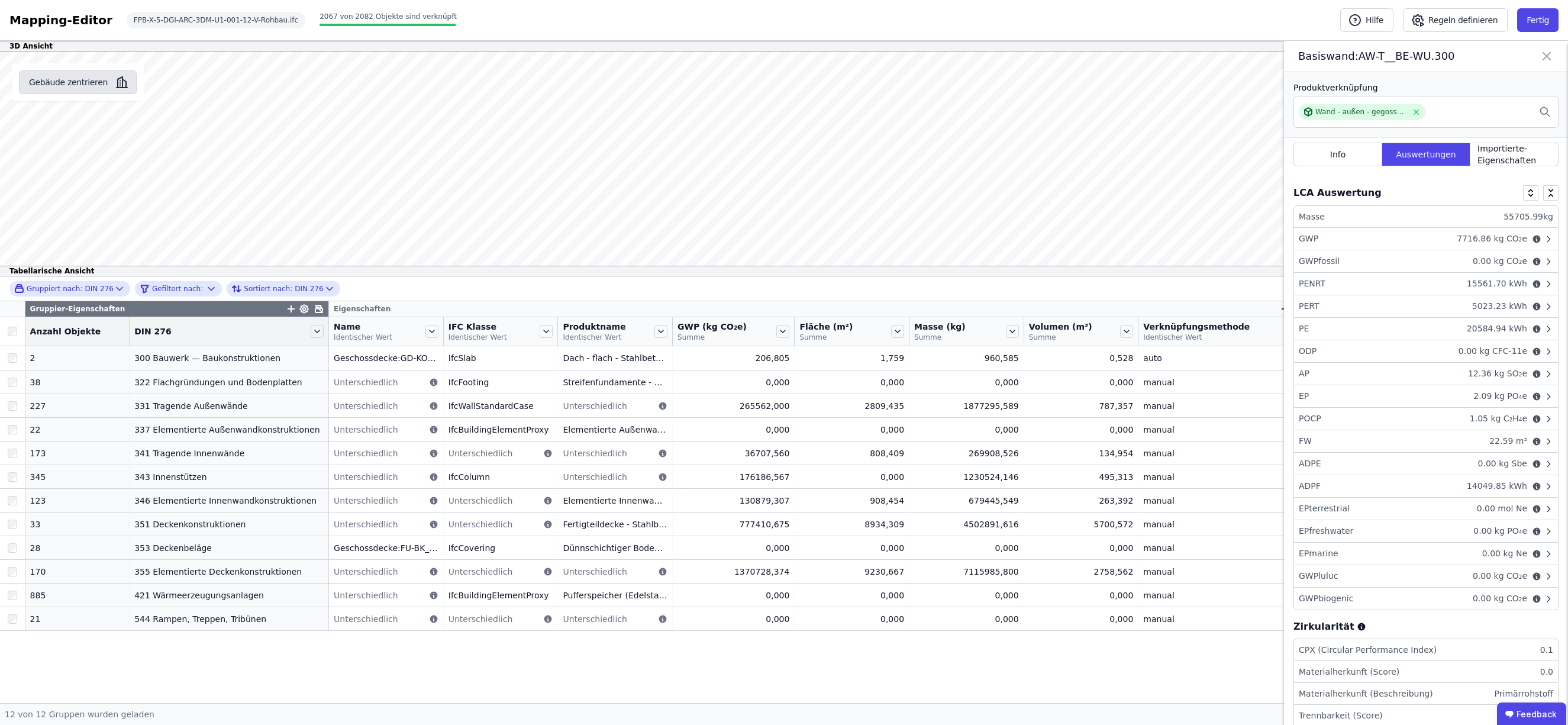
click at [57, 77] on button "Gebäude zentrieren" at bounding box center [77, 82] width 118 height 24
click at [991, 272] on div "3D Ansicht Gebäude zentrieren Basiswand:AW-T__BE-WU.300 Produktverknüpfung Wand…" at bounding box center [784, 372] width 1568 height 662
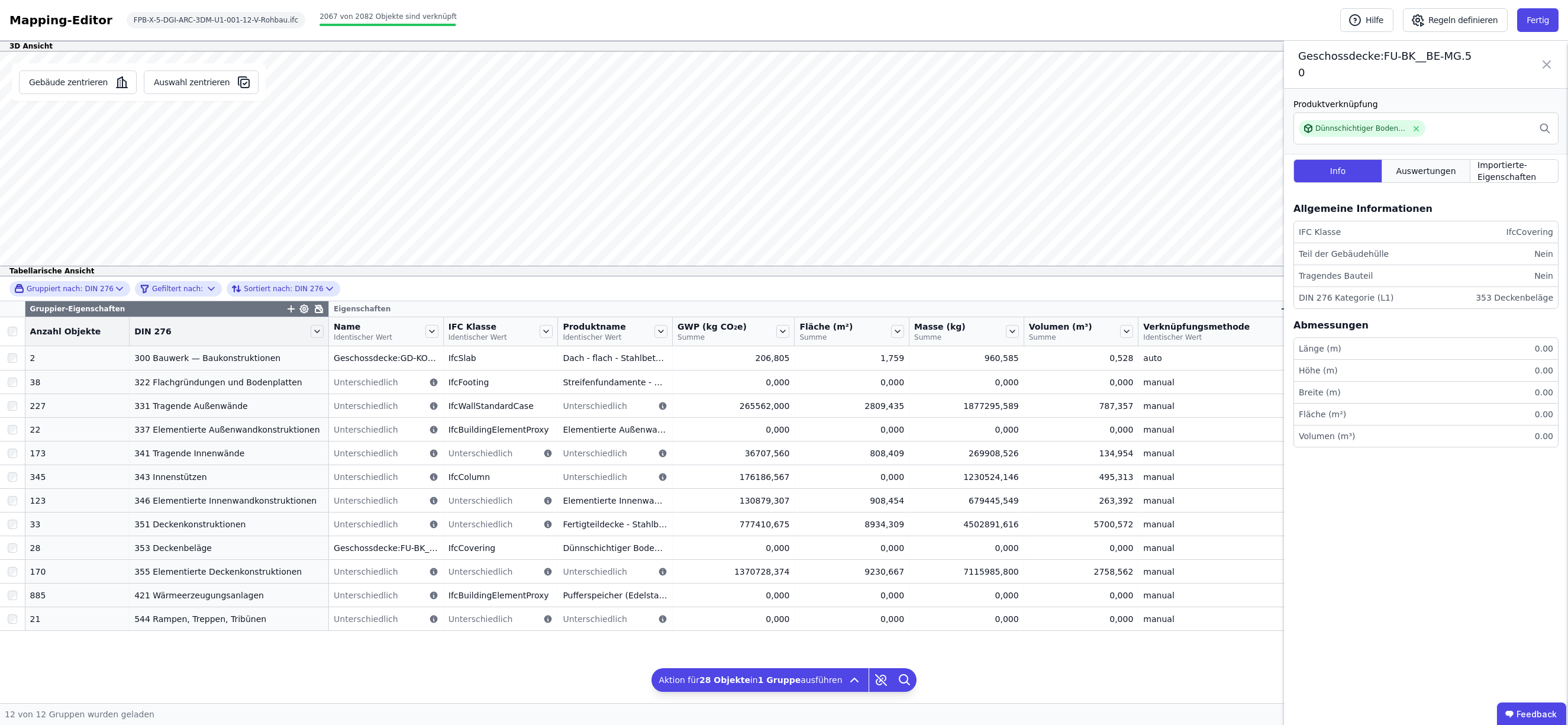
click at [1440, 165] on span "Auswertungen" at bounding box center [1425, 171] width 60 height 12
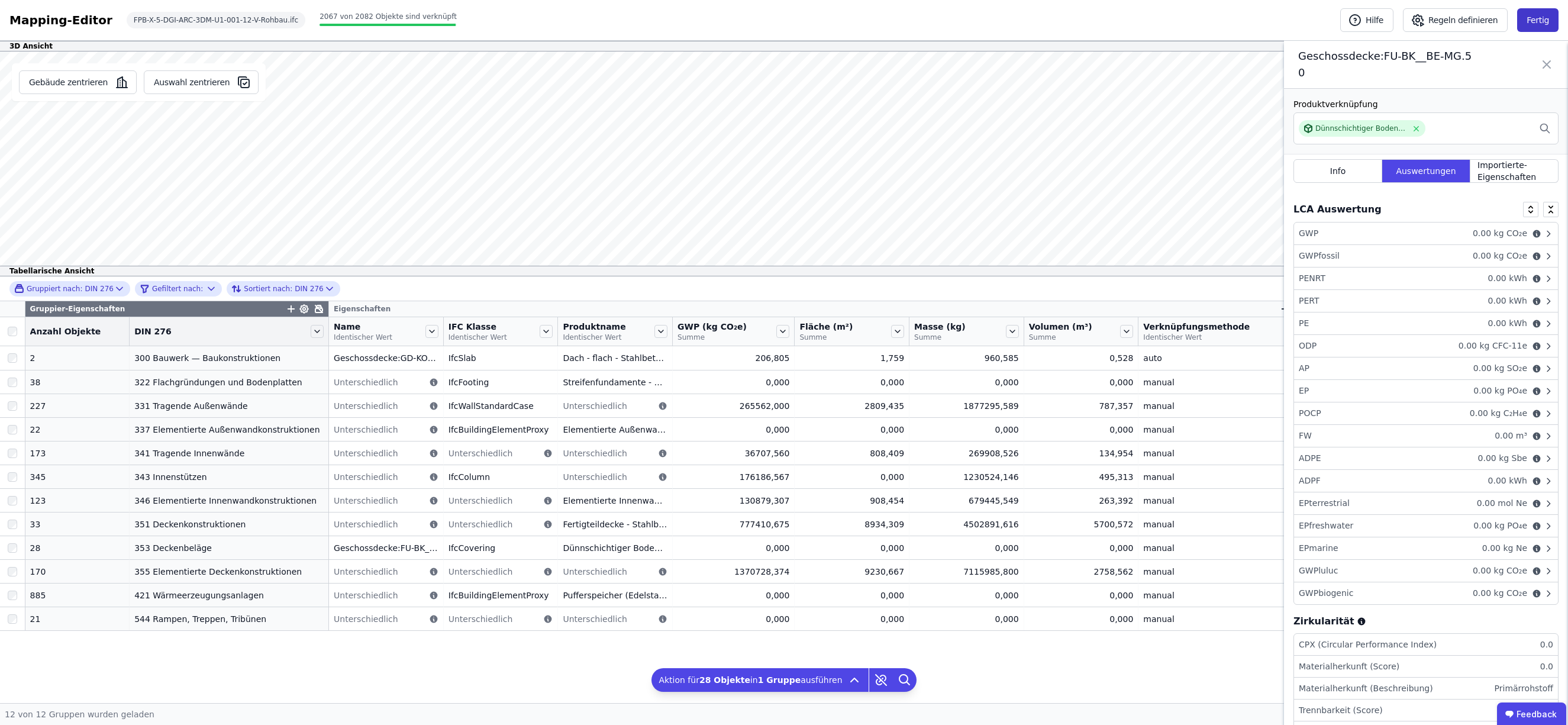
click at [1543, 18] on button "Fertig" at bounding box center [1538, 20] width 41 height 24
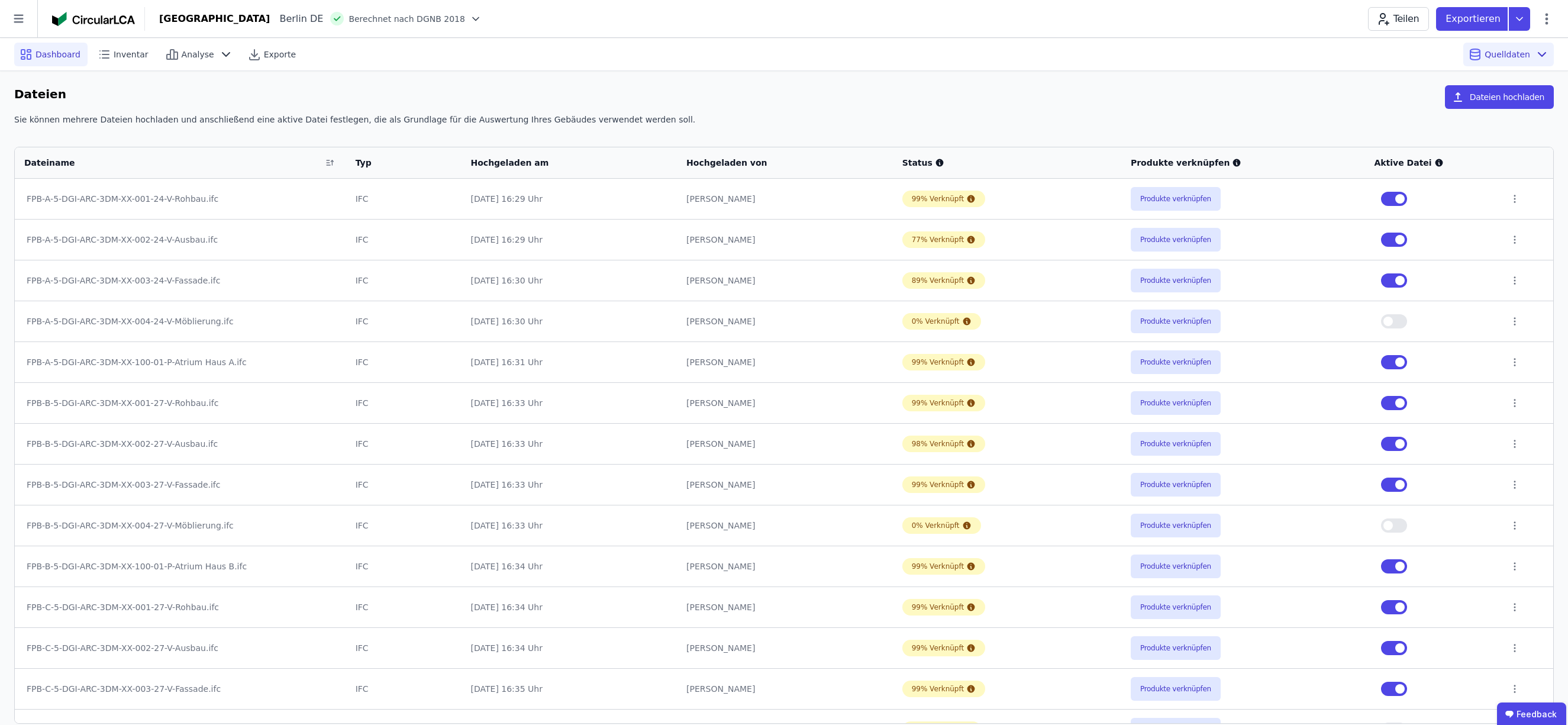
click at [39, 52] on span "Dashboard" at bounding box center [58, 54] width 45 height 12
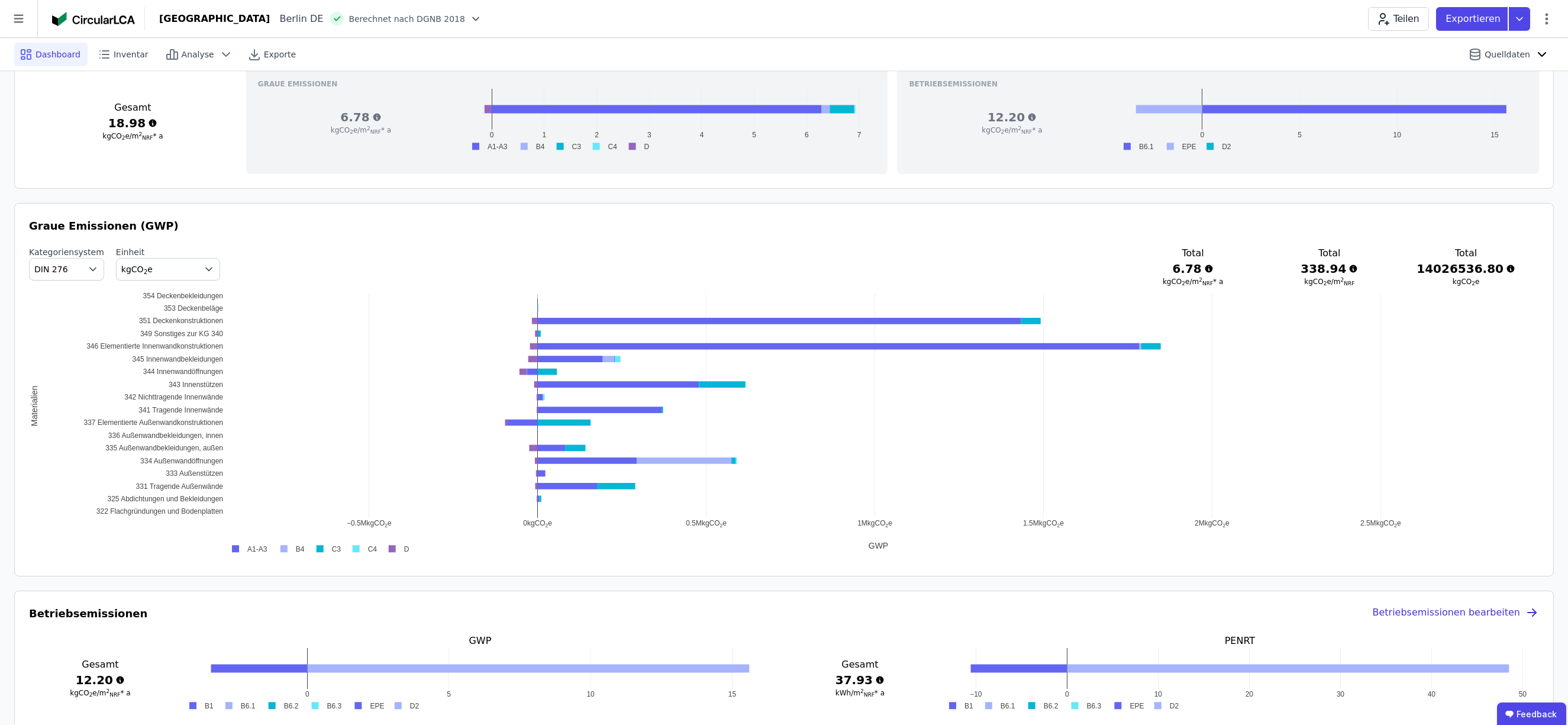
scroll to position [494, 0]
click at [20, 19] on icon at bounding box center [19, 19] width 37 height 37
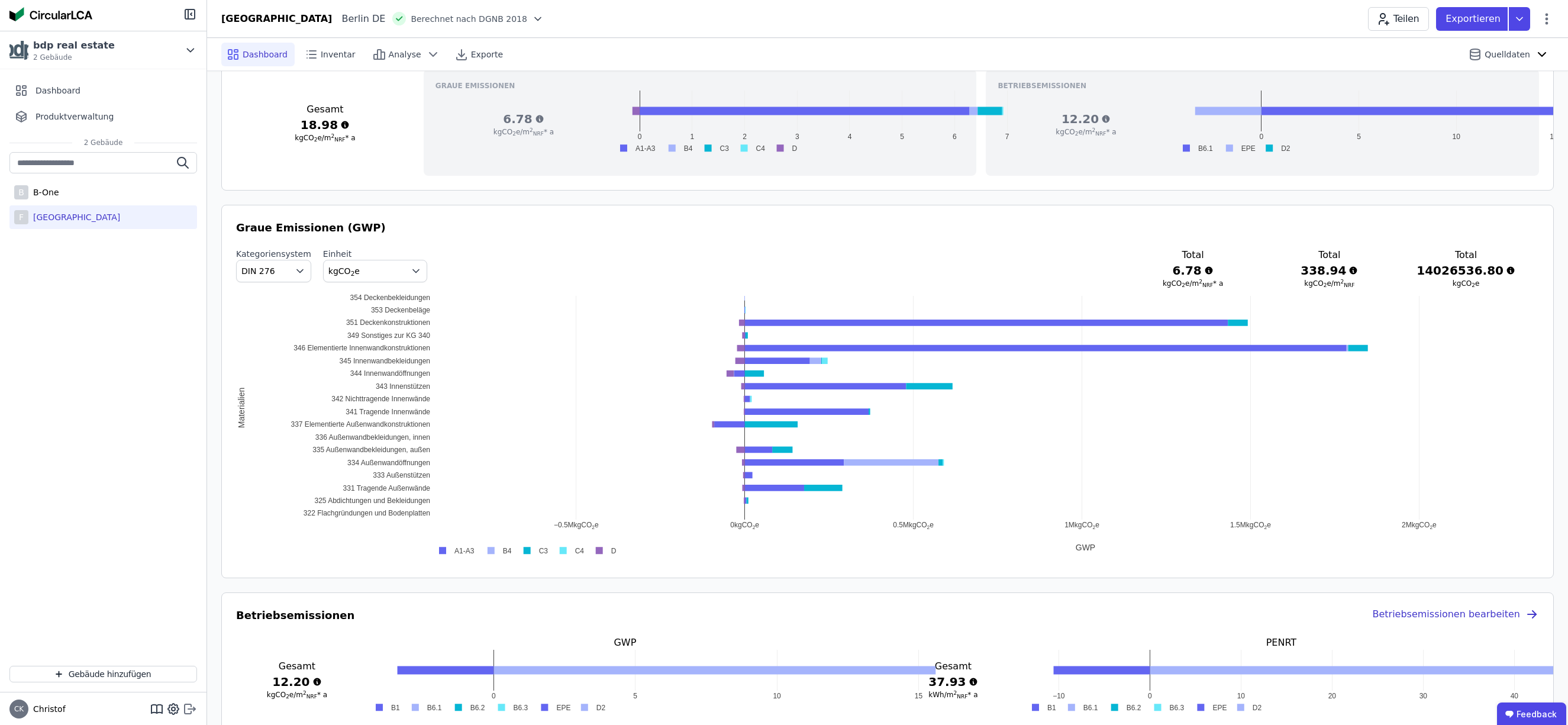
click at [191, 713] on icon at bounding box center [188, 709] width 6 height 10
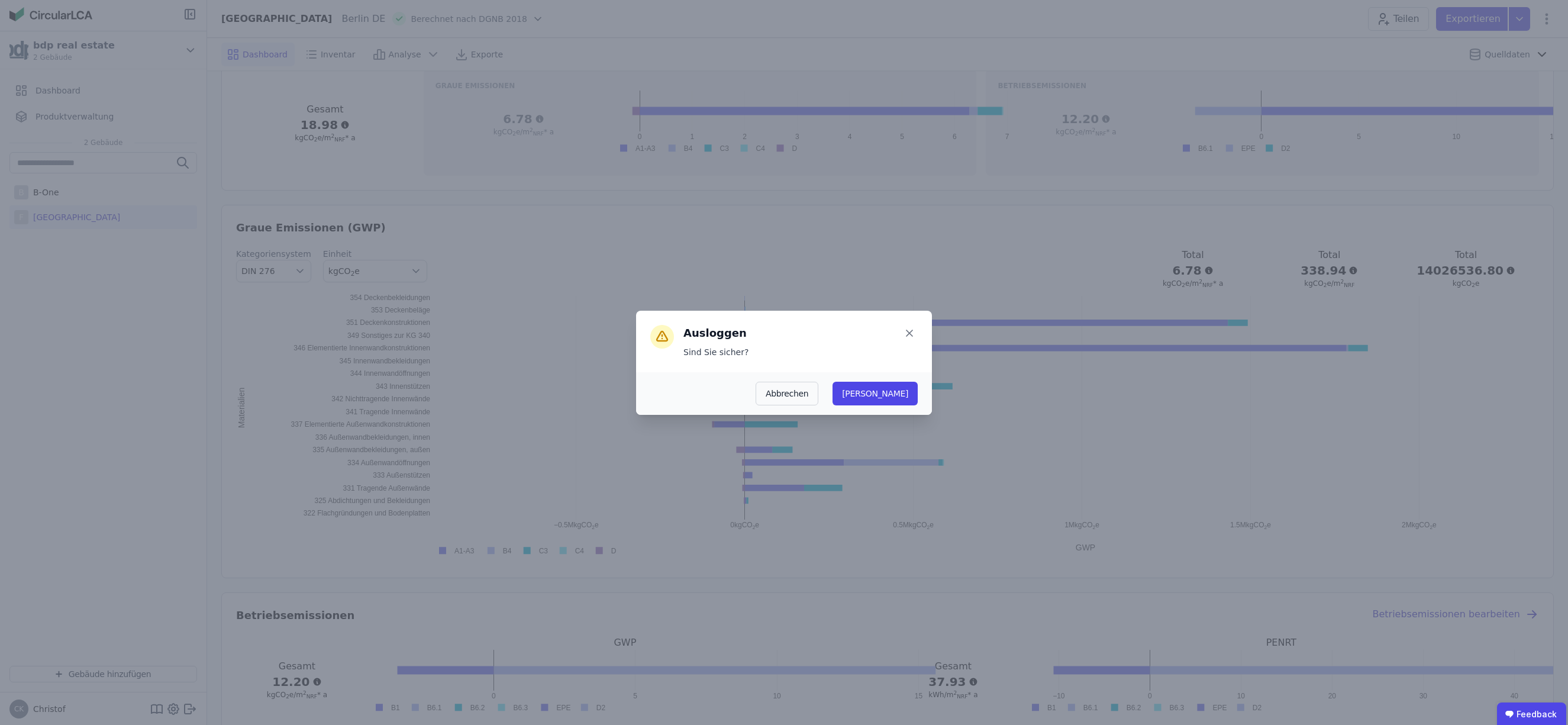
click at [899, 391] on button "[PERSON_NAME]" at bounding box center [875, 393] width 85 height 24
